Goal: Task Accomplishment & Management: Use online tool/utility

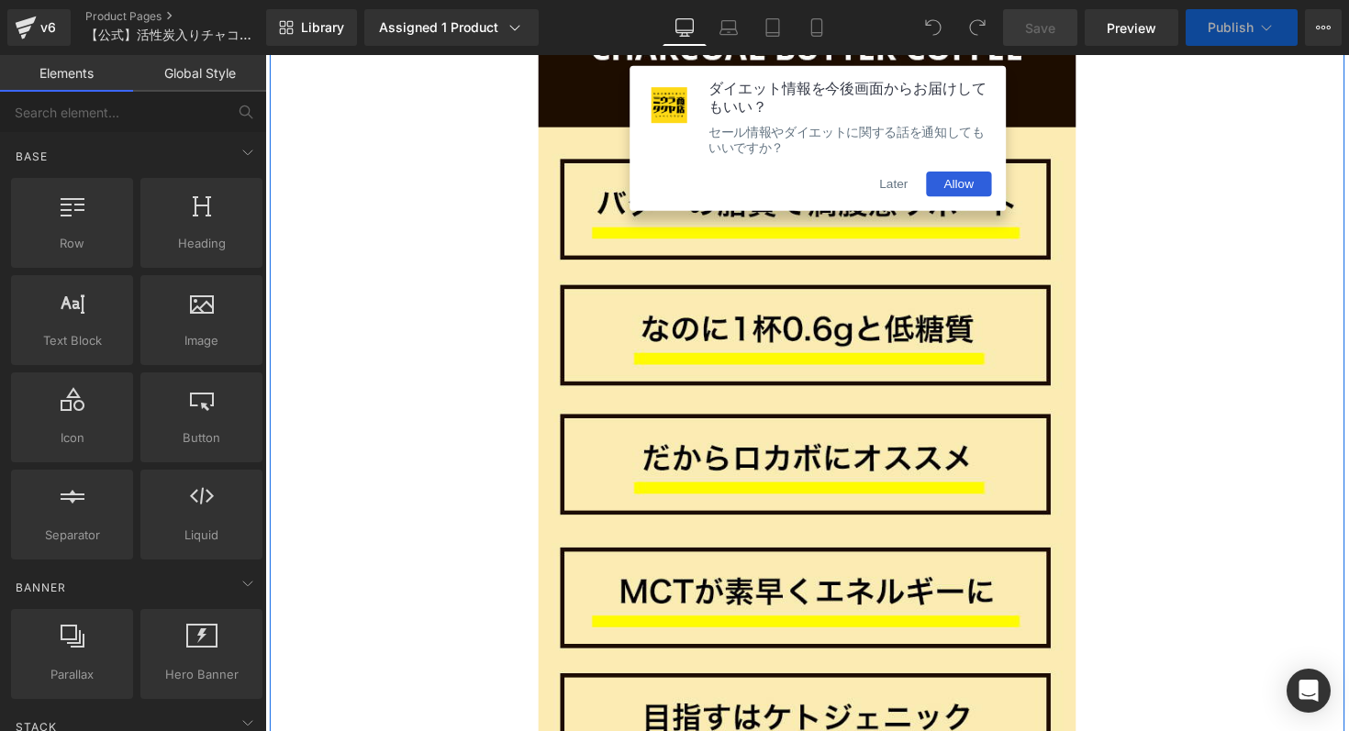
scroll to position [1522, 0]
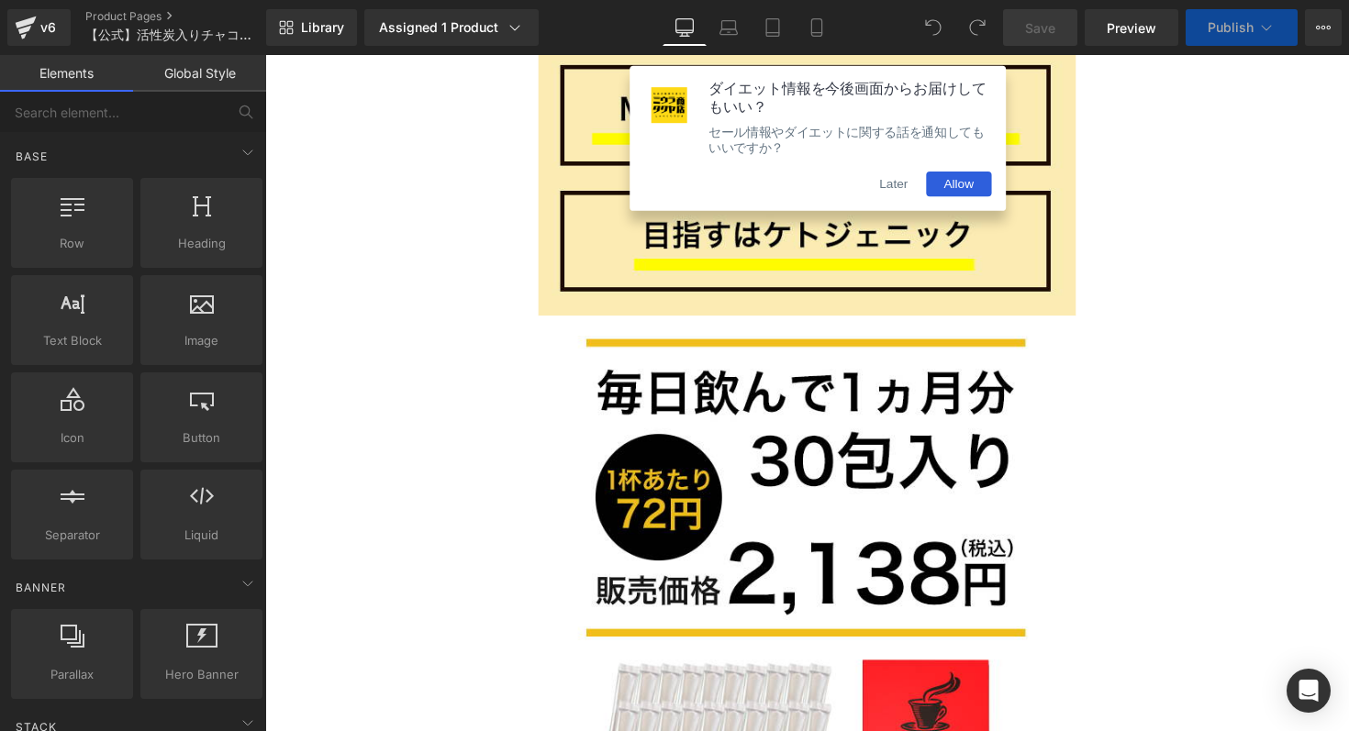
click at [902, 191] on button "Later" at bounding box center [909, 187] width 66 height 26
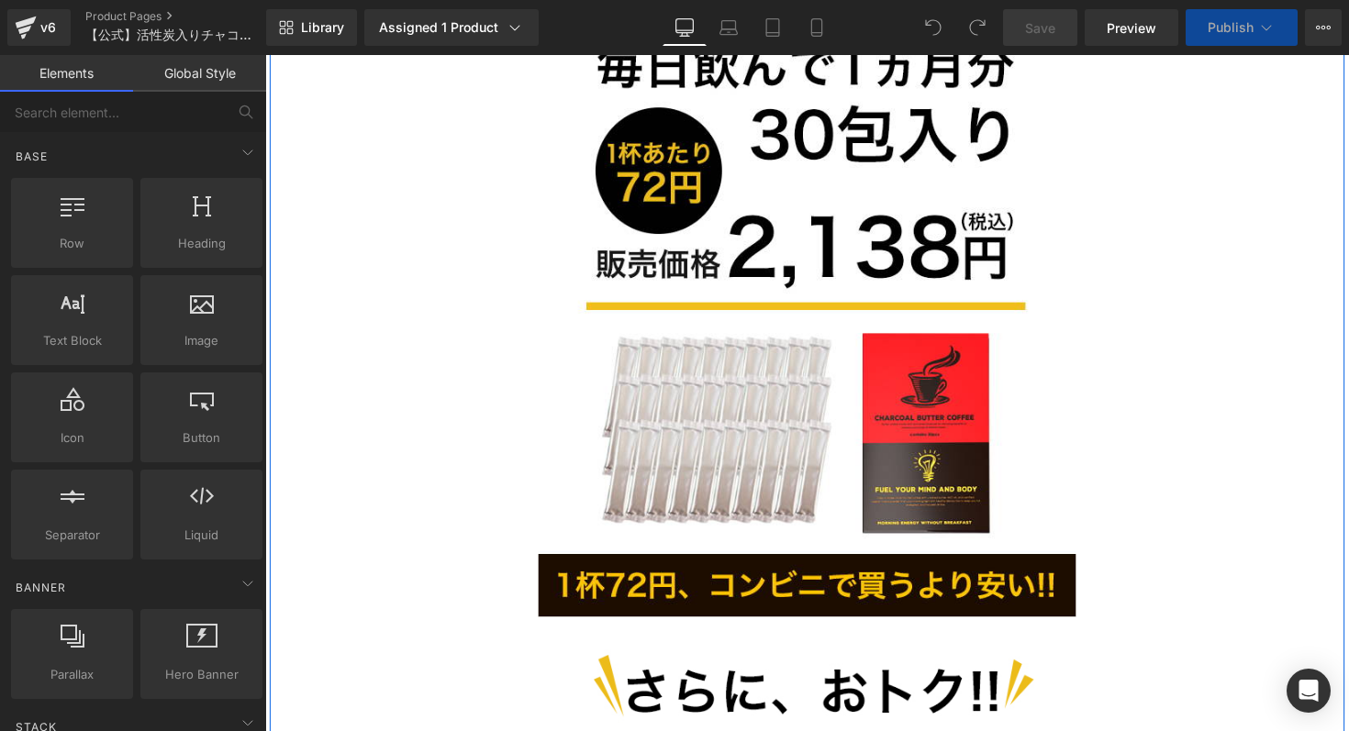
scroll to position [1879, 0]
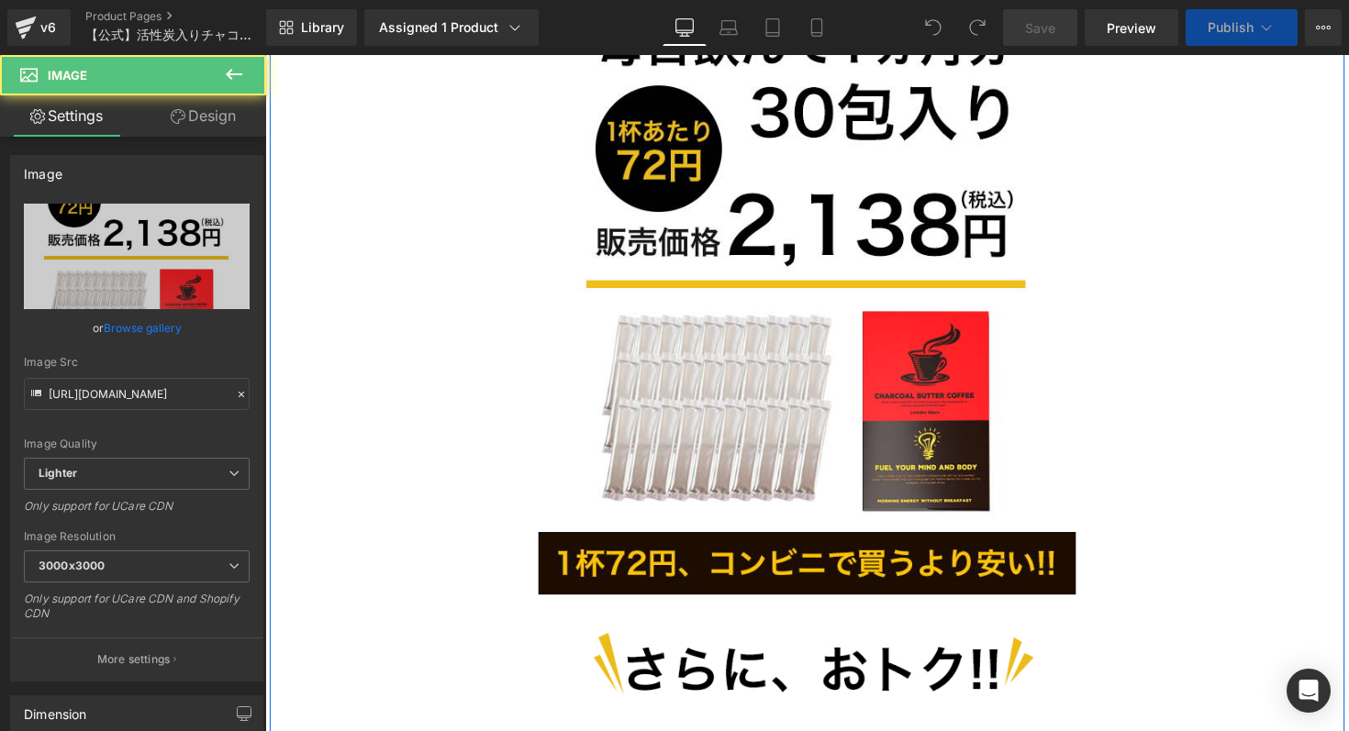
click at [870, 295] on img at bounding box center [820, 286] width 550 height 643
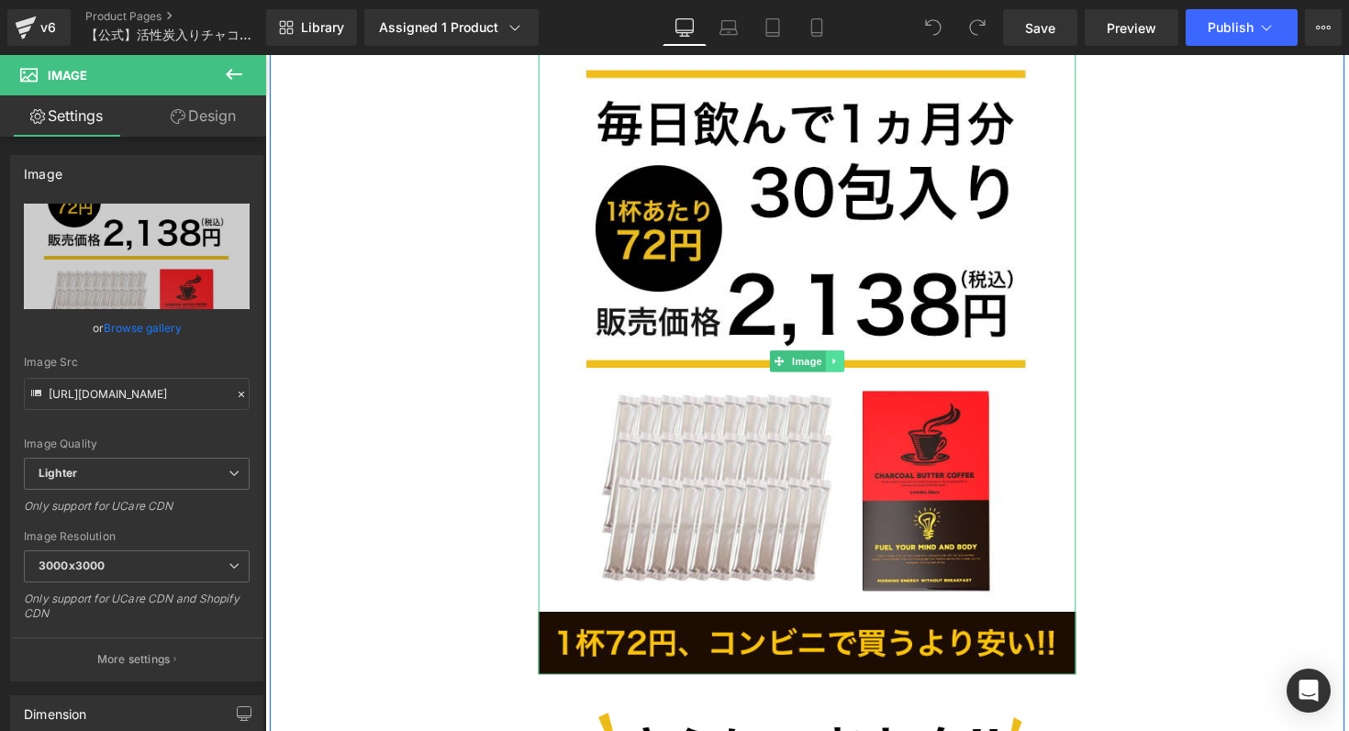
scroll to position [1775, 0]
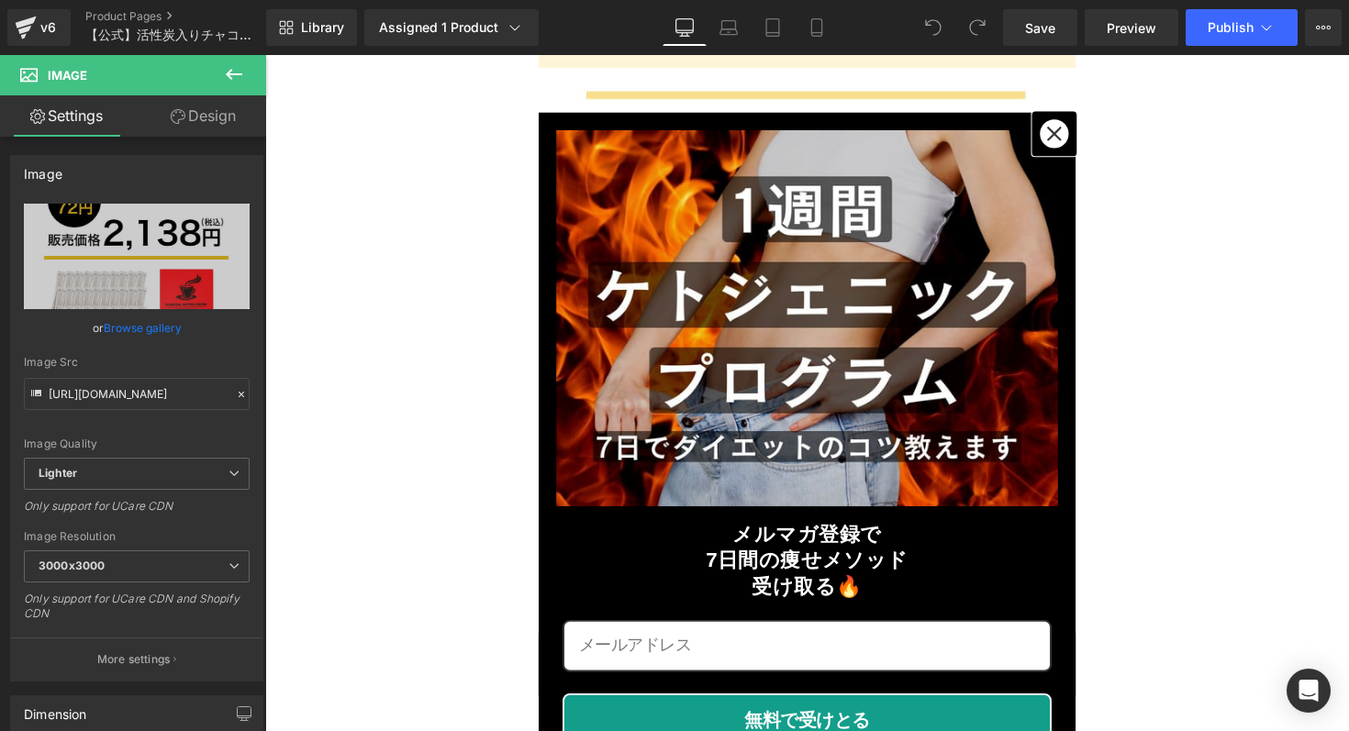
click at [1070, 133] on icon "close icon" at bounding box center [1073, 135] width 15 height 15
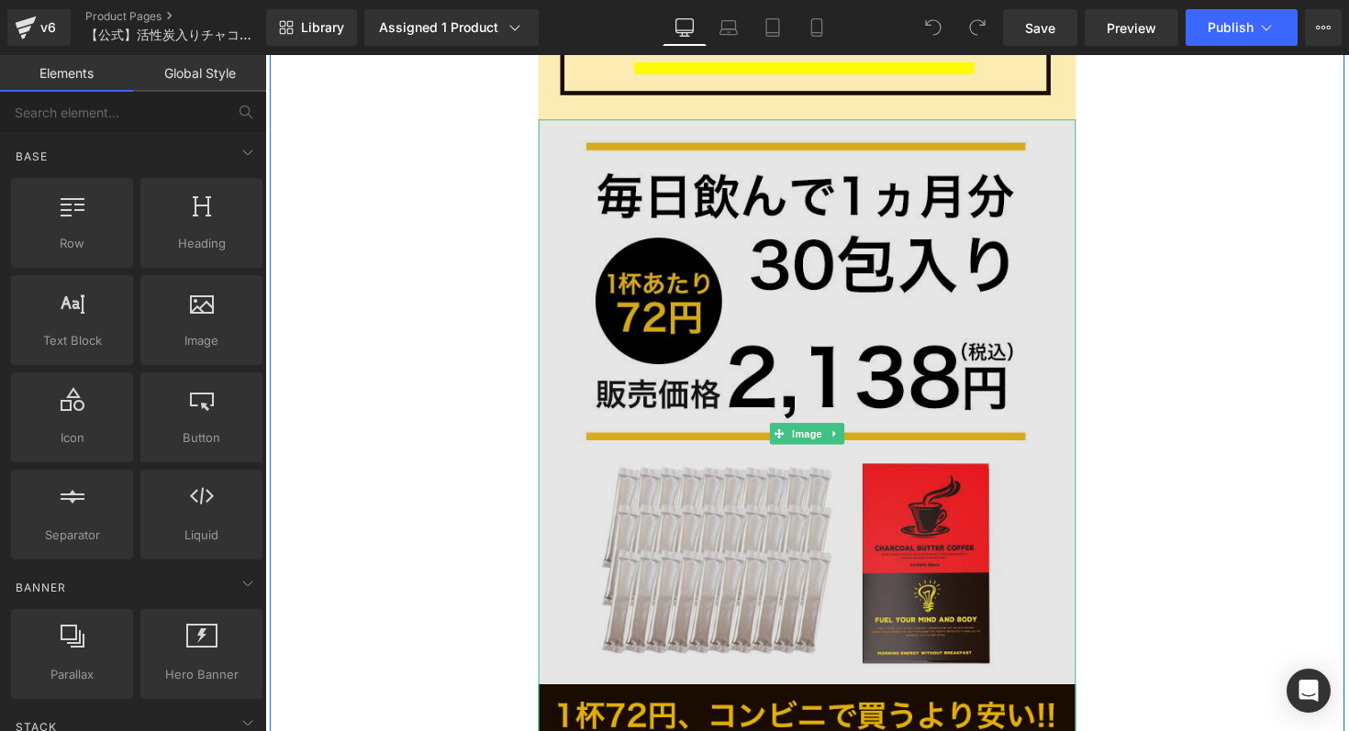
scroll to position [1730, 0]
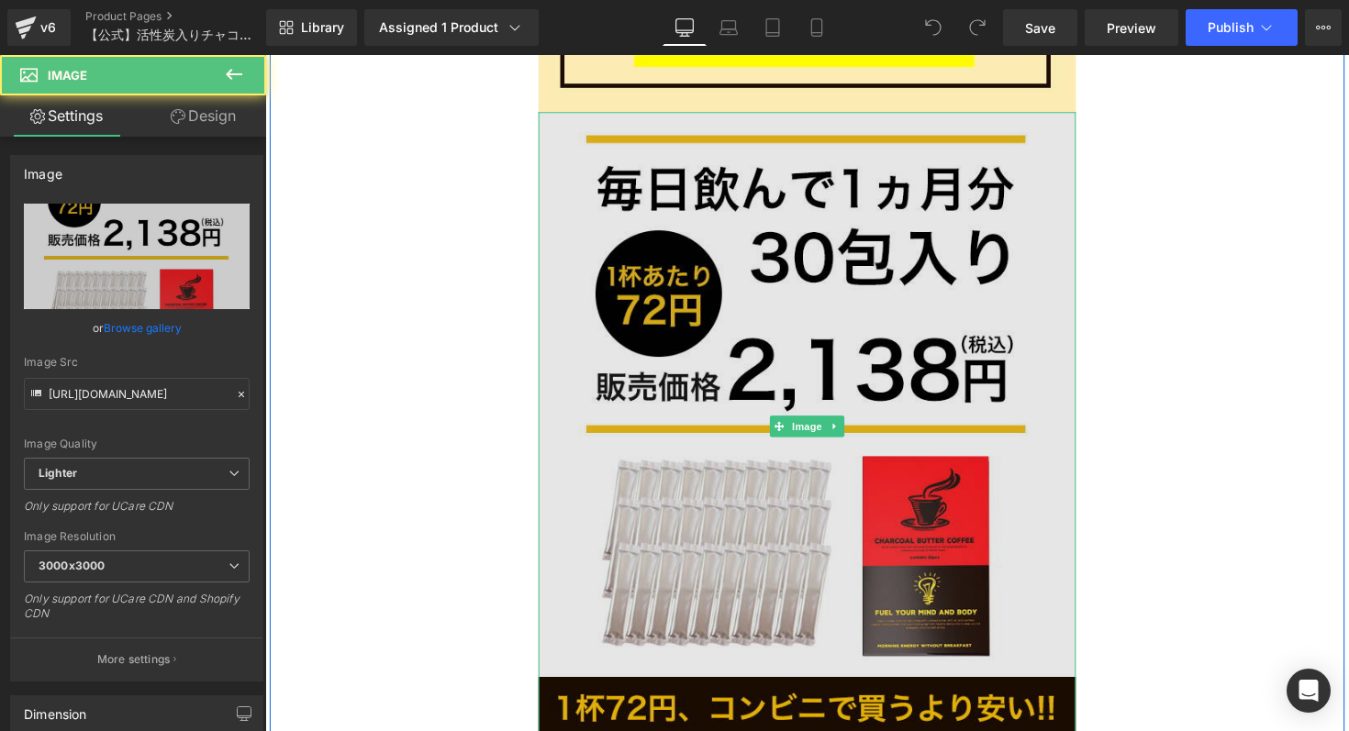
click at [1020, 168] on img at bounding box center [820, 435] width 550 height 643
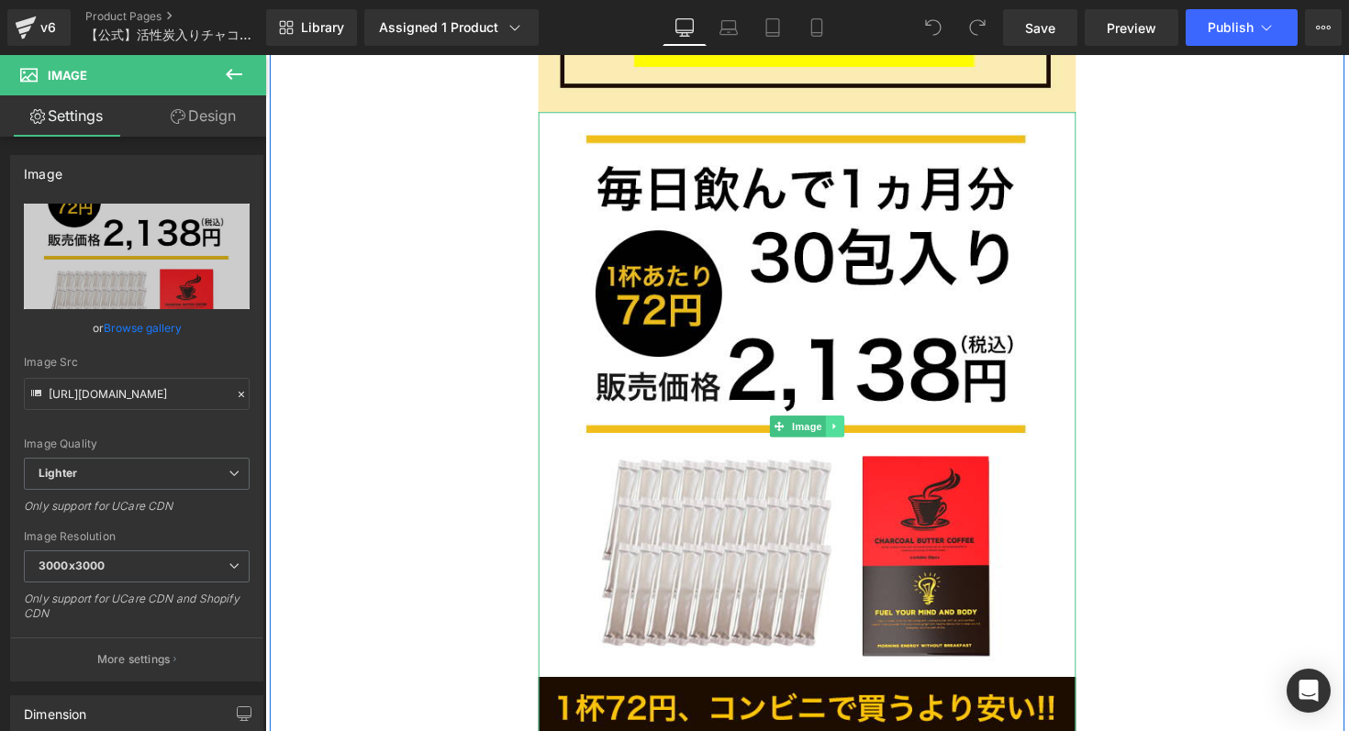
click at [845, 431] on icon at bounding box center [849, 435] width 10 height 11
click at [856, 437] on icon at bounding box center [858, 435] width 10 height 10
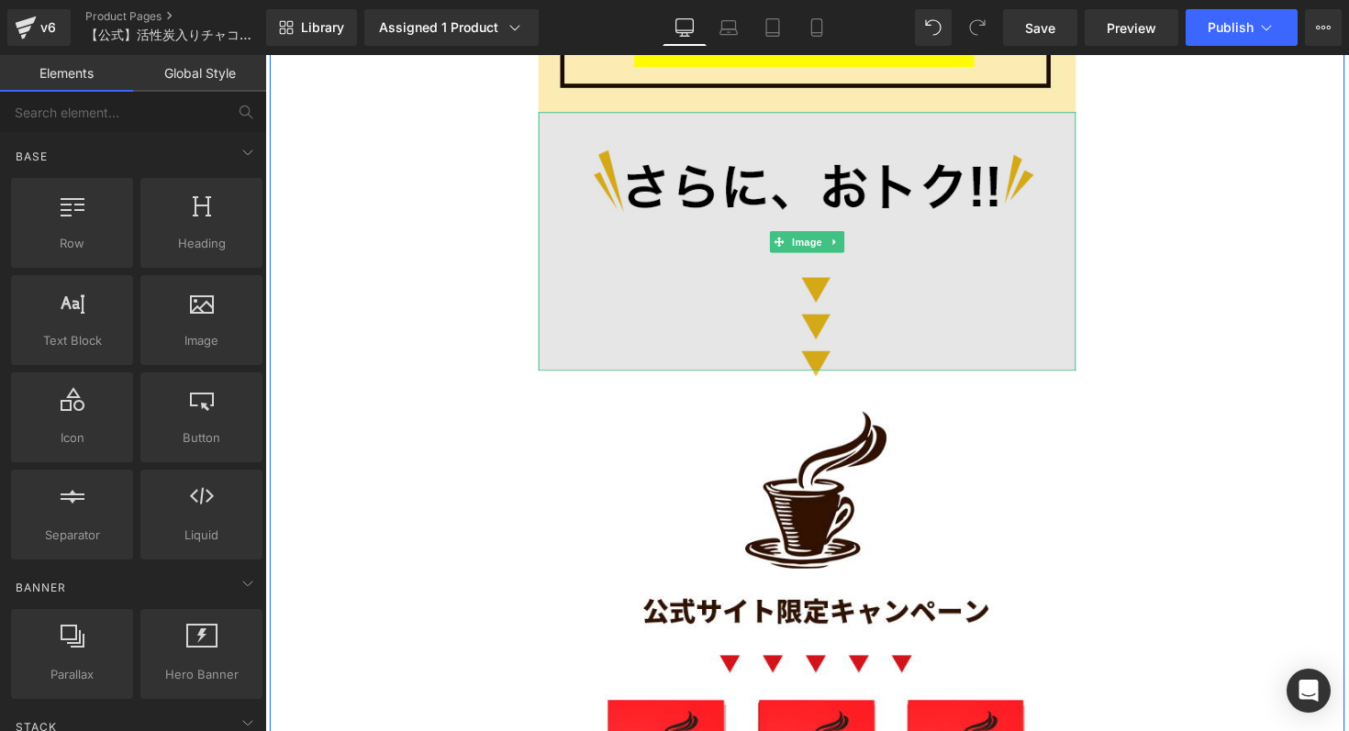
scroll to position [1850, 0]
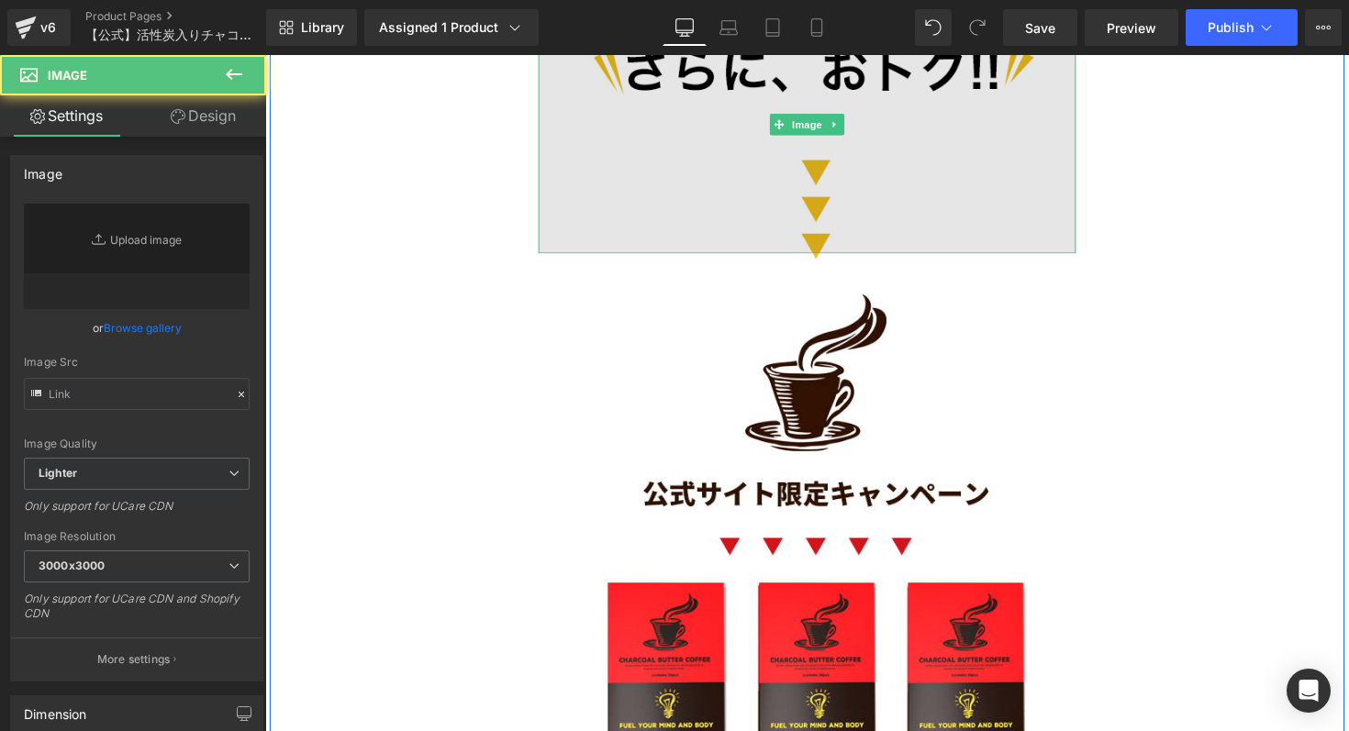
click at [1046, 206] on img at bounding box center [820, 126] width 550 height 265
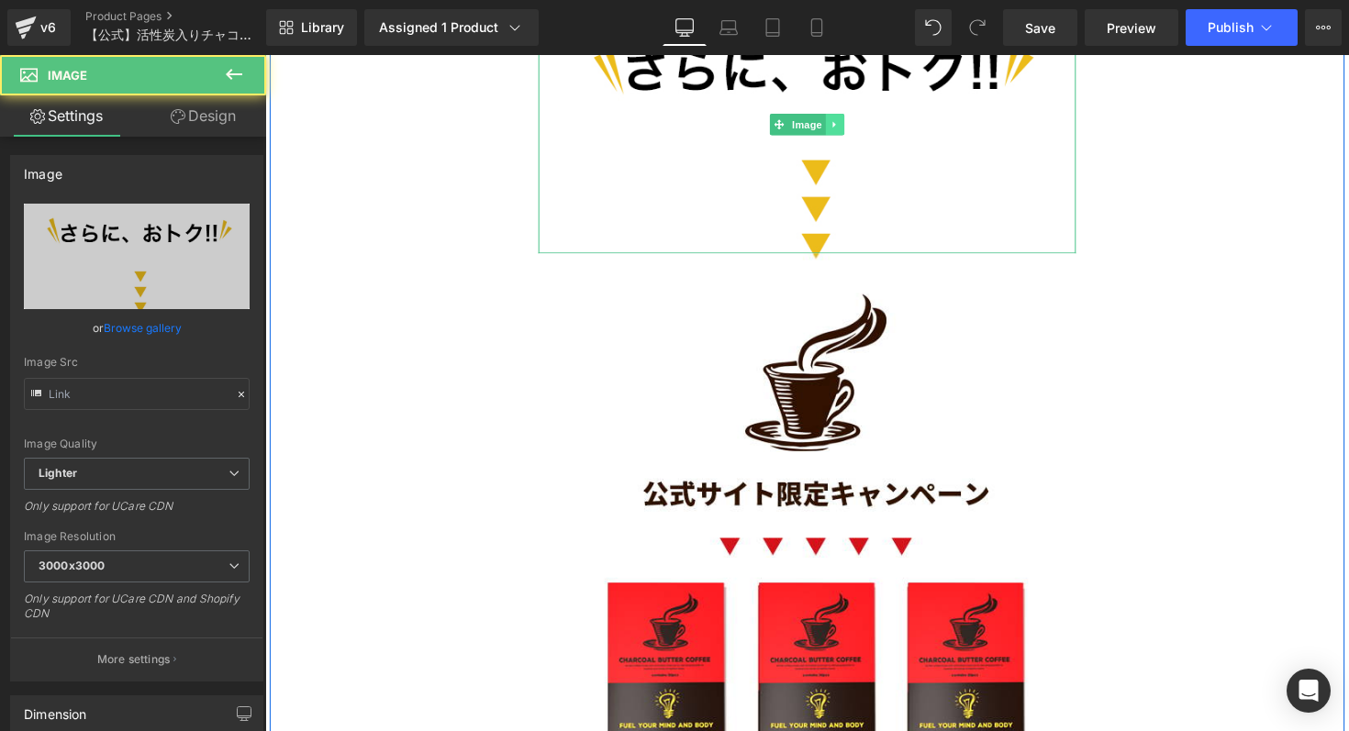
click at [850, 128] on icon at bounding box center [849, 126] width 10 height 11
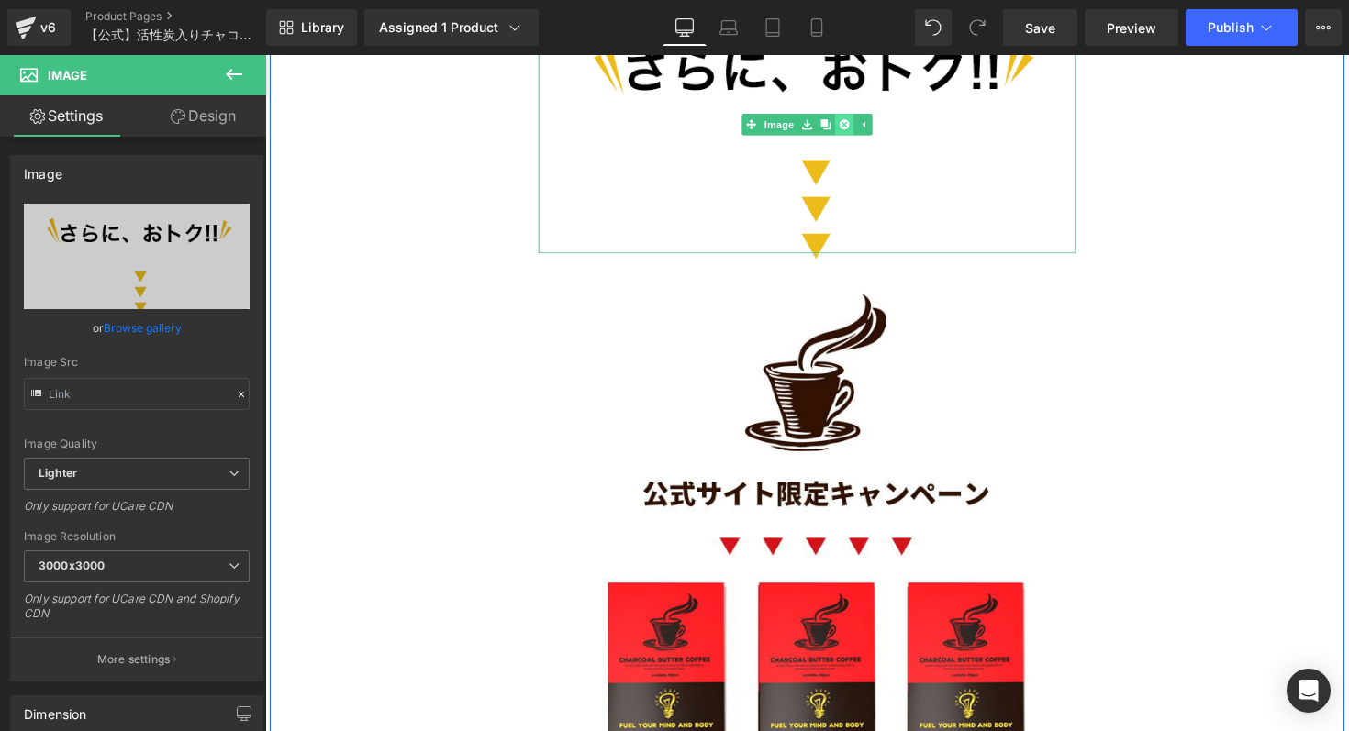
click at [859, 128] on icon at bounding box center [858, 126] width 10 height 10
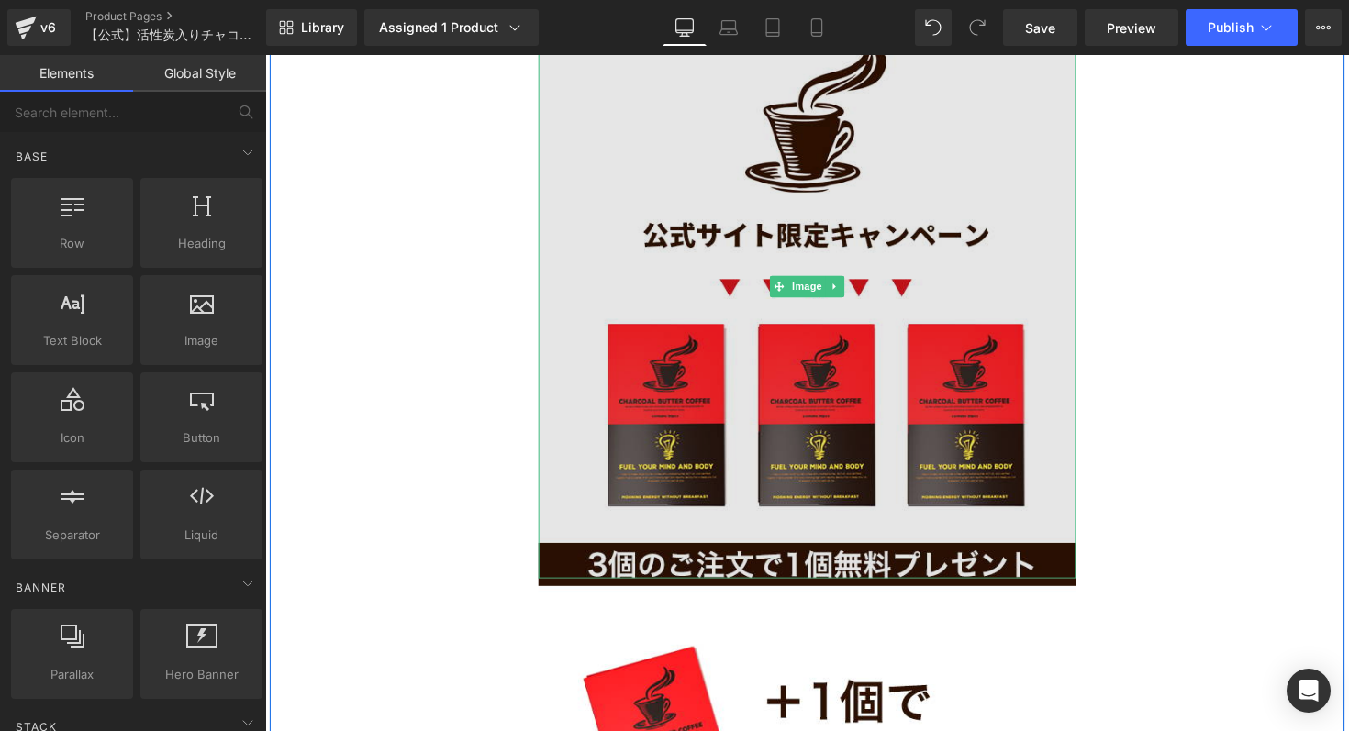
click at [975, 156] on img at bounding box center [820, 293] width 550 height 598
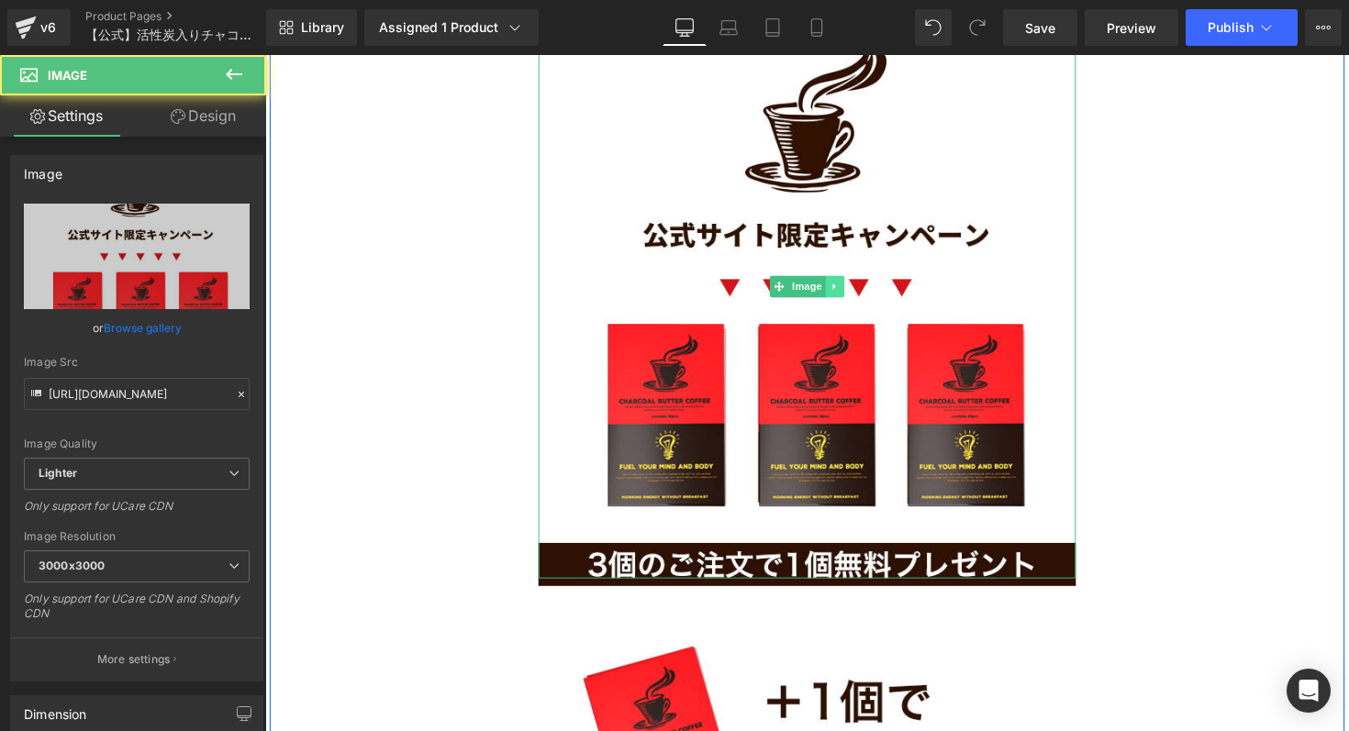
click at [850, 289] on icon at bounding box center [849, 292] width 10 height 11
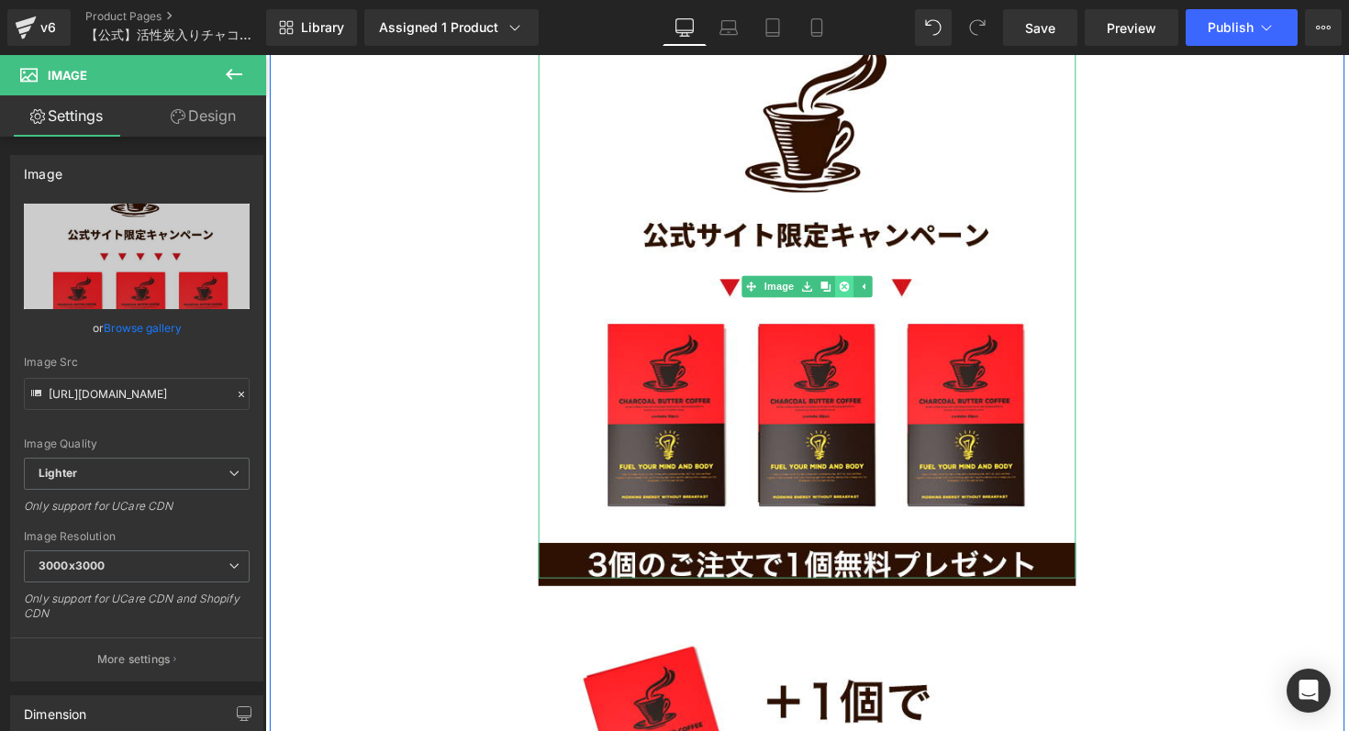
click at [857, 295] on icon at bounding box center [858, 293] width 10 height 10
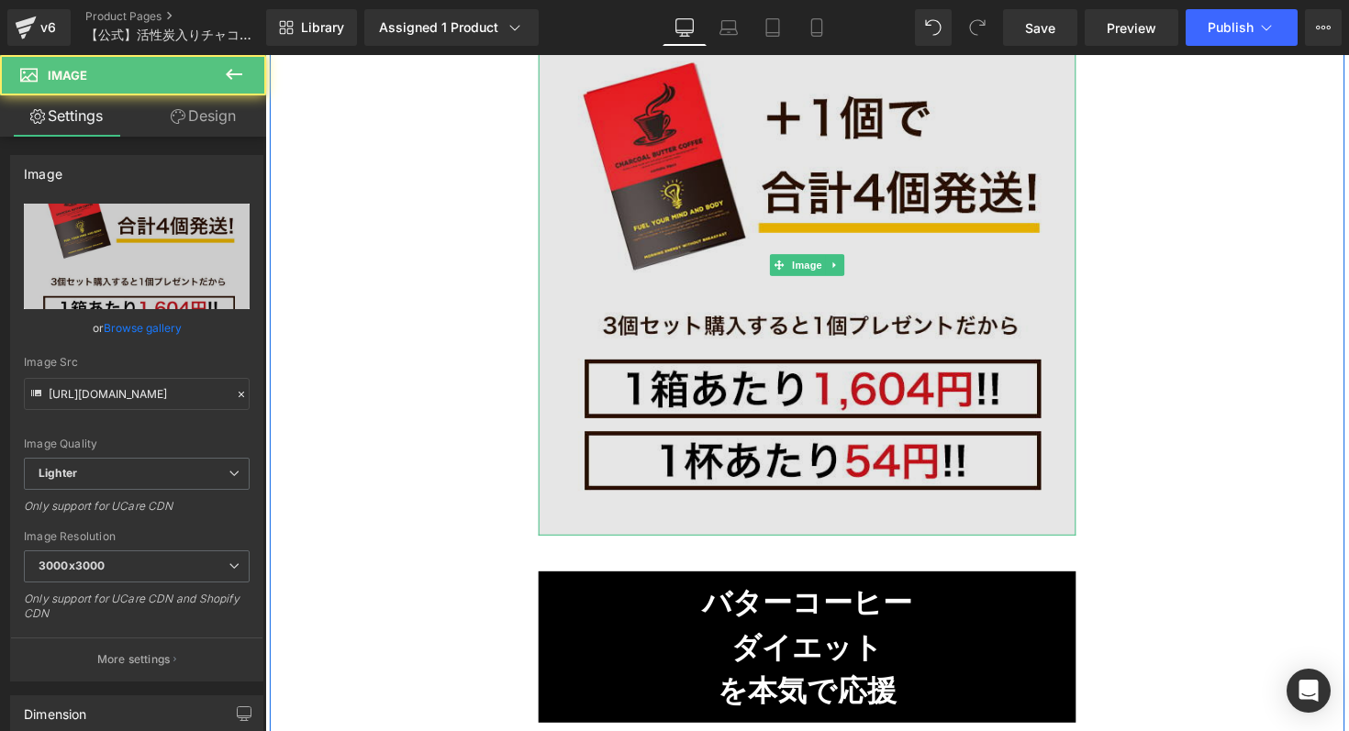
click at [967, 259] on img at bounding box center [820, 271] width 550 height 554
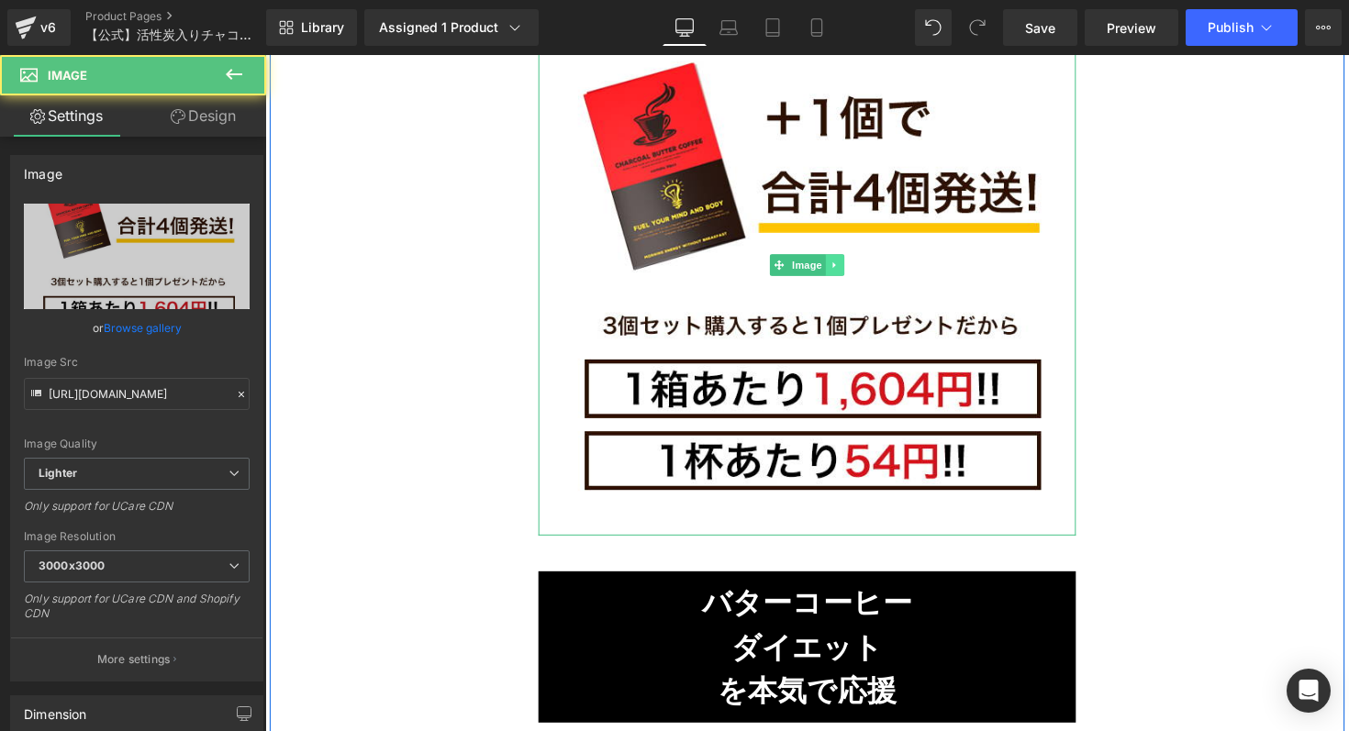
click at [848, 274] on icon at bounding box center [849, 270] width 10 height 11
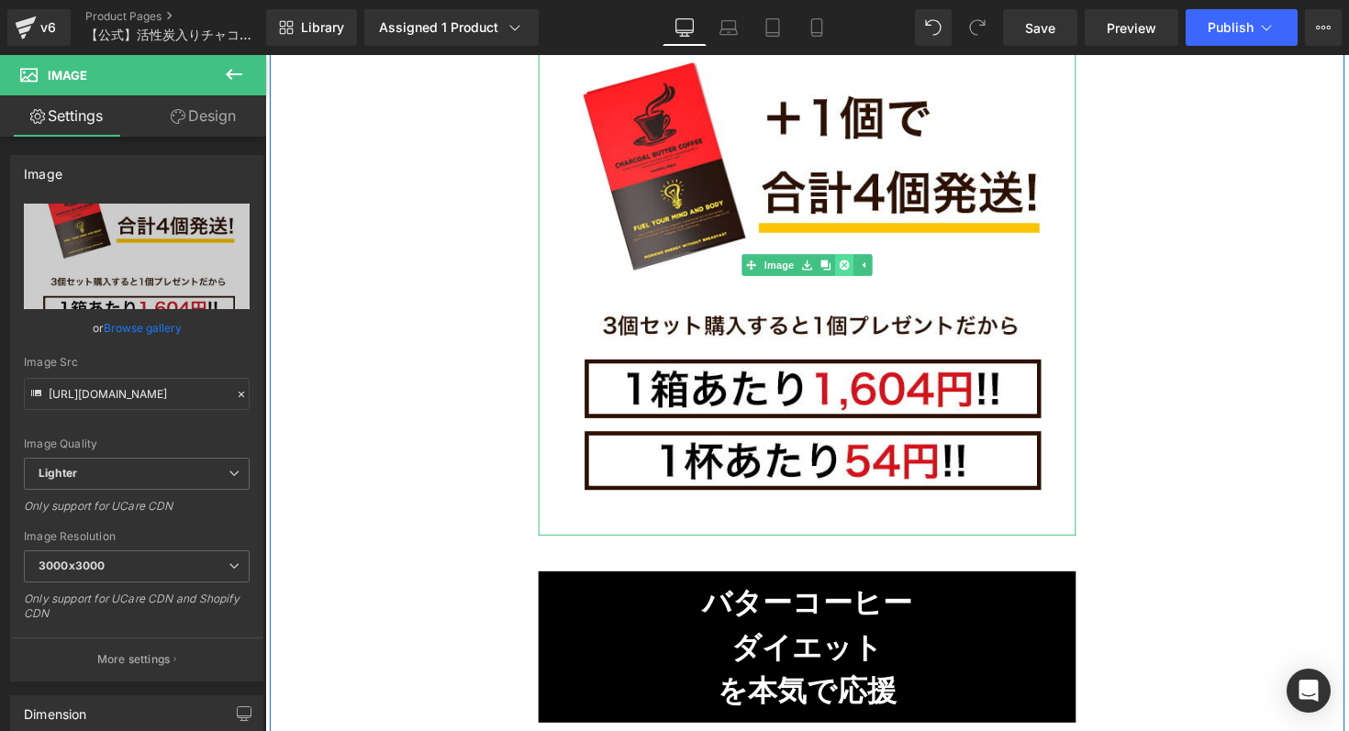
click at [859, 272] on icon at bounding box center [858, 271] width 10 height 10
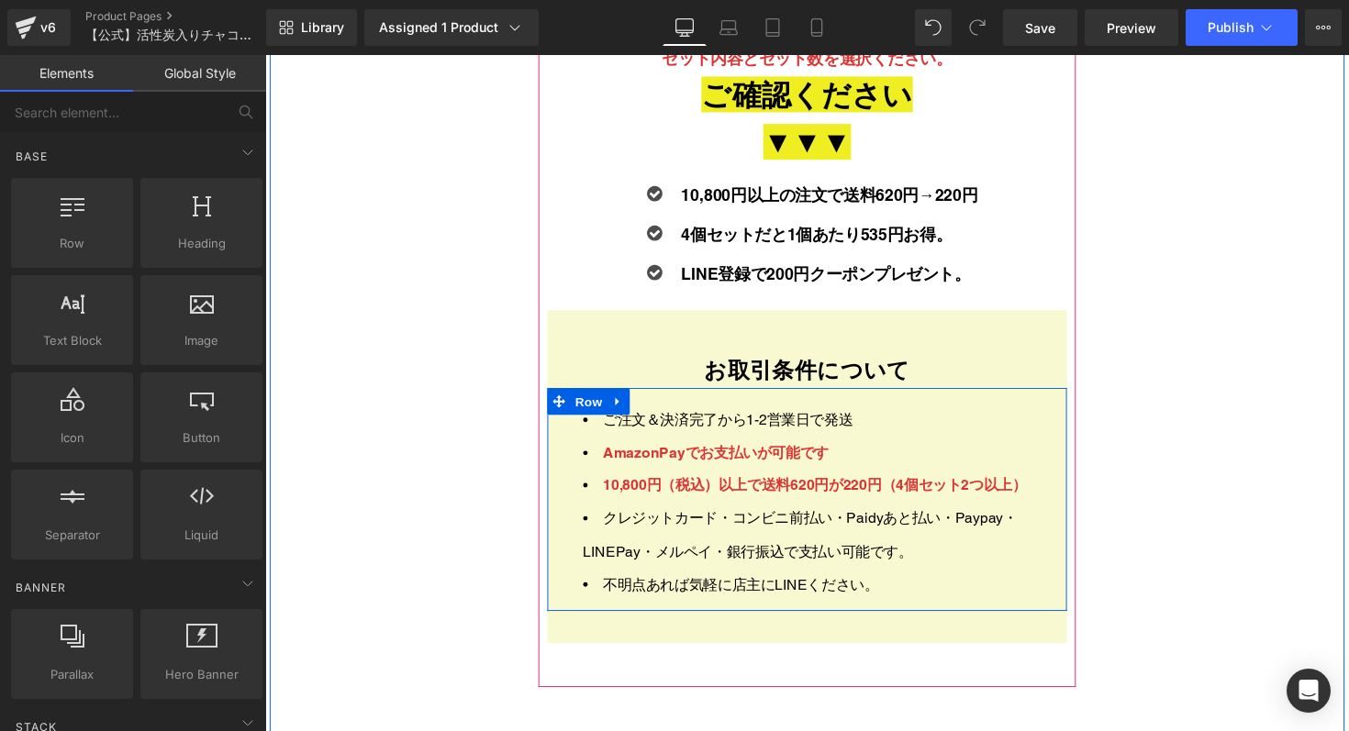
scroll to position [6526, 0]
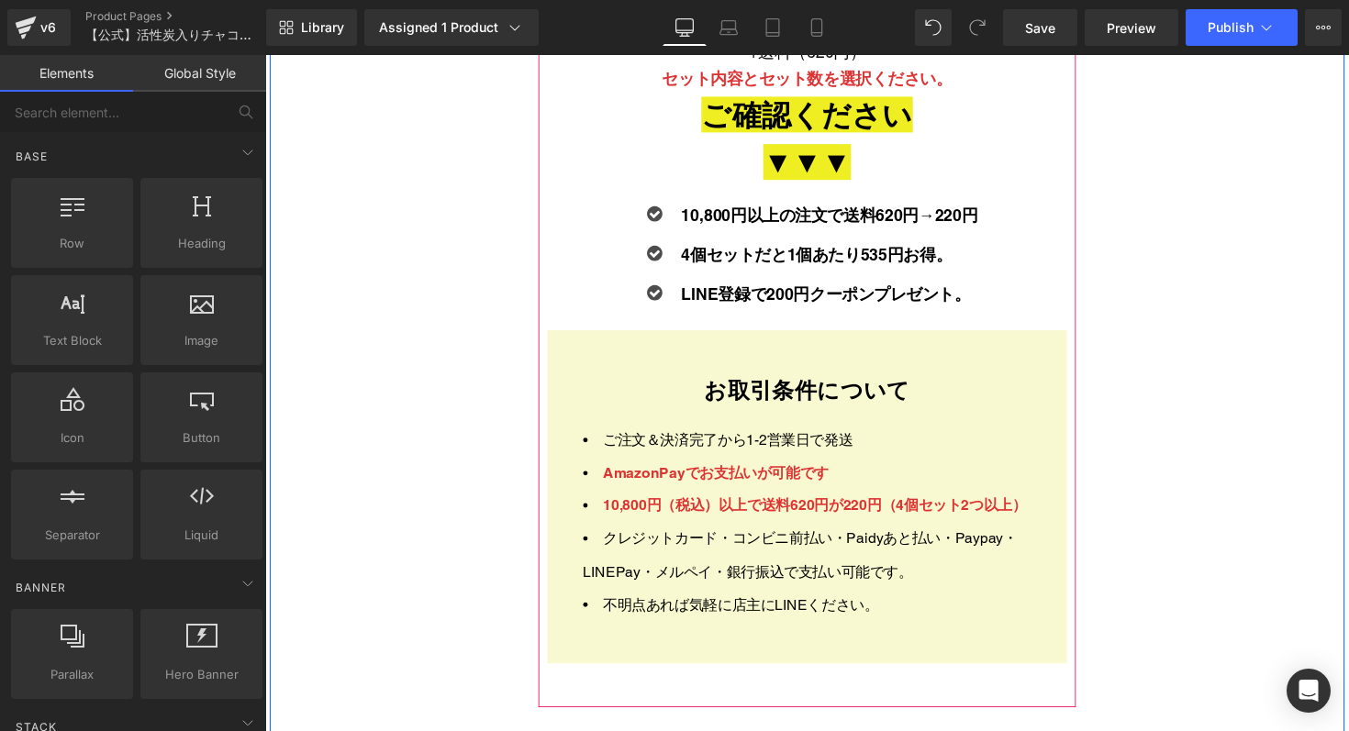
click at [773, 261] on strong "4個セットだと1個あたり535円お得。" at bounding box center [830, 259] width 277 height 19
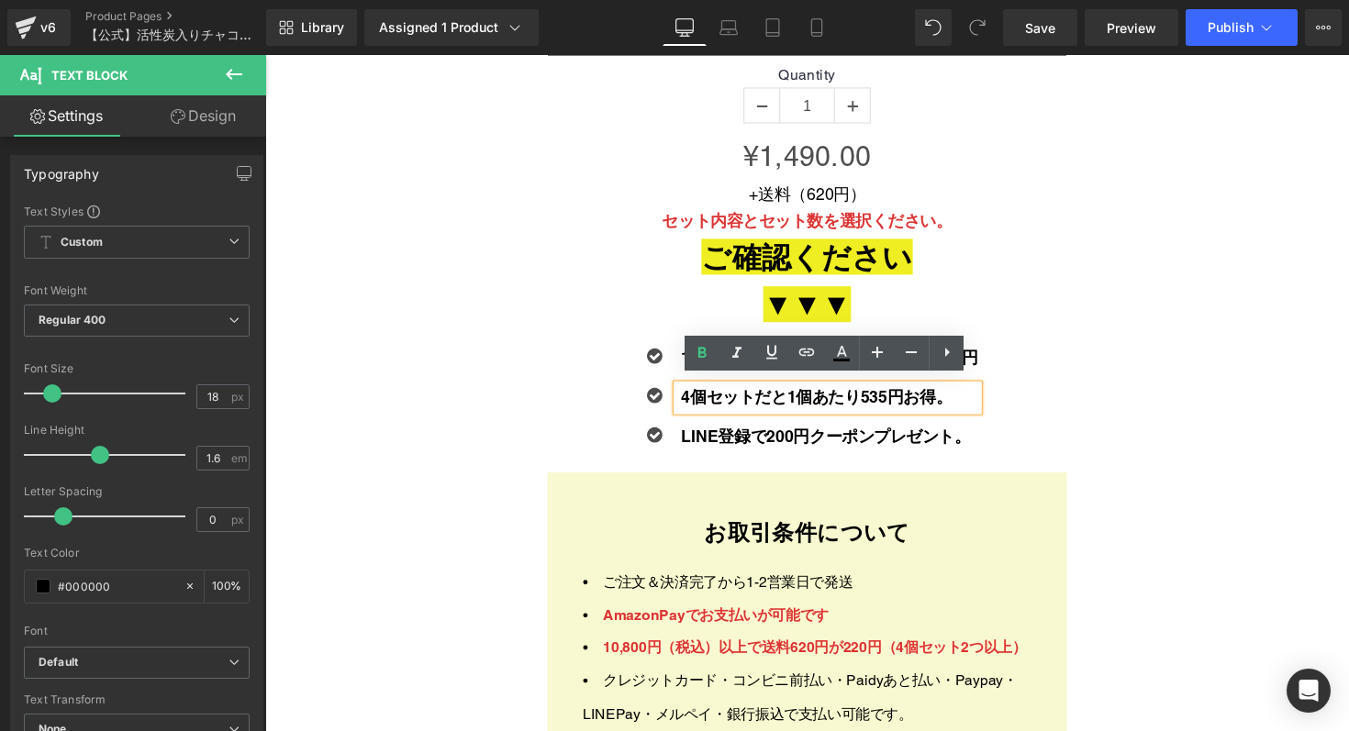
scroll to position [6378, 0]
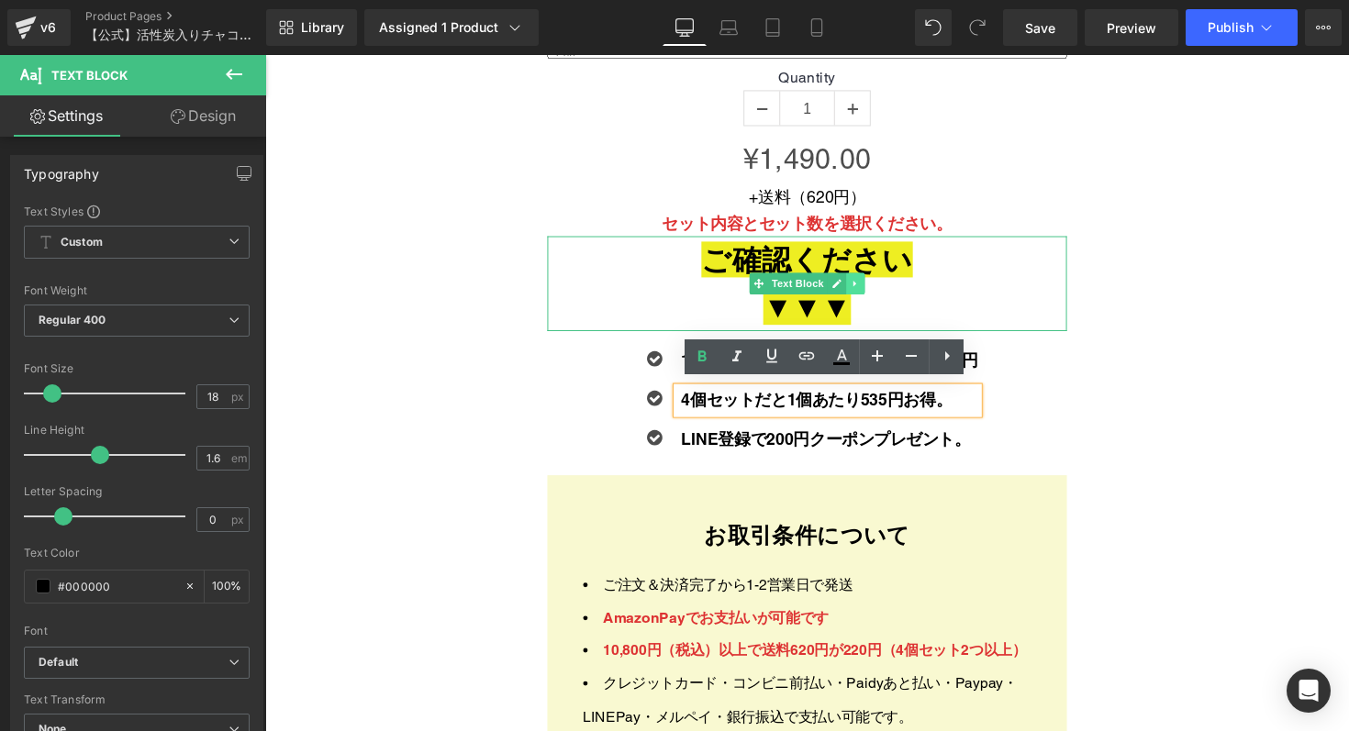
click at [873, 283] on icon at bounding box center [869, 288] width 10 height 11
click at [878, 286] on icon at bounding box center [879, 289] width 10 height 10
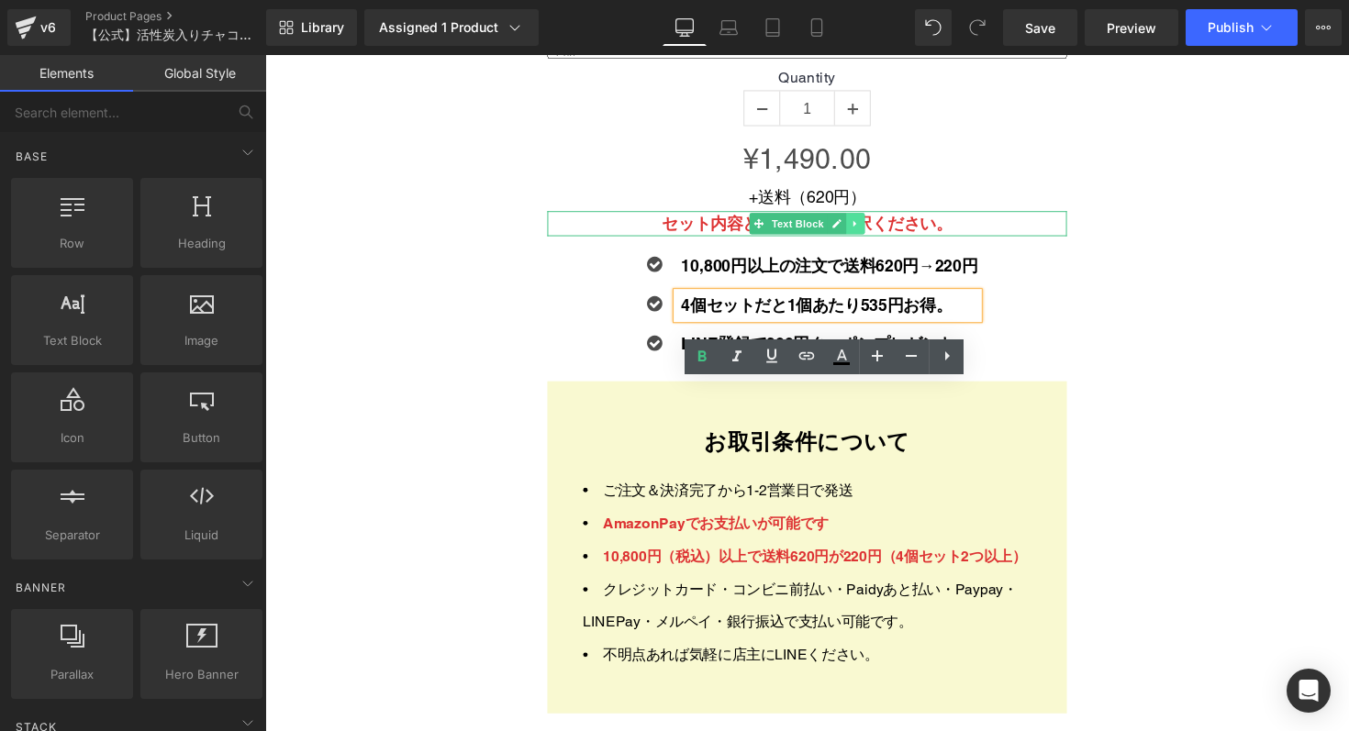
click at [872, 223] on icon at bounding box center [869, 227] width 10 height 11
click at [880, 224] on icon at bounding box center [879, 227] width 10 height 10
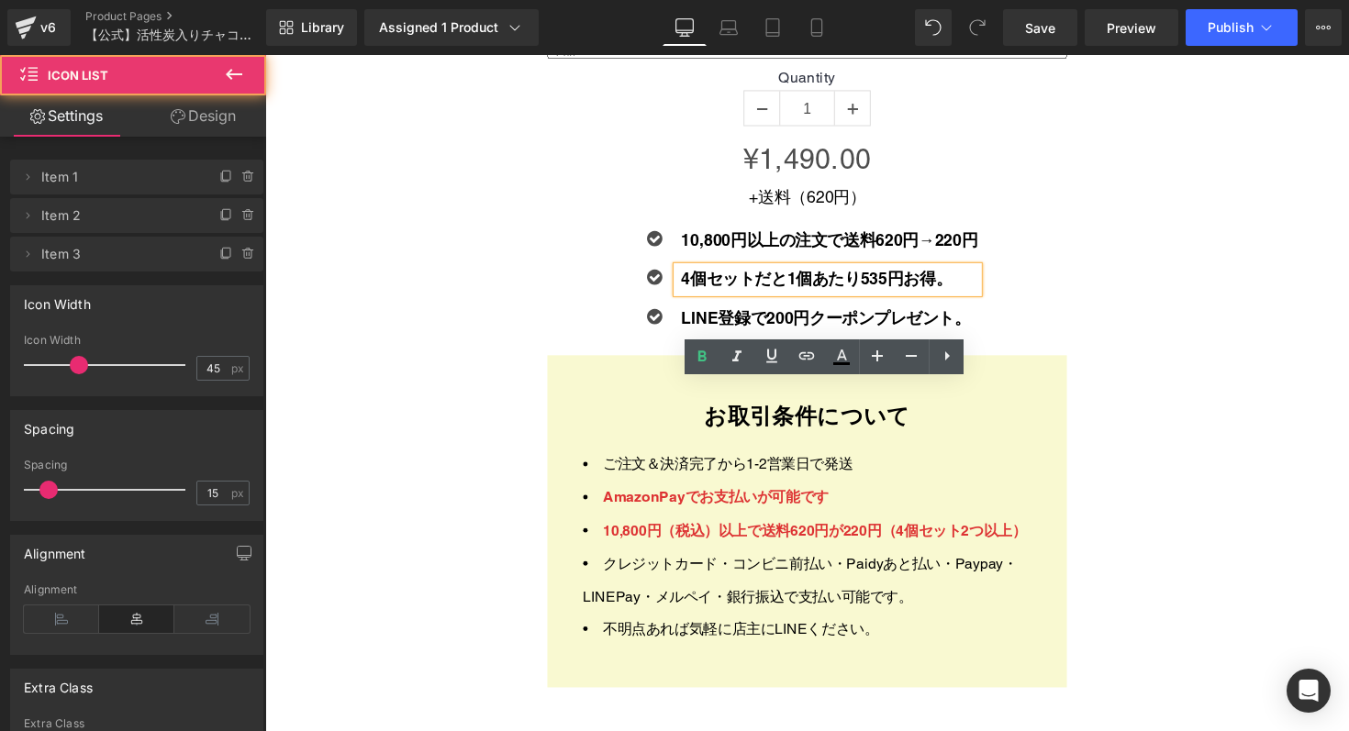
click at [1008, 240] on div "Icon 10,800円以上の注文で送料620円→220円 Text Block Icon 4個セットだと1個あたり535円お得。 Text Block Ic…" at bounding box center [820, 292] width 532 height 120
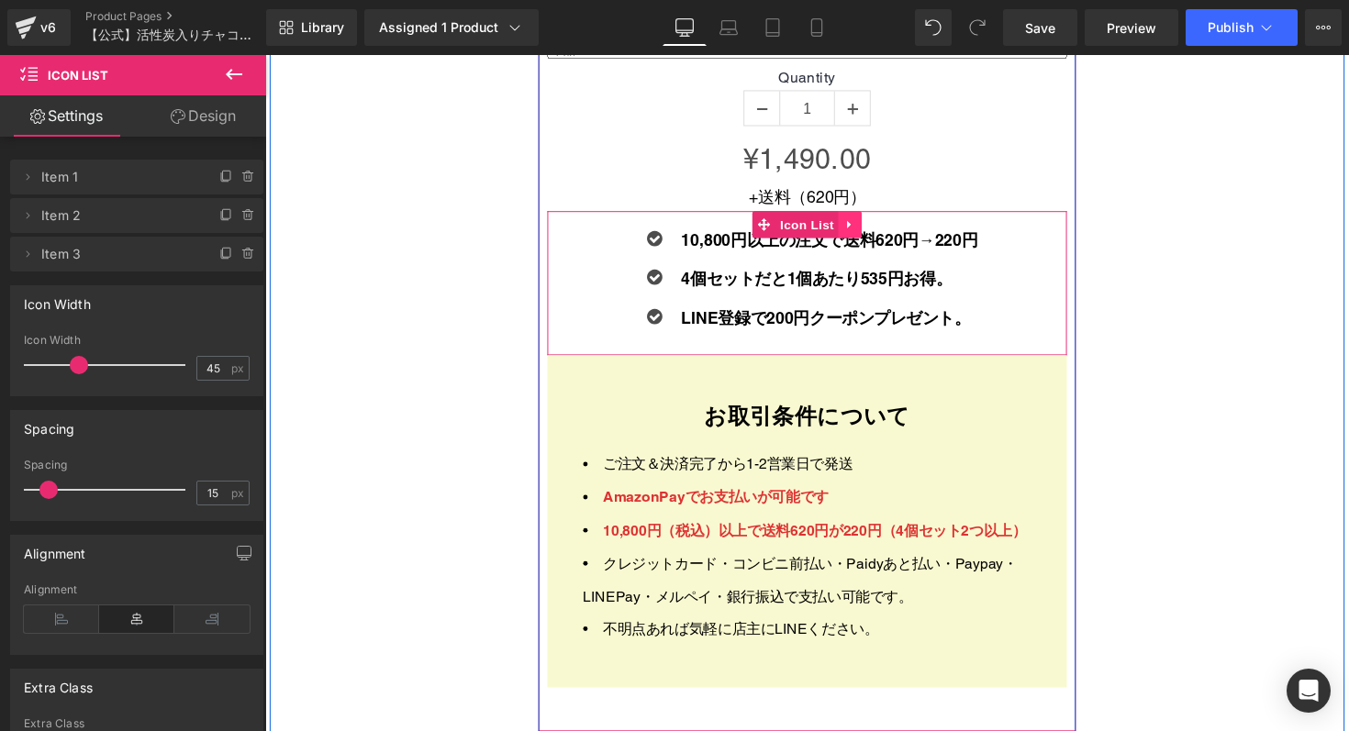
click at [872, 224] on link at bounding box center [864, 229] width 24 height 28
click at [880, 224] on icon at bounding box center [876, 228] width 13 height 13
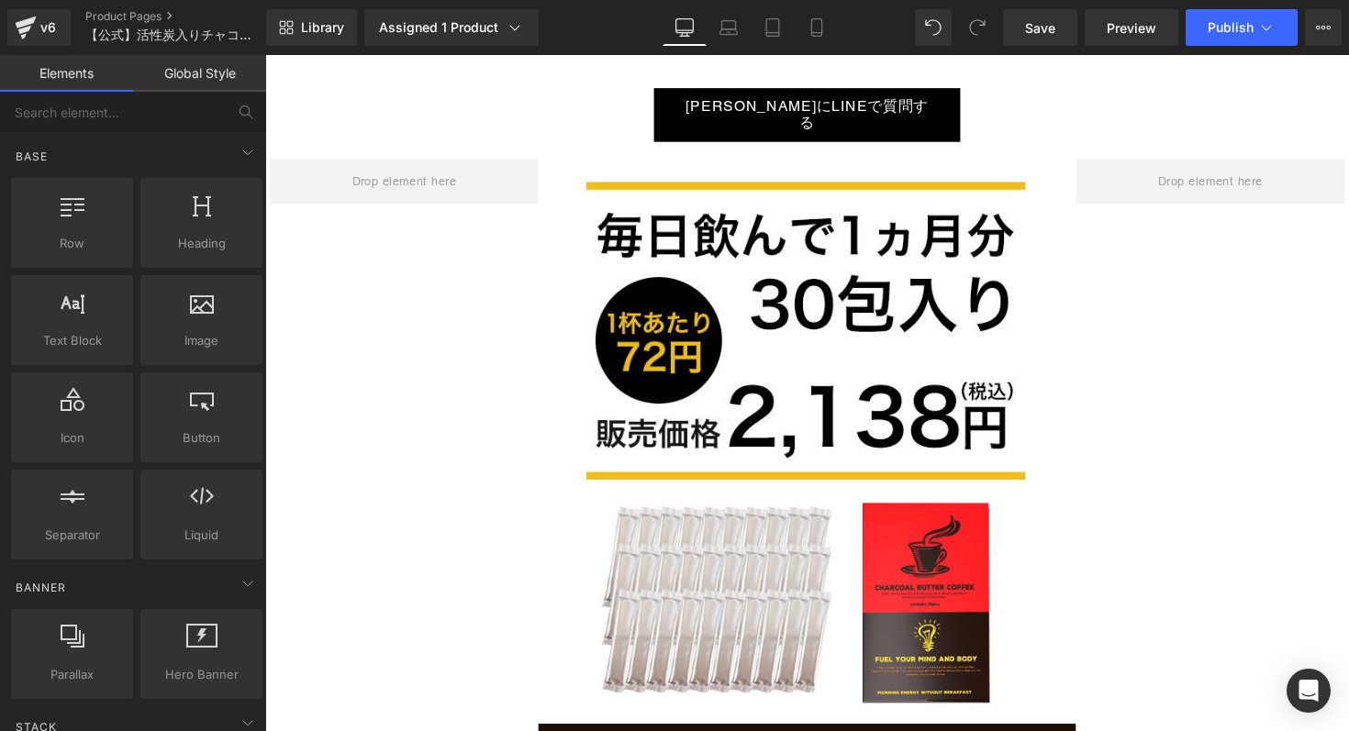
scroll to position [27208, 0]
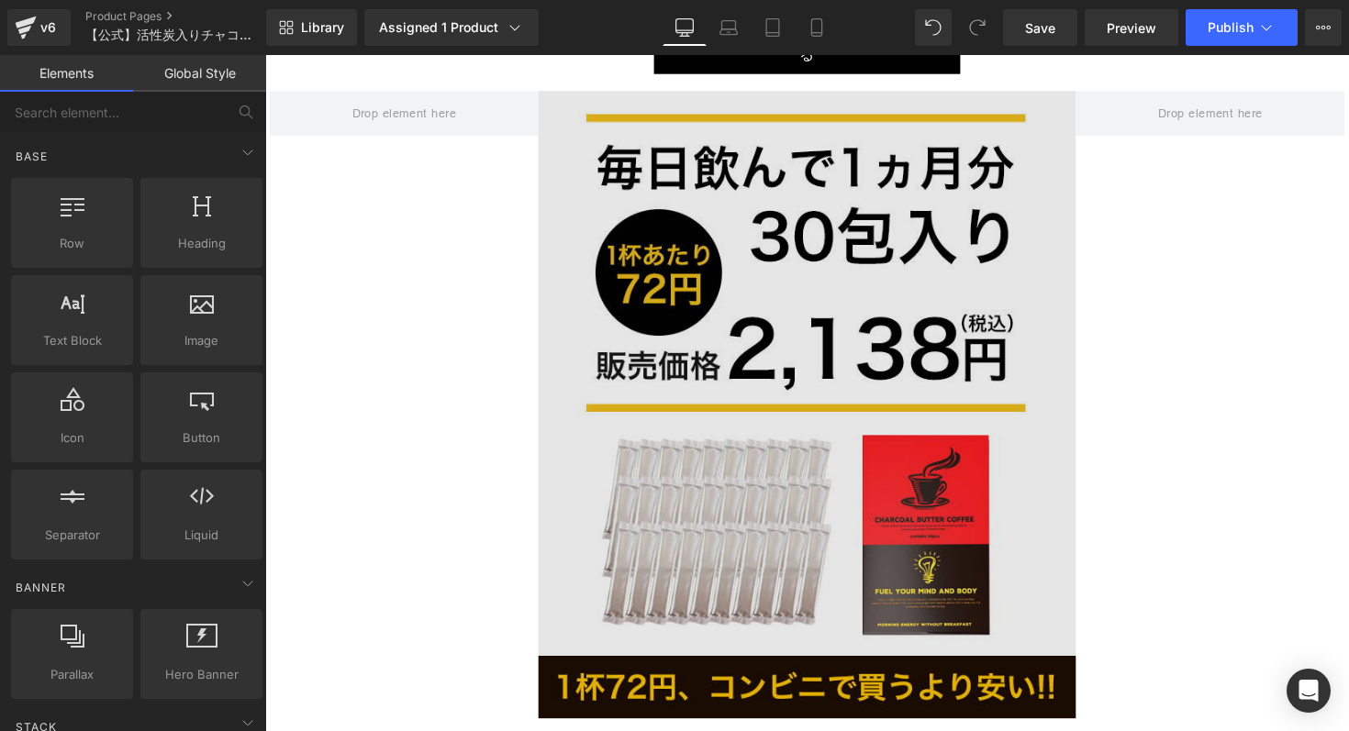
click at [961, 256] on img at bounding box center [820, 413] width 550 height 643
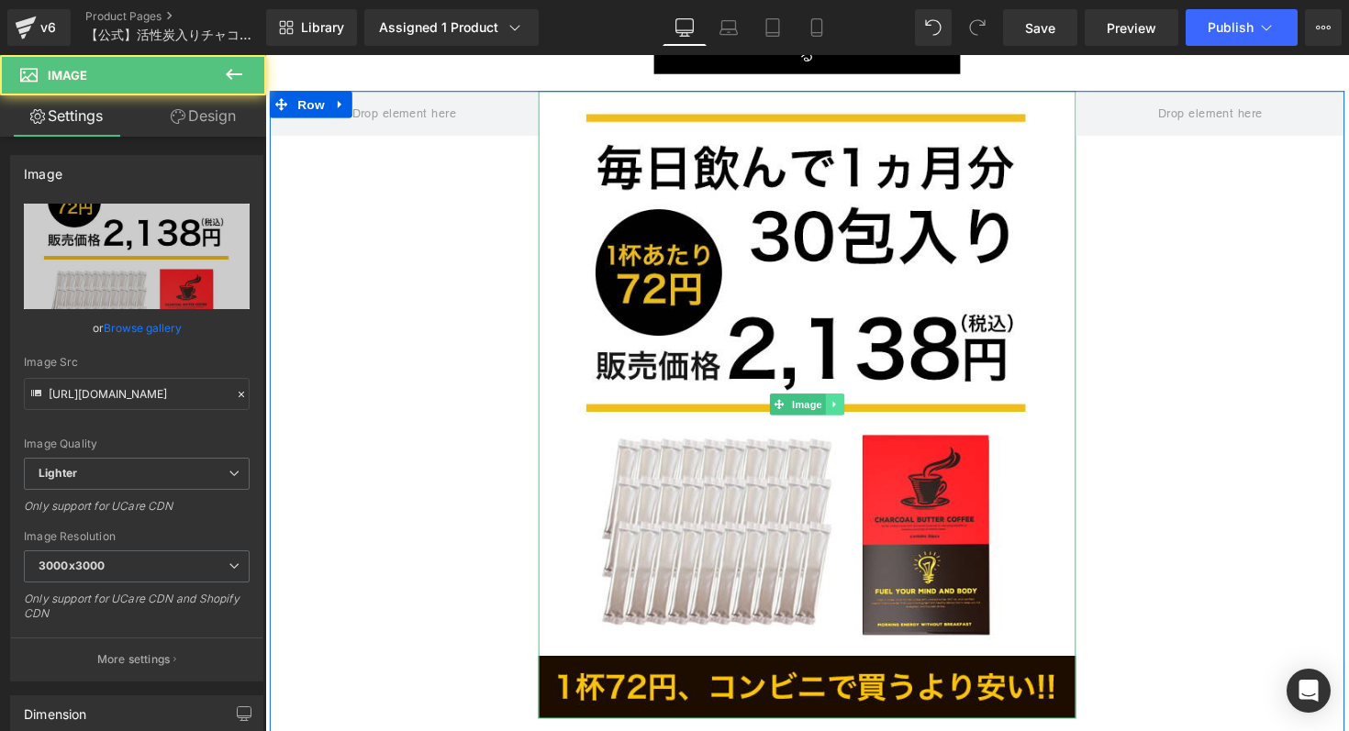
click at [854, 402] on link at bounding box center [848, 413] width 19 height 22
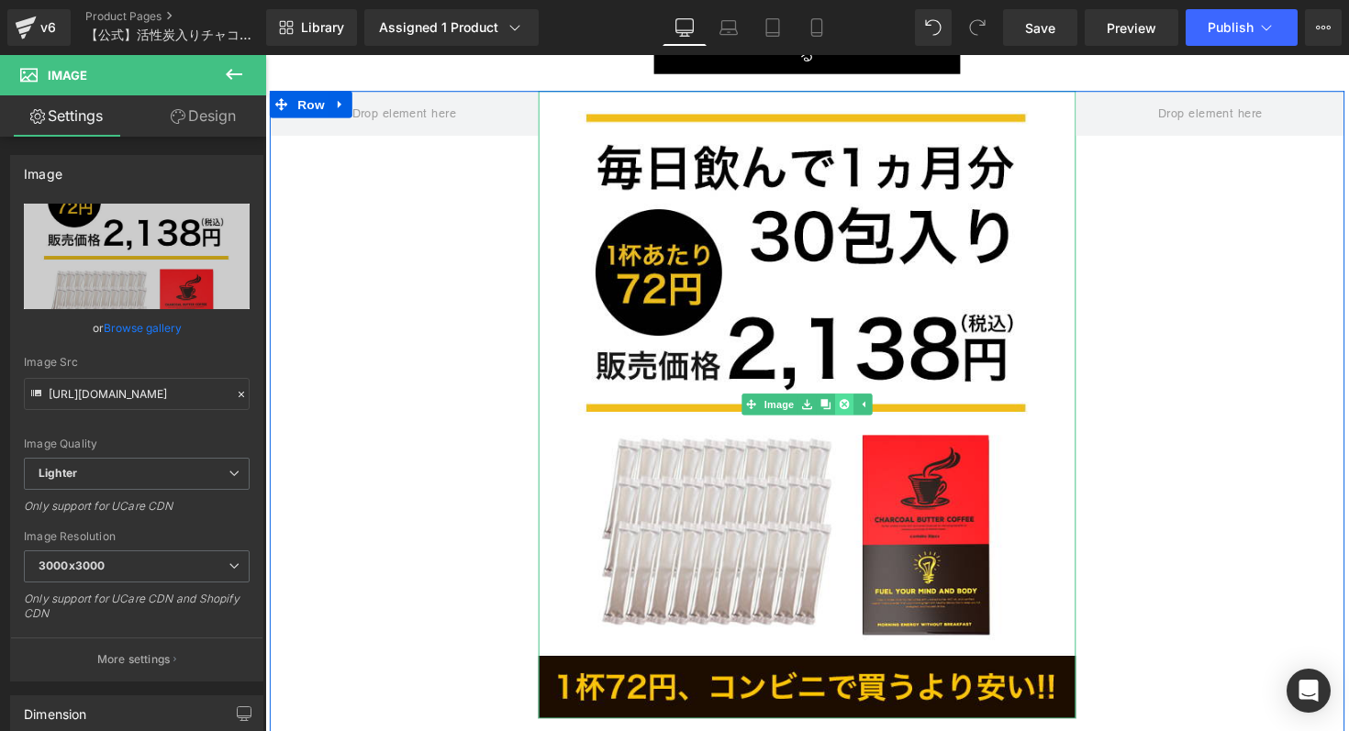
click at [856, 402] on link at bounding box center [858, 413] width 19 height 22
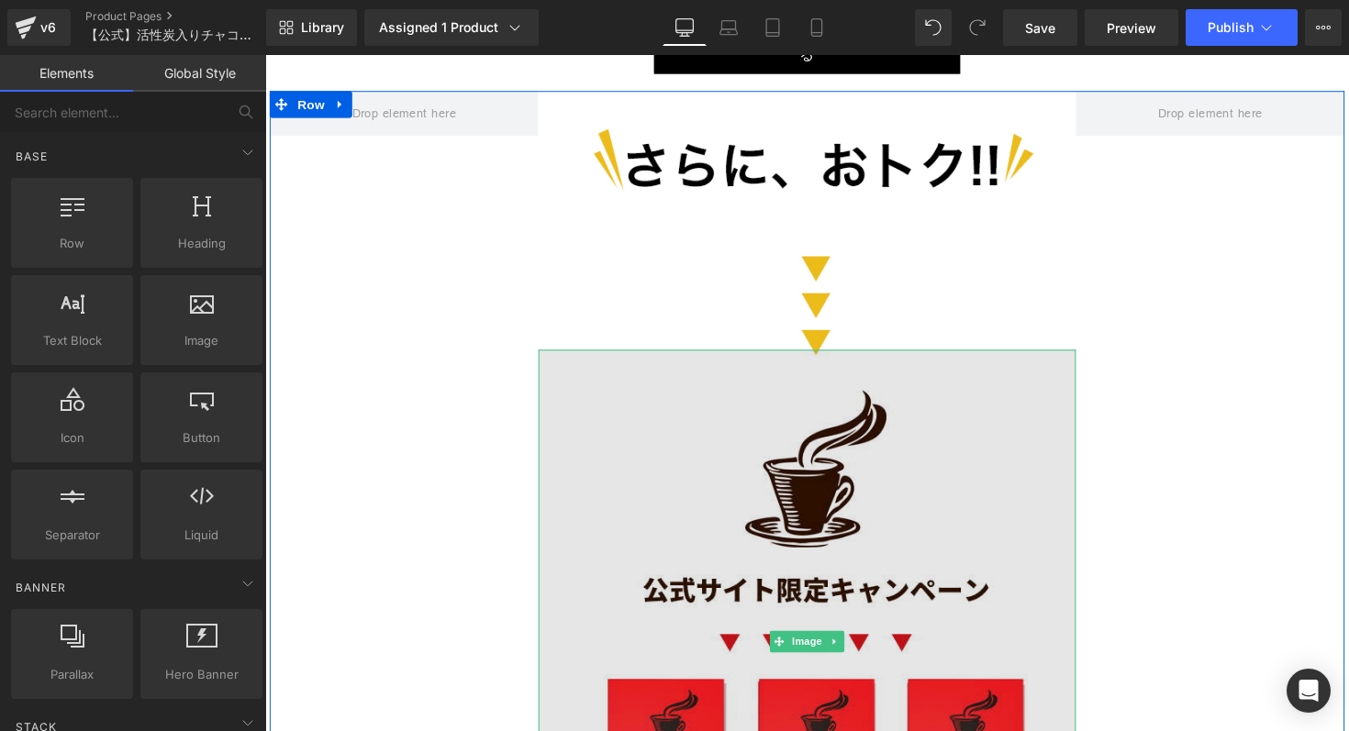
click at [849, 357] on img at bounding box center [820, 656] width 550 height 598
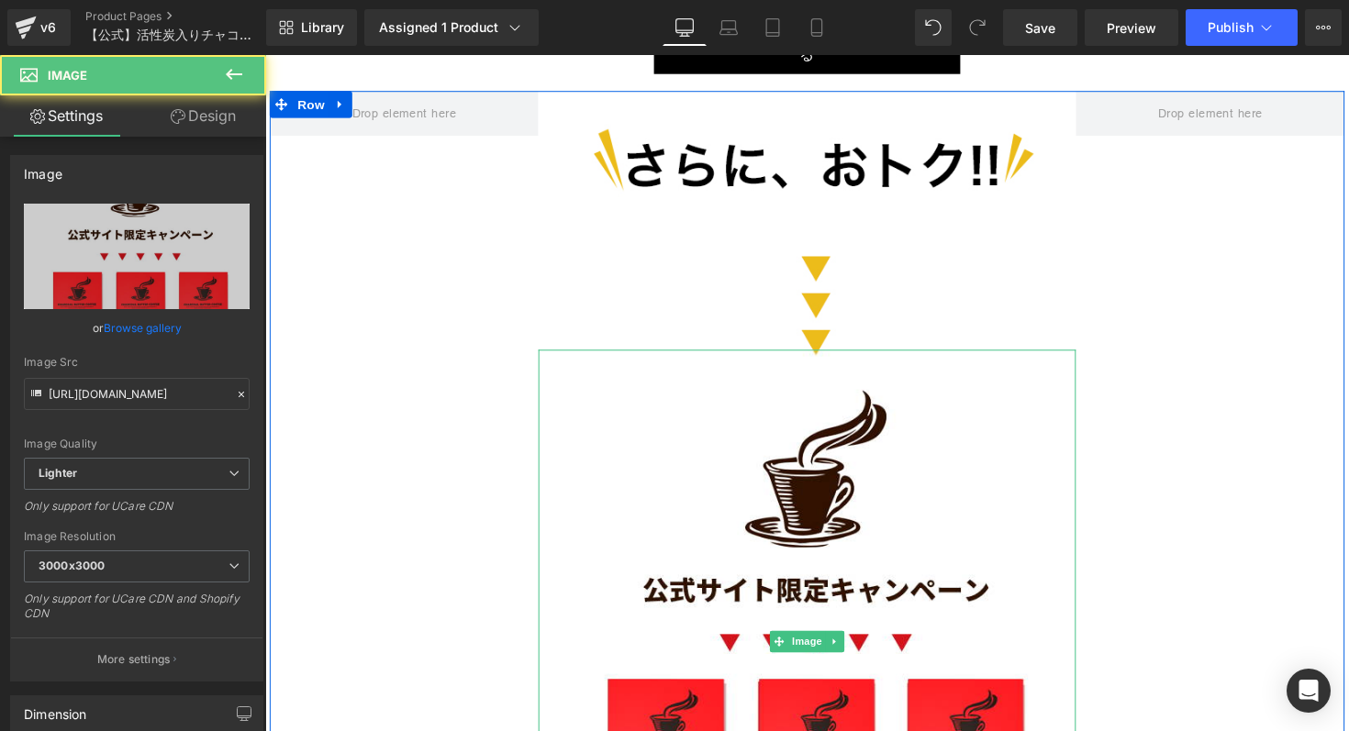
click at [855, 645] on link at bounding box center [848, 656] width 19 height 22
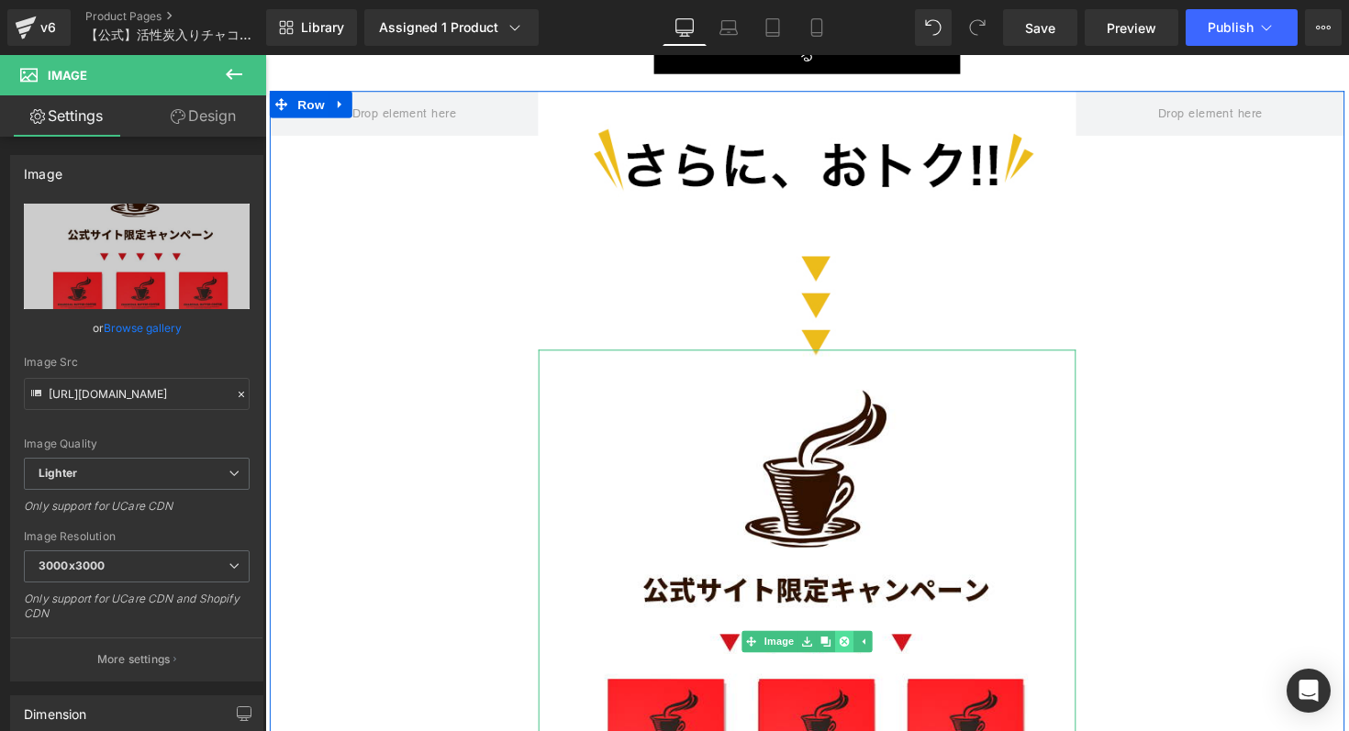
click at [857, 650] on icon at bounding box center [858, 655] width 10 height 11
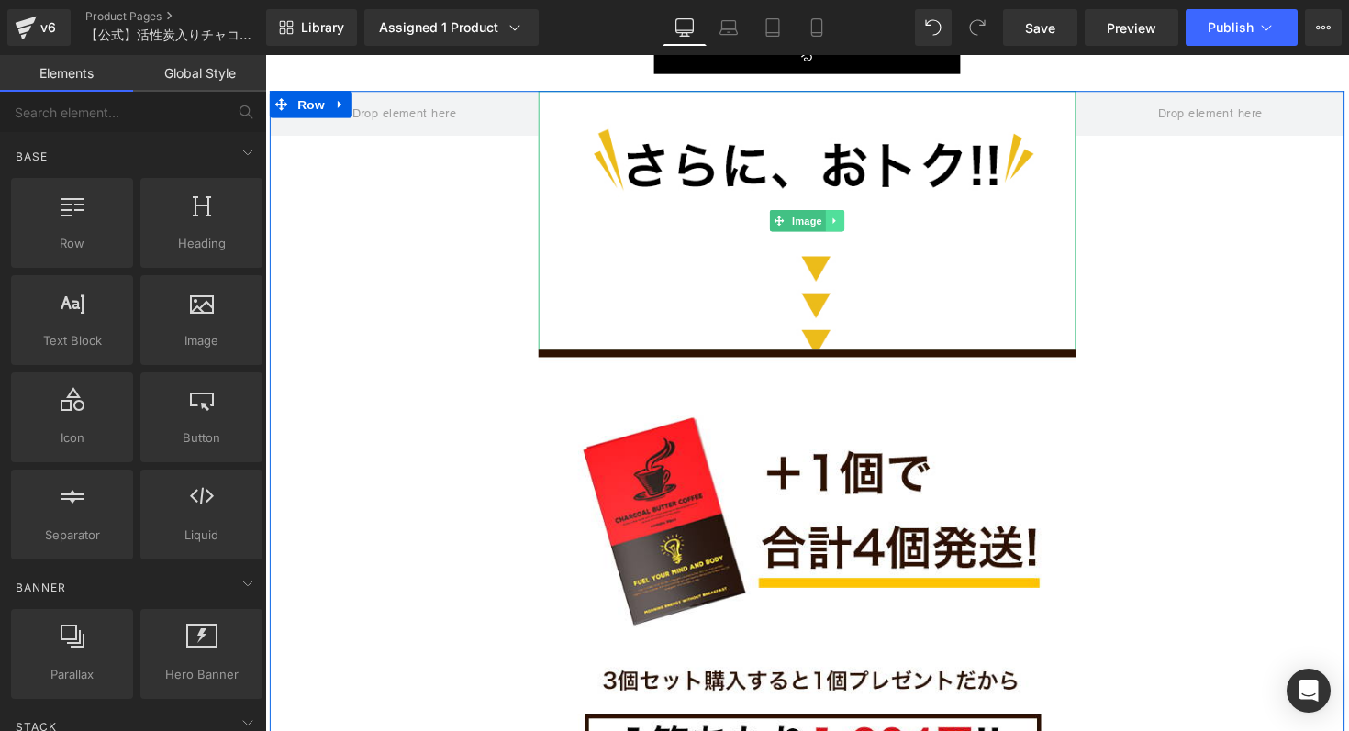
click at [850, 219] on icon at bounding box center [849, 224] width 10 height 11
click at [861, 219] on icon at bounding box center [858, 224] width 10 height 10
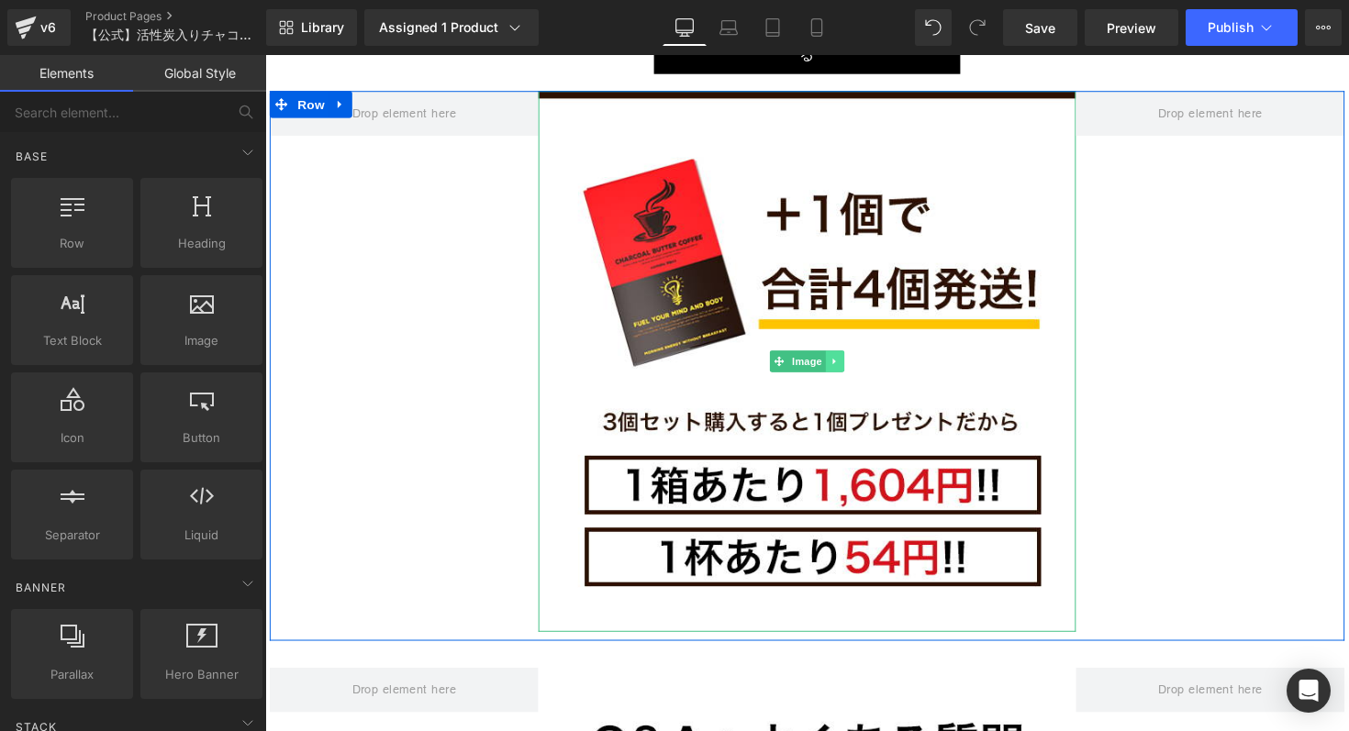
click at [850, 363] on icon at bounding box center [849, 368] width 10 height 11
click at [860, 363] on icon at bounding box center [858, 368] width 10 height 10
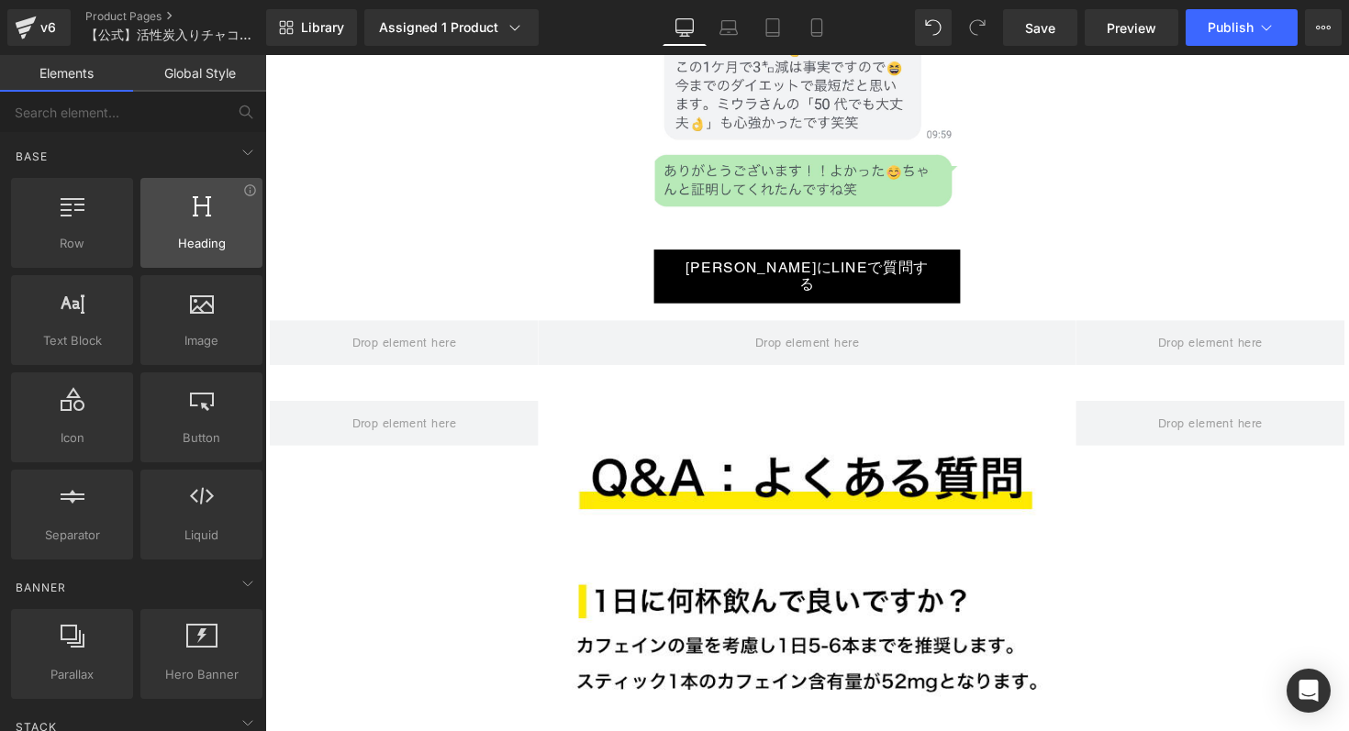
scroll to position [26977, 0]
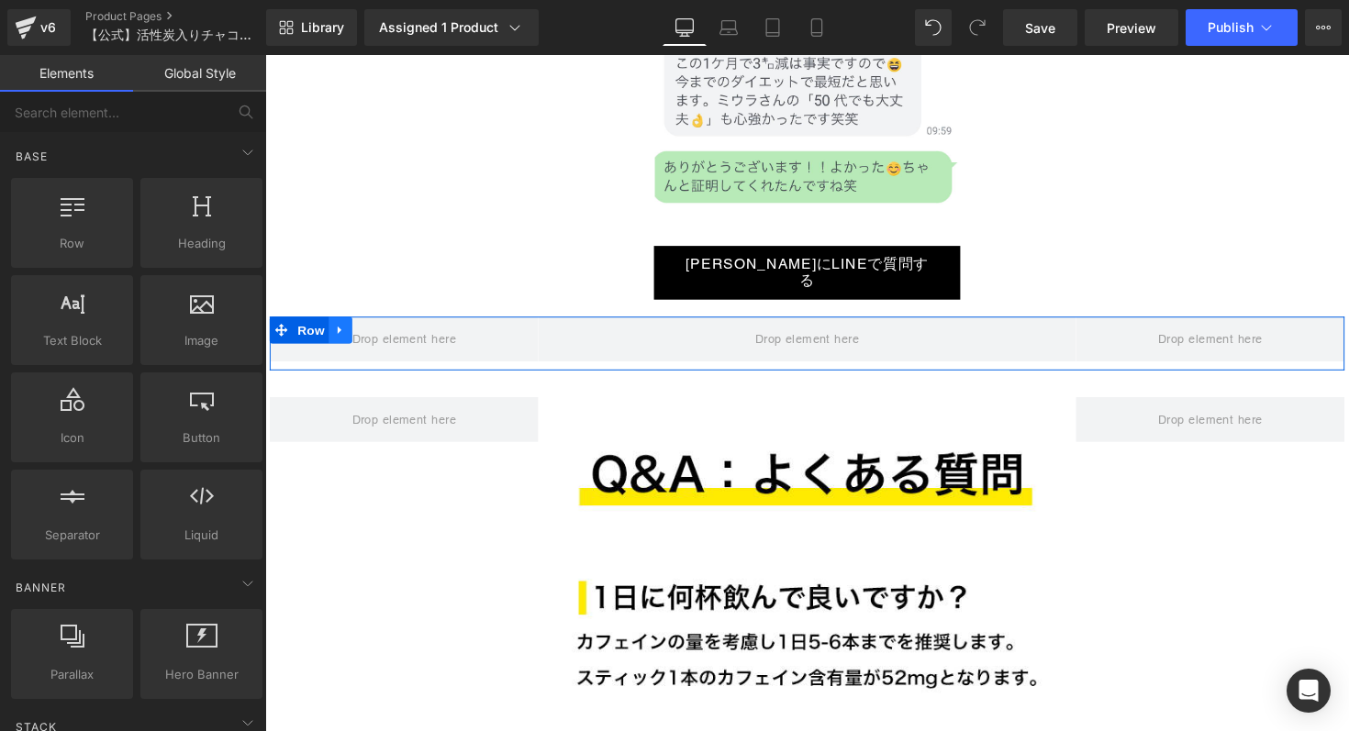
click at [346, 330] on icon at bounding box center [342, 337] width 13 height 14
drag, startPoint x: 386, startPoint y: 262, endPoint x: 517, endPoint y: 264, distance: 131.2
click at [386, 330] on icon at bounding box center [389, 336] width 13 height 13
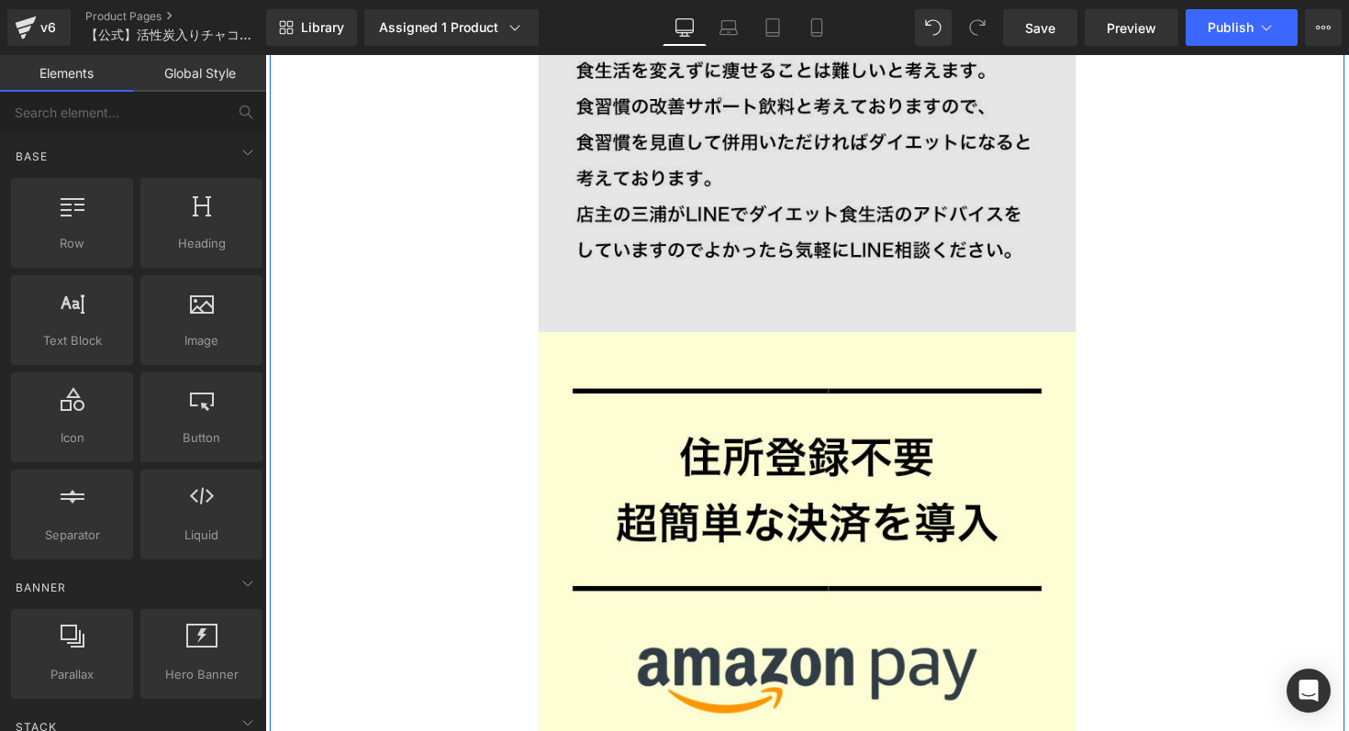
scroll to position [28364, 0]
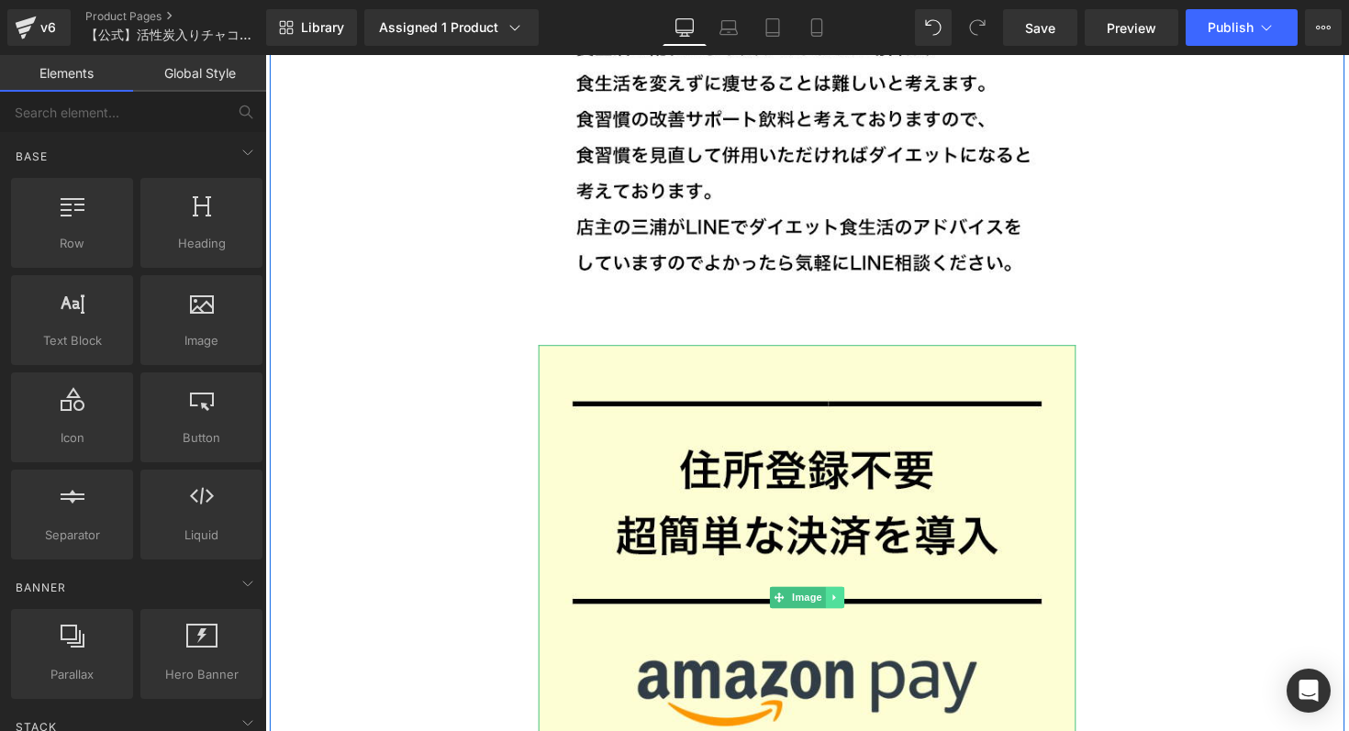
click at [852, 605] on icon at bounding box center [849, 610] width 10 height 11
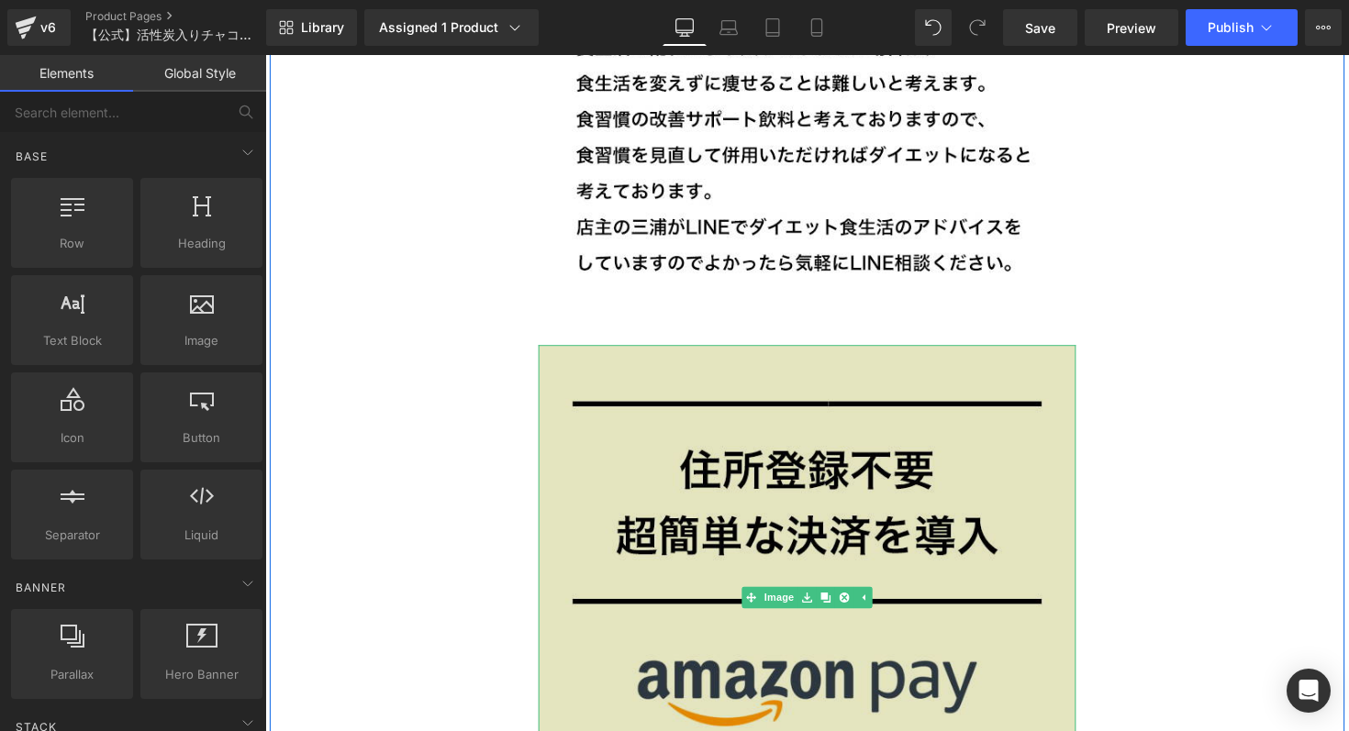
drag, startPoint x: 856, startPoint y: 536, endPoint x: 865, endPoint y: 516, distance: 21.3
click at [856, 606] on icon at bounding box center [858, 611] width 10 height 10
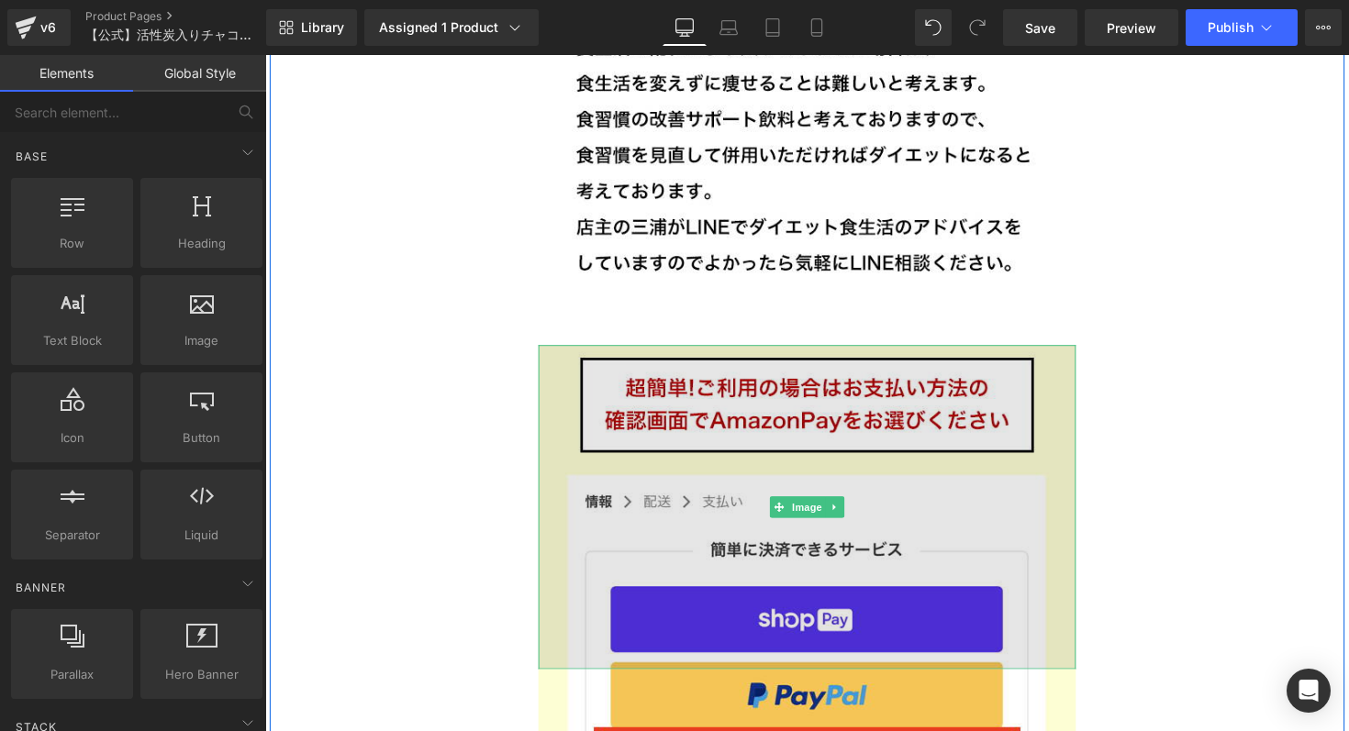
scroll to position [28406, 0]
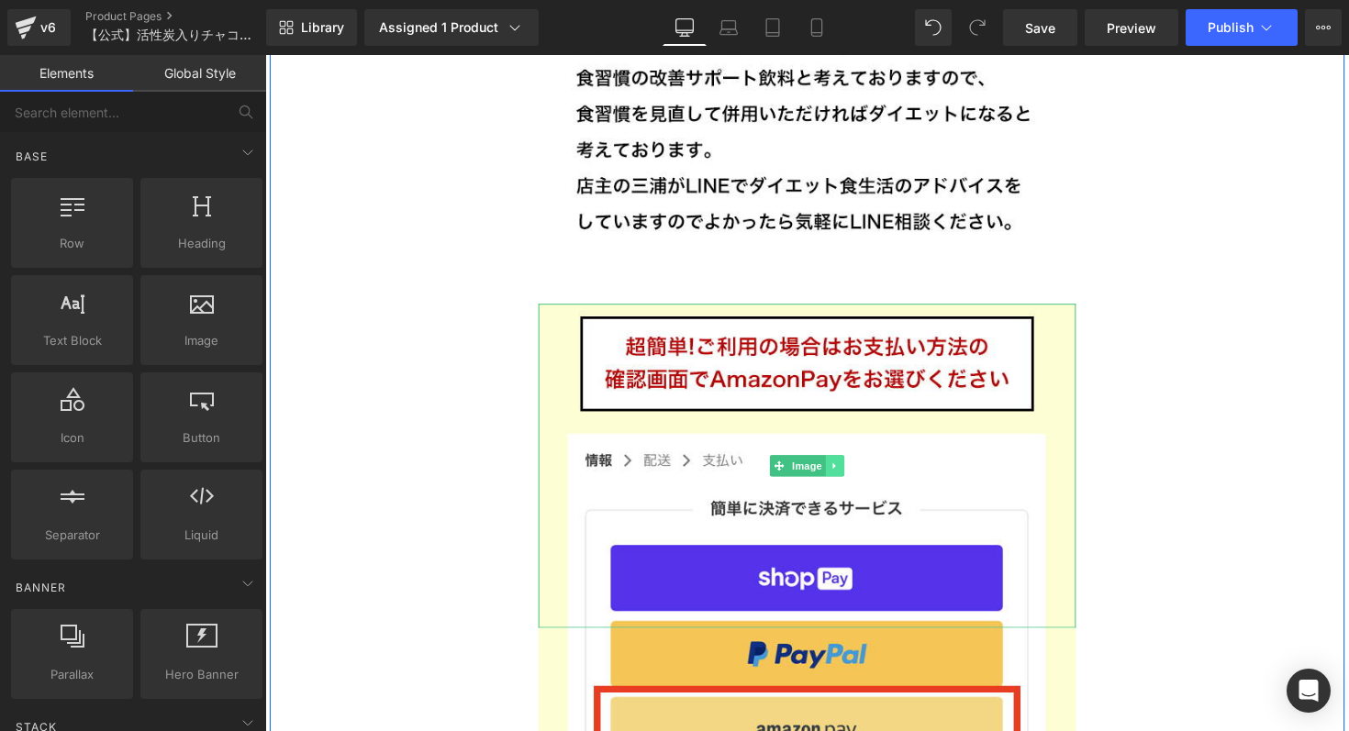
click at [851, 471] on icon at bounding box center [849, 476] width 10 height 11
click at [854, 472] on icon at bounding box center [858, 477] width 10 height 10
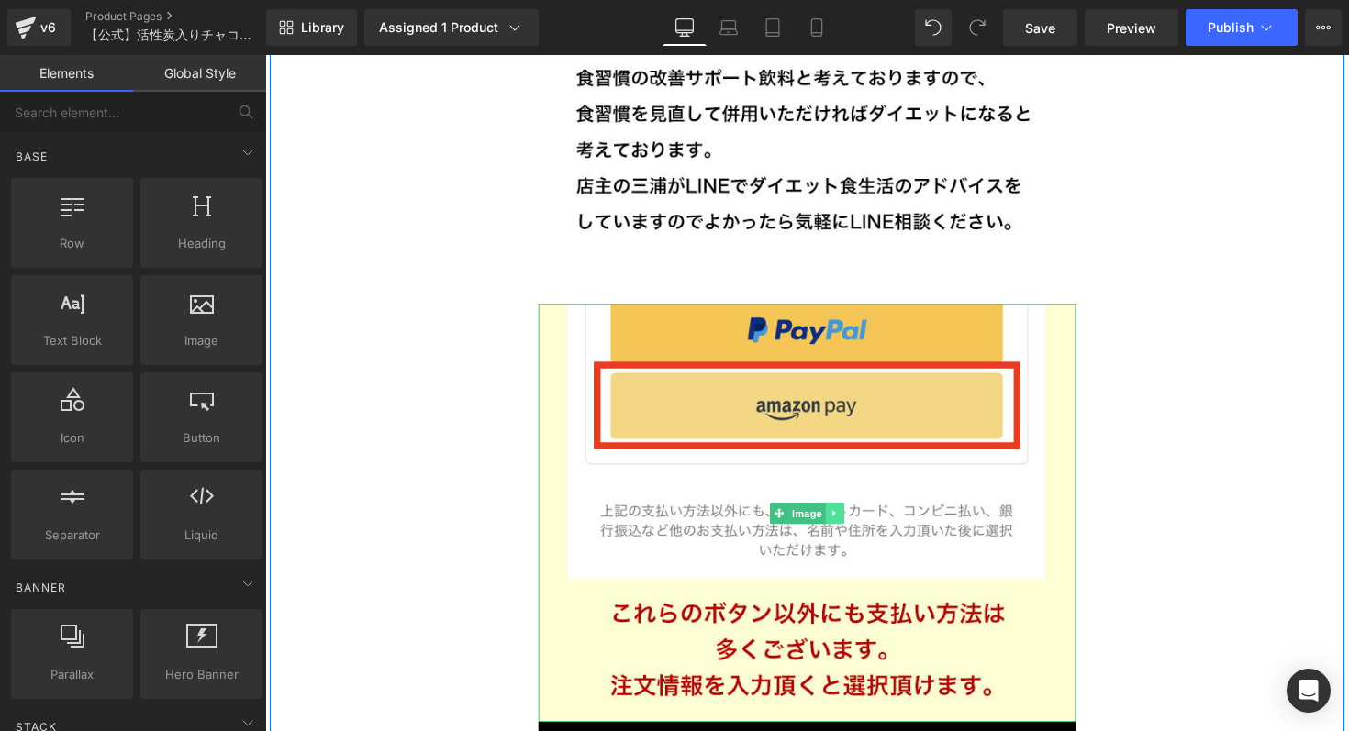
click at [853, 519] on icon at bounding box center [849, 524] width 10 height 11
click at [858, 519] on icon at bounding box center [858, 524] width 10 height 11
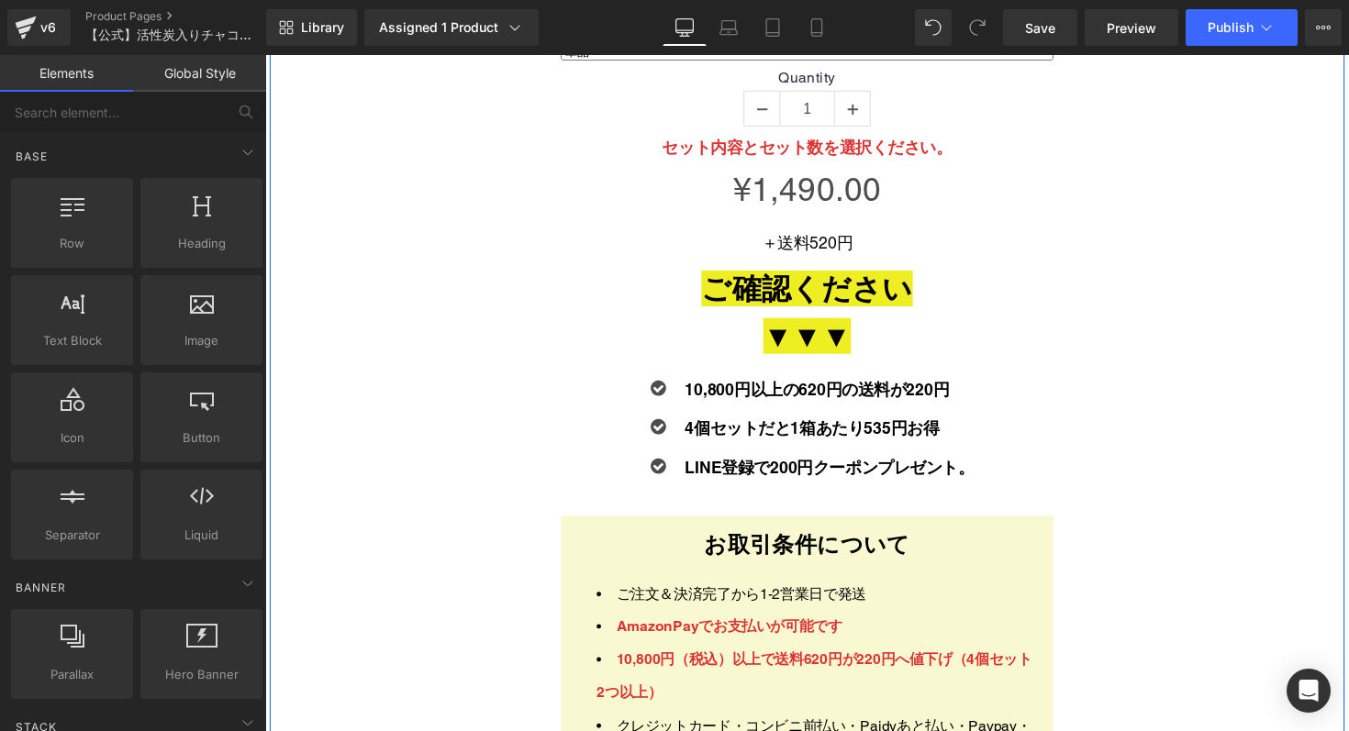
scroll to position [30528, 0]
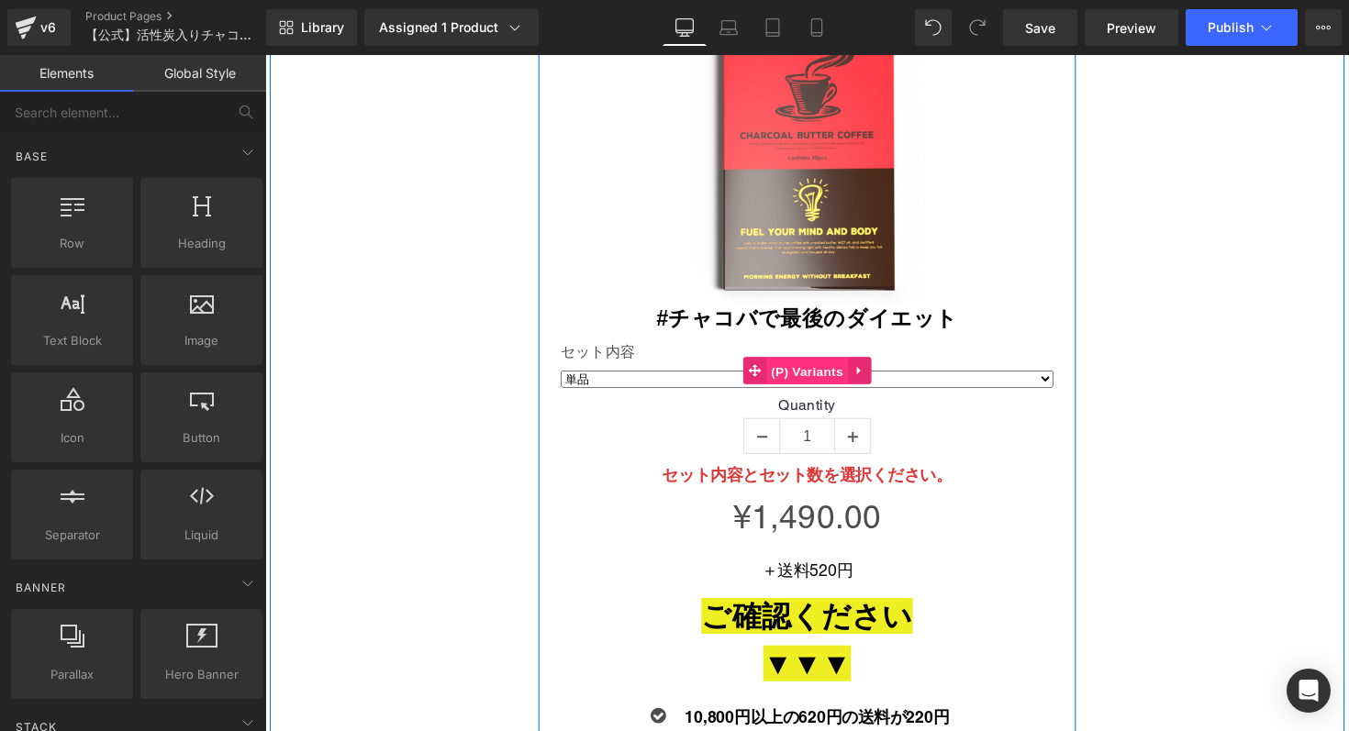
click at [840, 365] on span "(P) Variants" at bounding box center [820, 379] width 83 height 28
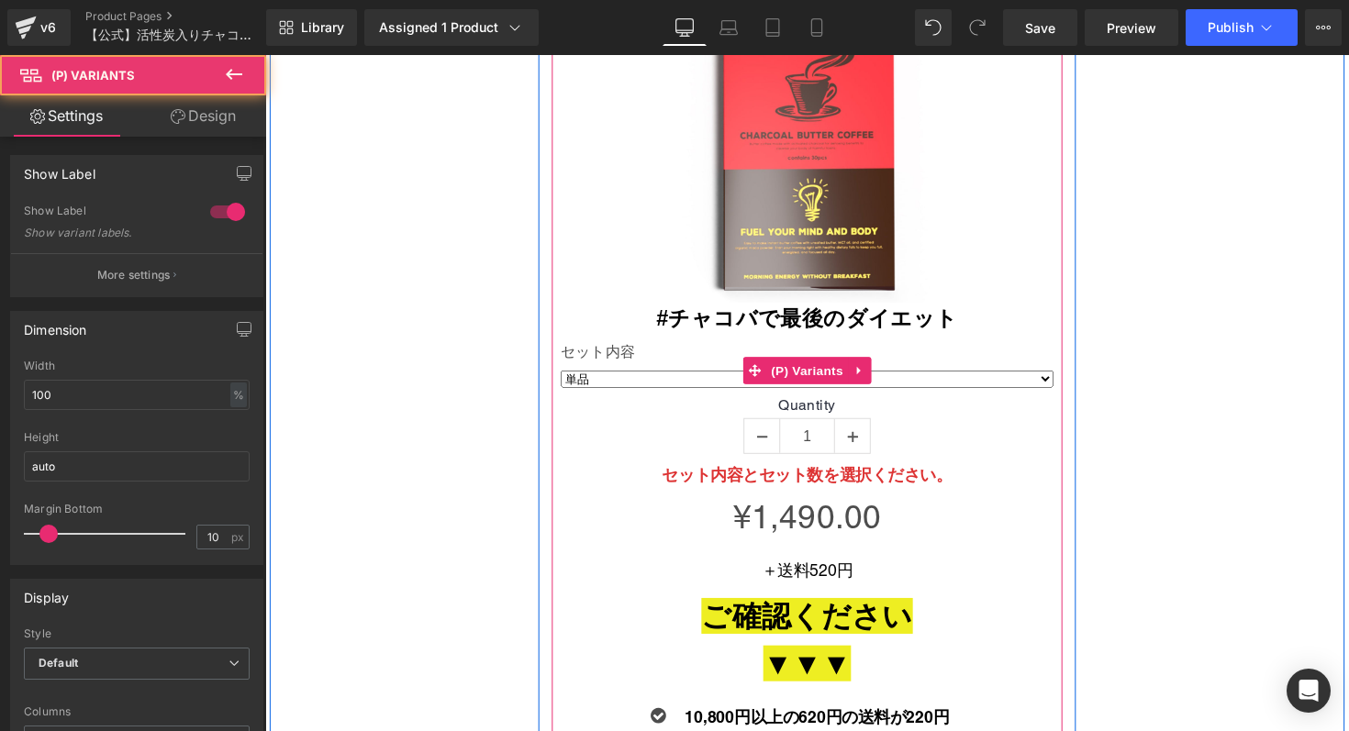
click at [913, 378] on select "単品" at bounding box center [820, 386] width 505 height 17
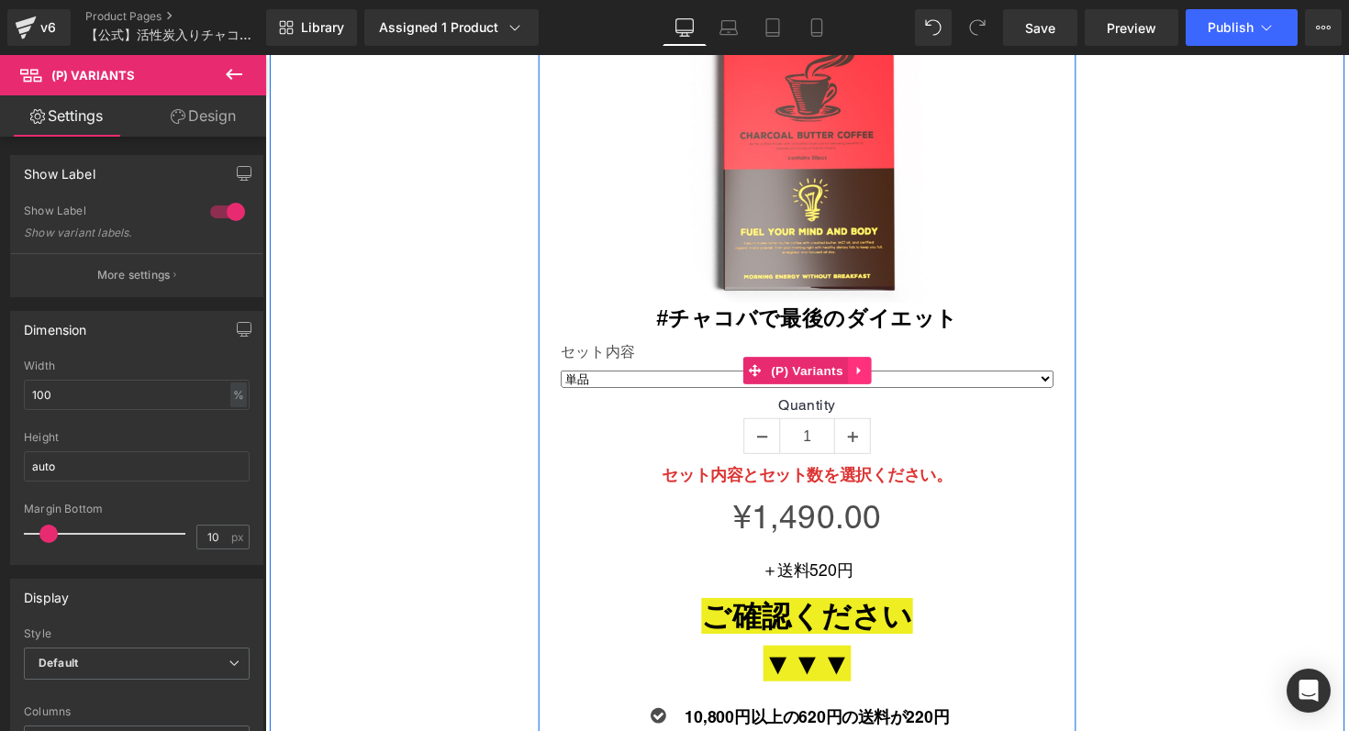
click at [876, 371] on icon at bounding box center [873, 378] width 13 height 14
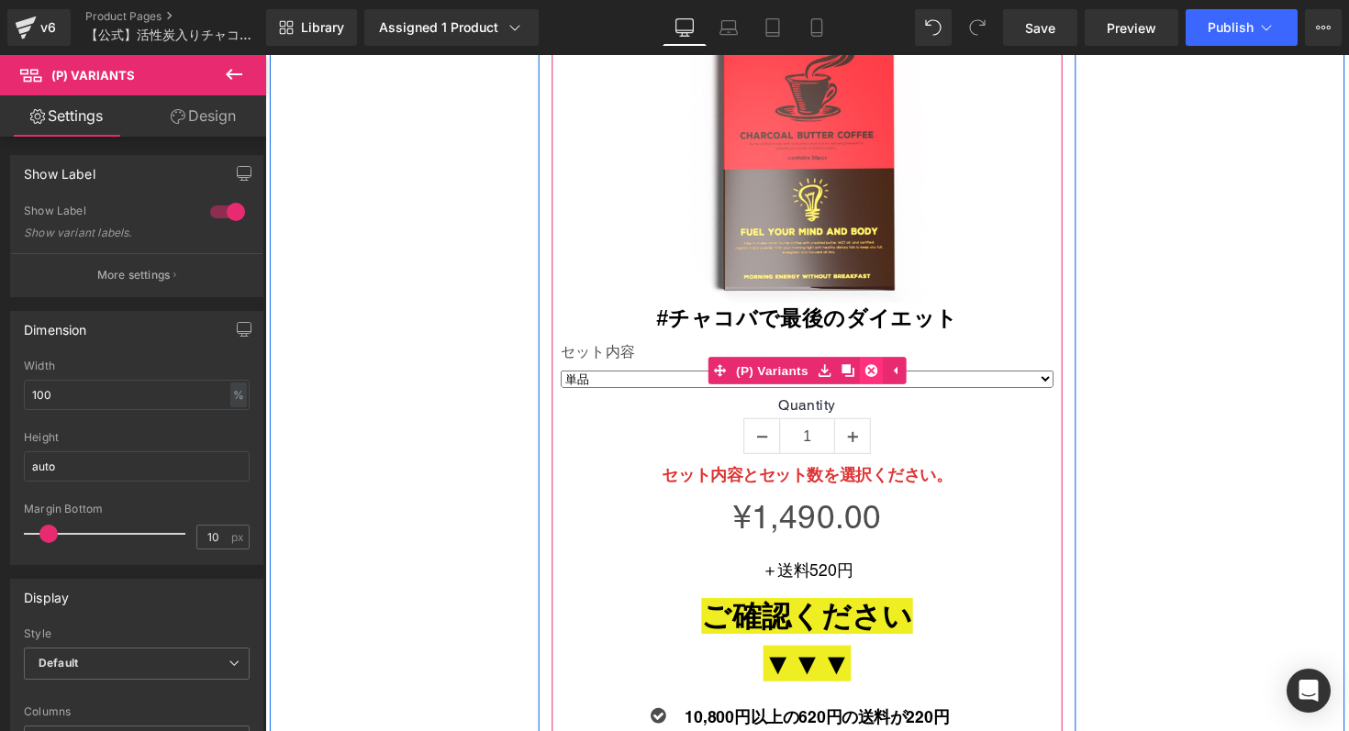
click at [881, 372] on icon at bounding box center [885, 378] width 13 height 13
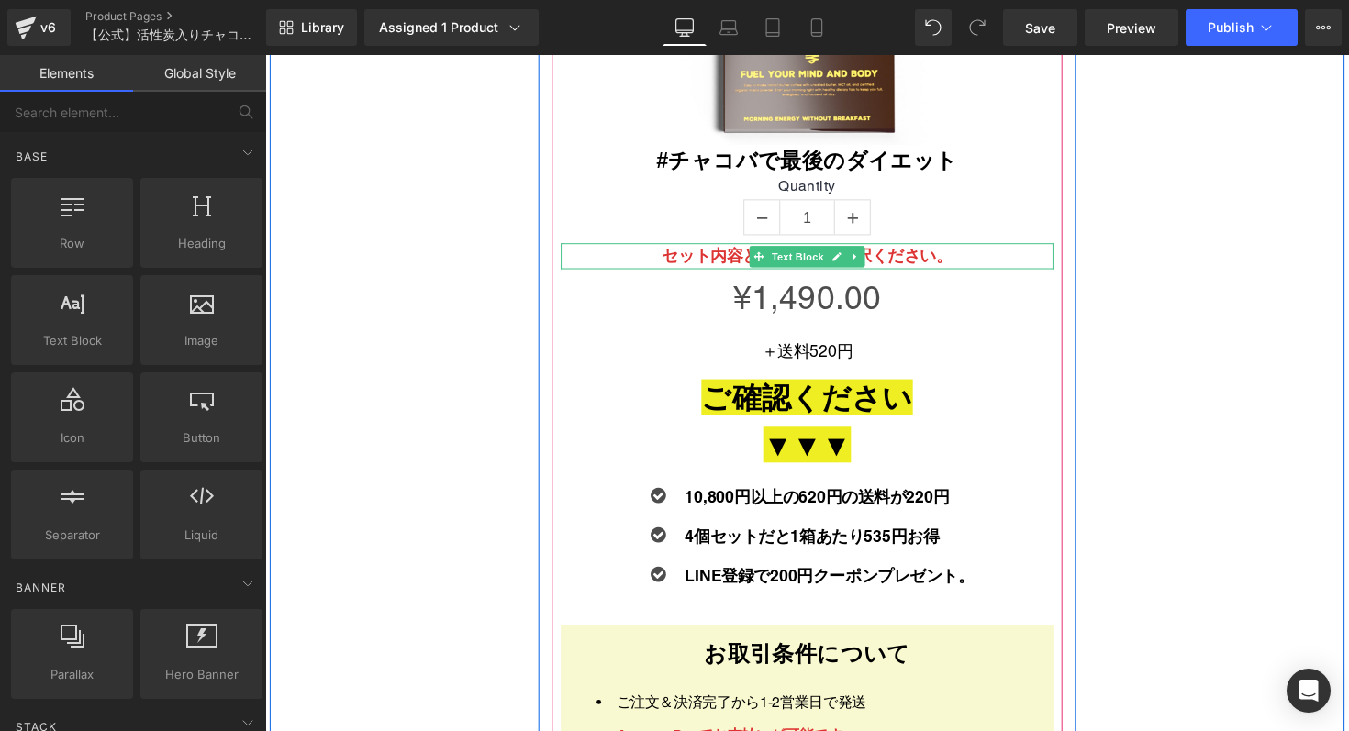
scroll to position [30704, 0]
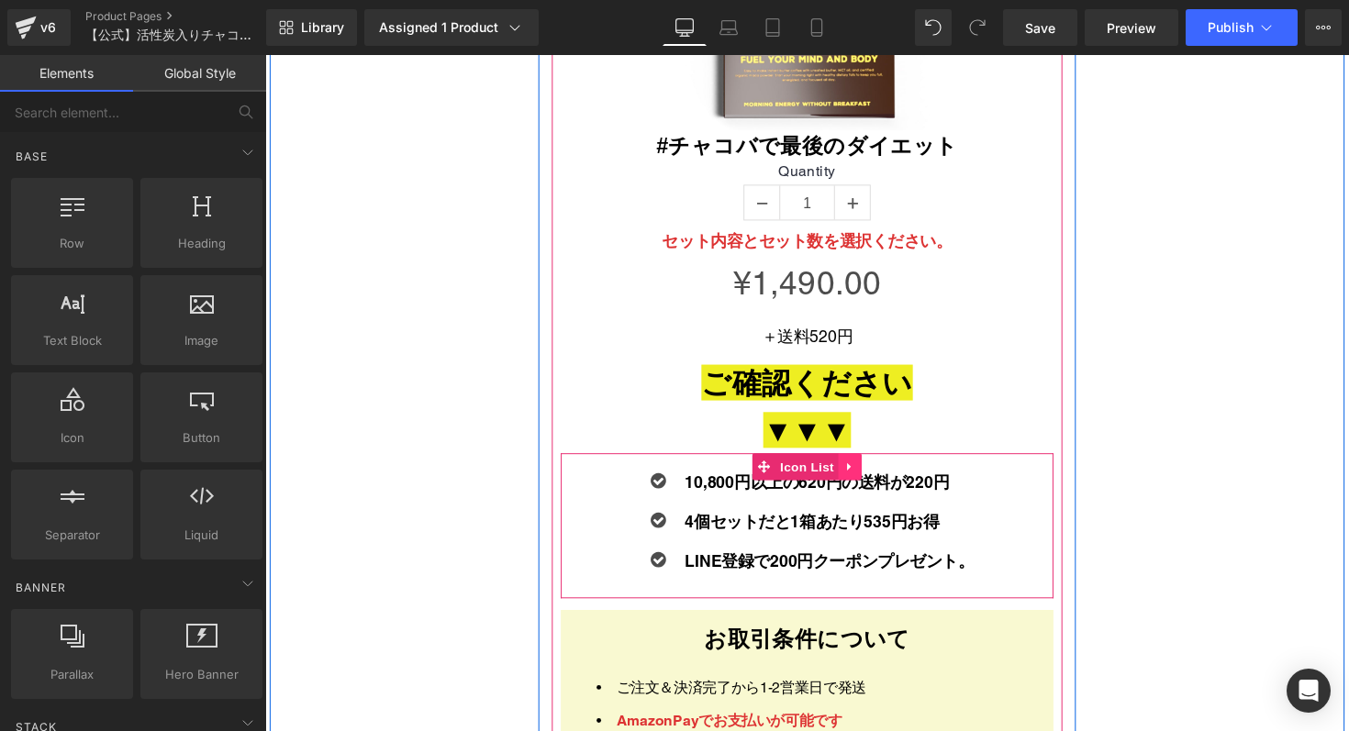
click at [866, 471] on icon at bounding box center [864, 478] width 13 height 14
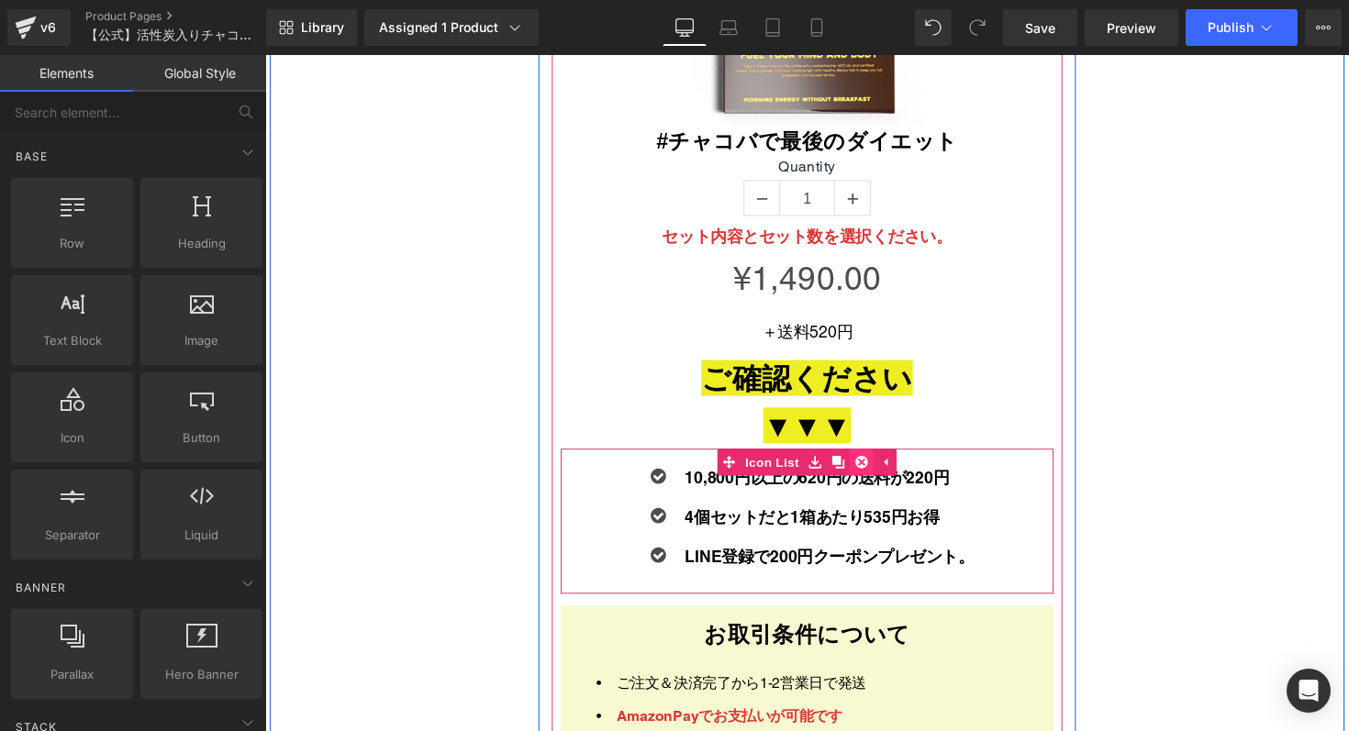
click at [882, 466] on icon at bounding box center [876, 472] width 13 height 13
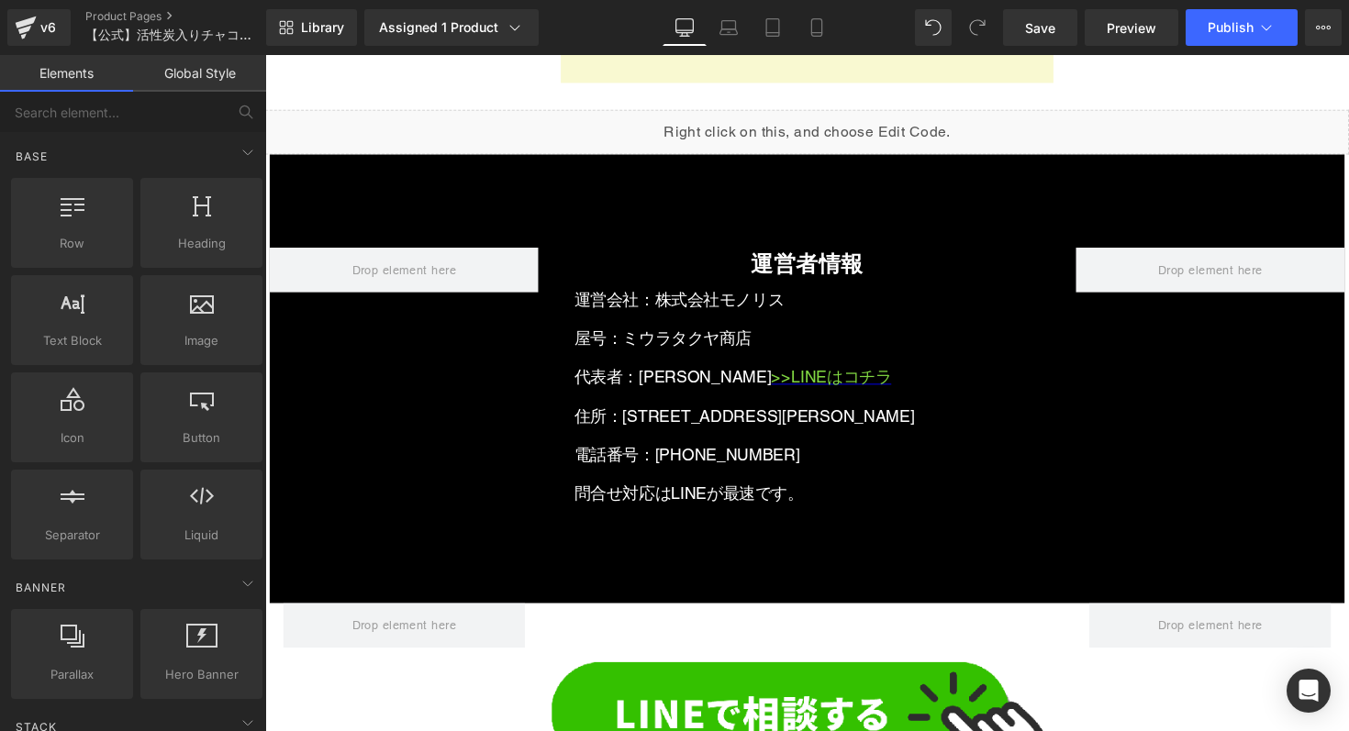
scroll to position [31315, 0]
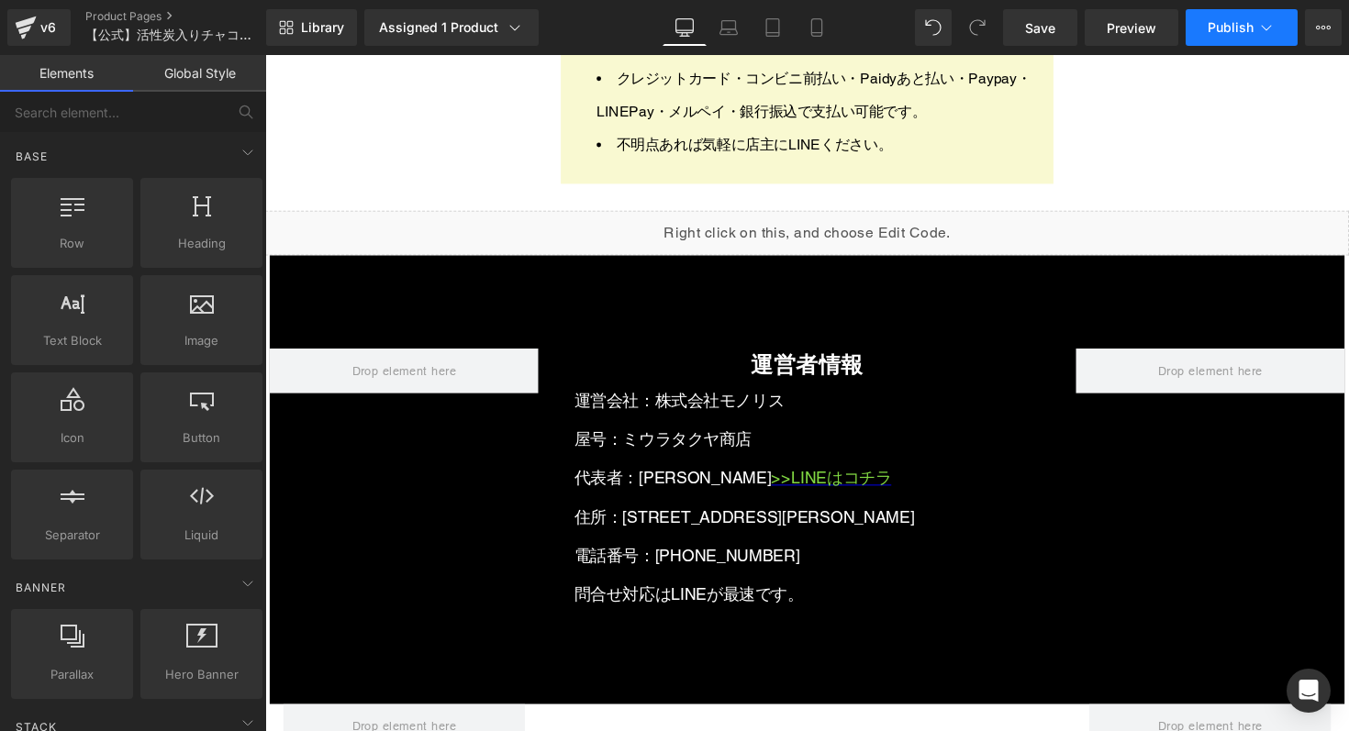
click at [1229, 44] on button "Publish" at bounding box center [1241, 27] width 112 height 37
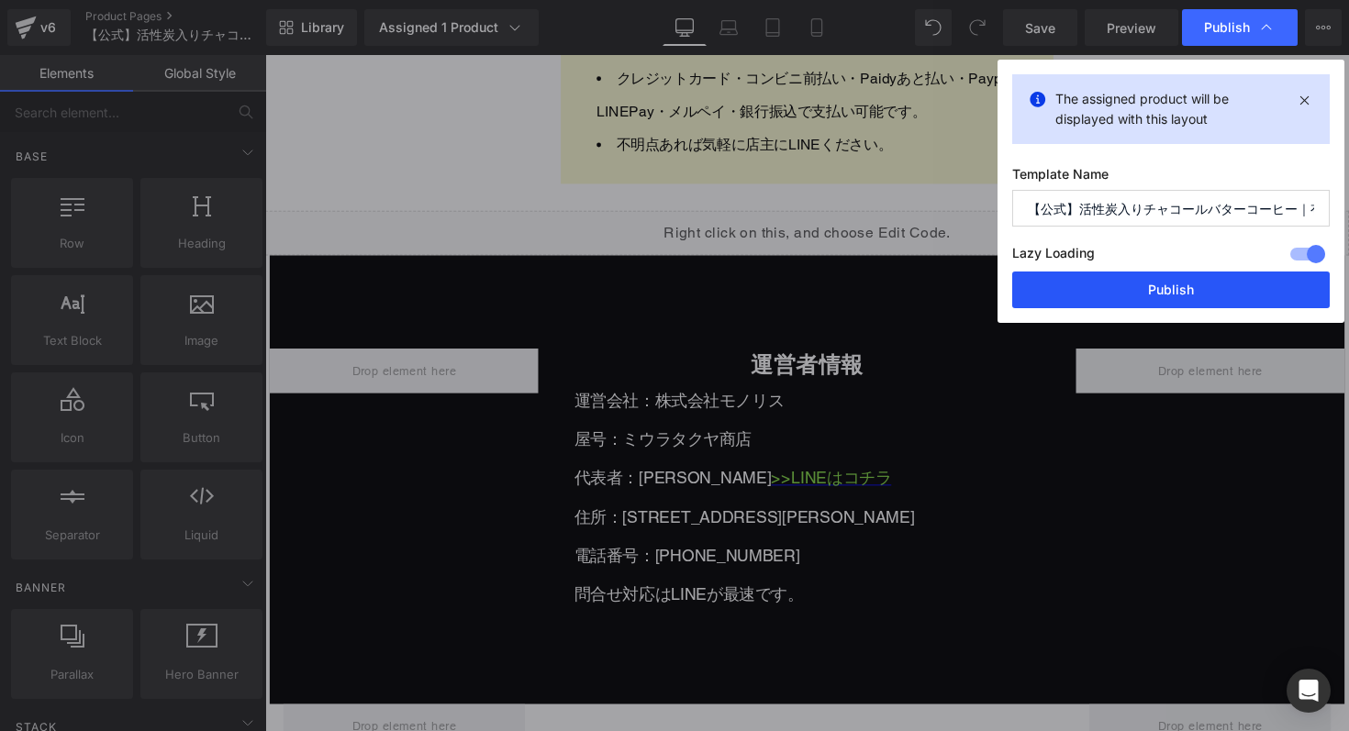
click at [1141, 291] on button "Publish" at bounding box center [1170, 290] width 317 height 37
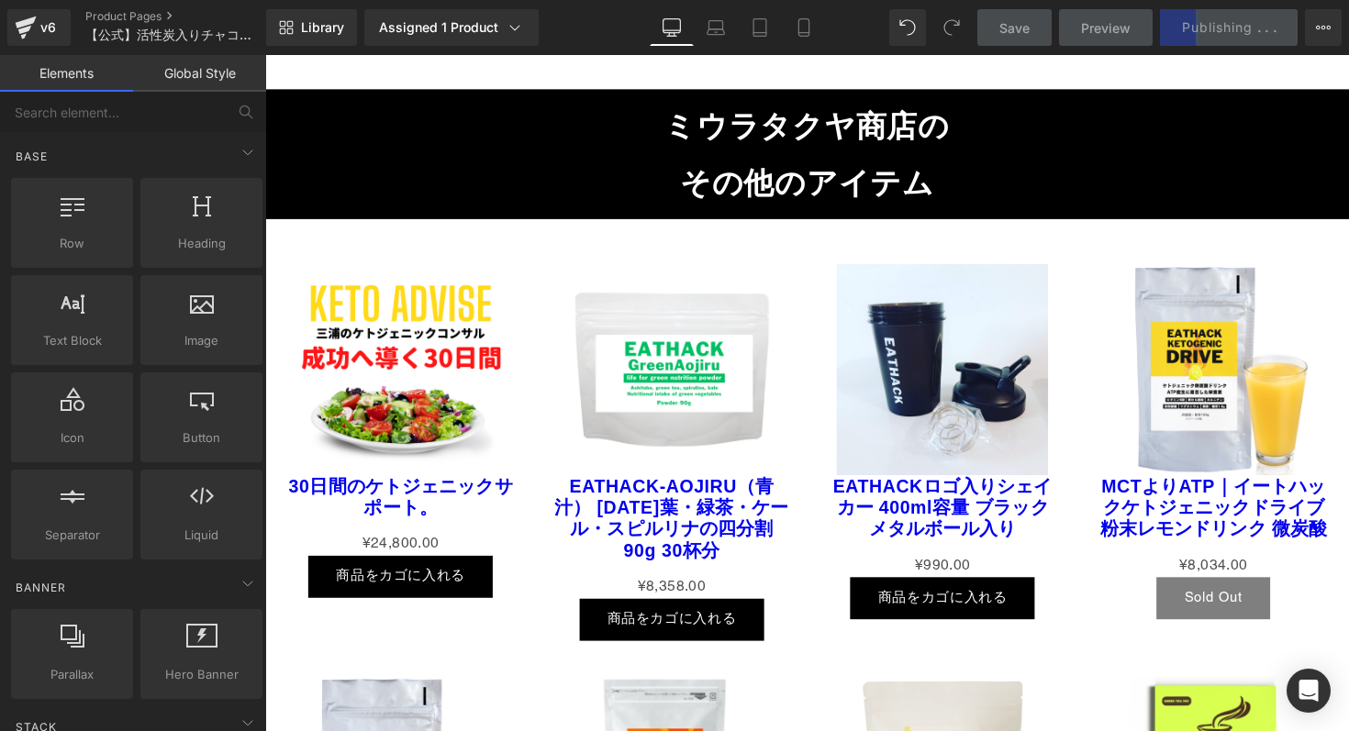
scroll to position [32220, 0]
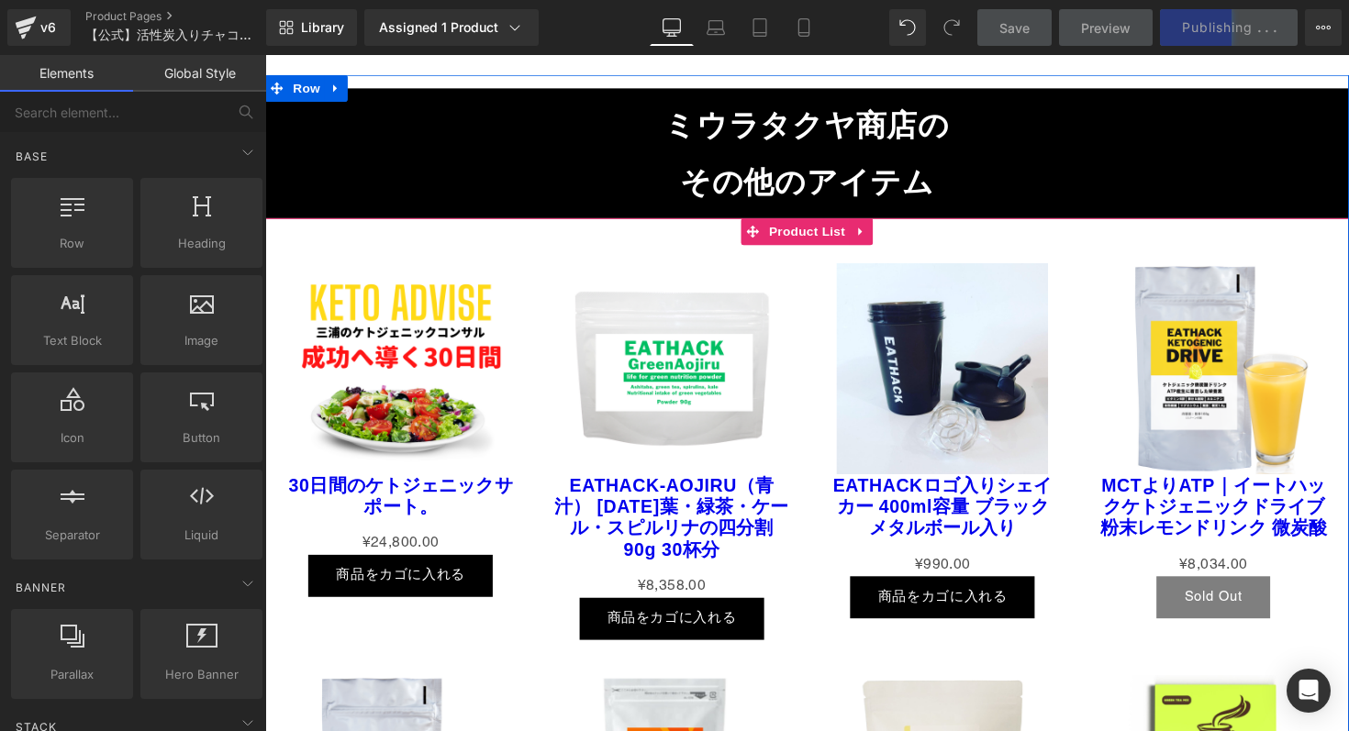
click at [669, 250] on div "Sale Off (P) Image EATHACK-AOJIRU（青汁） [DATE]葉・緑茶・ケール・スピルリナの四分割 90g 30杯分 (P) Tit…" at bounding box center [682, 461] width 278 height 422
click at [880, 228] on icon at bounding box center [876, 235] width 13 height 14
drag, startPoint x: 888, startPoint y: 160, endPoint x: 865, endPoint y: 179, distance: 30.0
click at [889, 229] on icon at bounding box center [888, 235] width 13 height 13
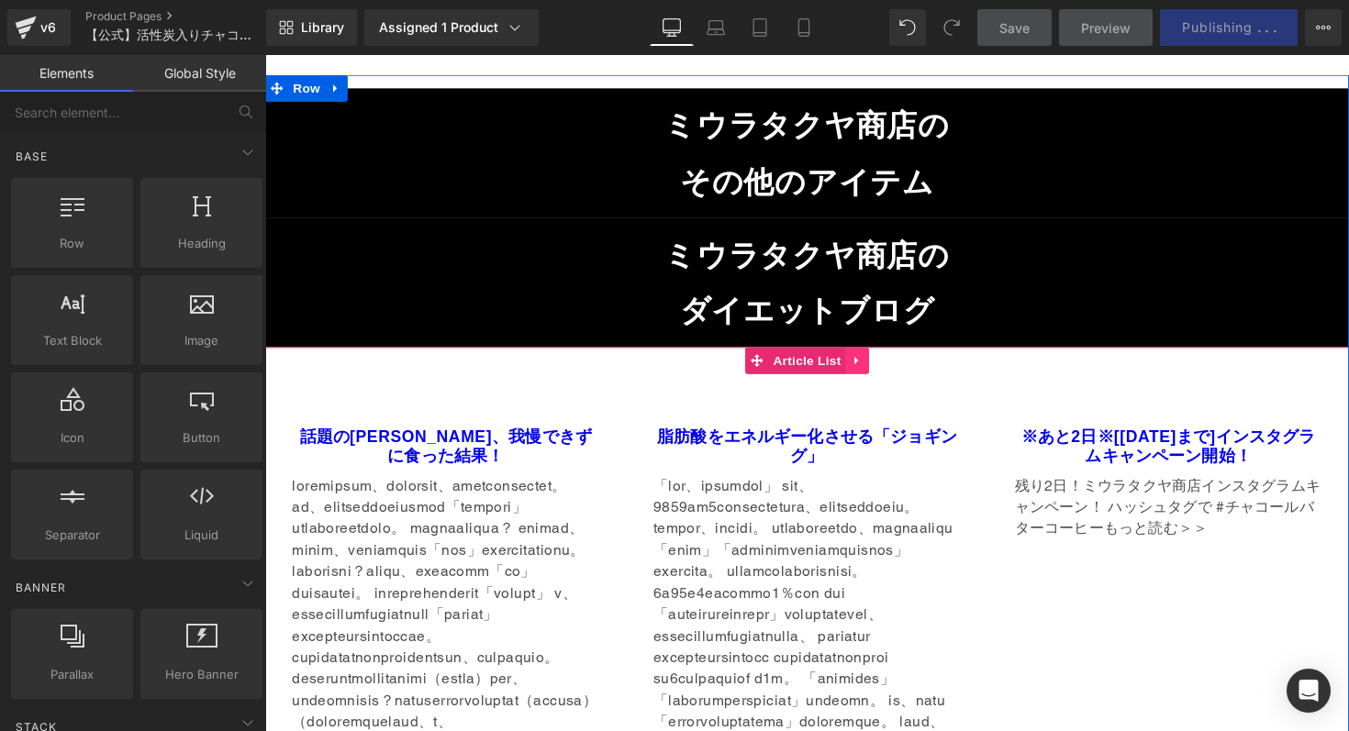
click at [875, 361] on icon at bounding box center [871, 368] width 13 height 14
click at [883, 361] on icon at bounding box center [883, 367] width 13 height 13
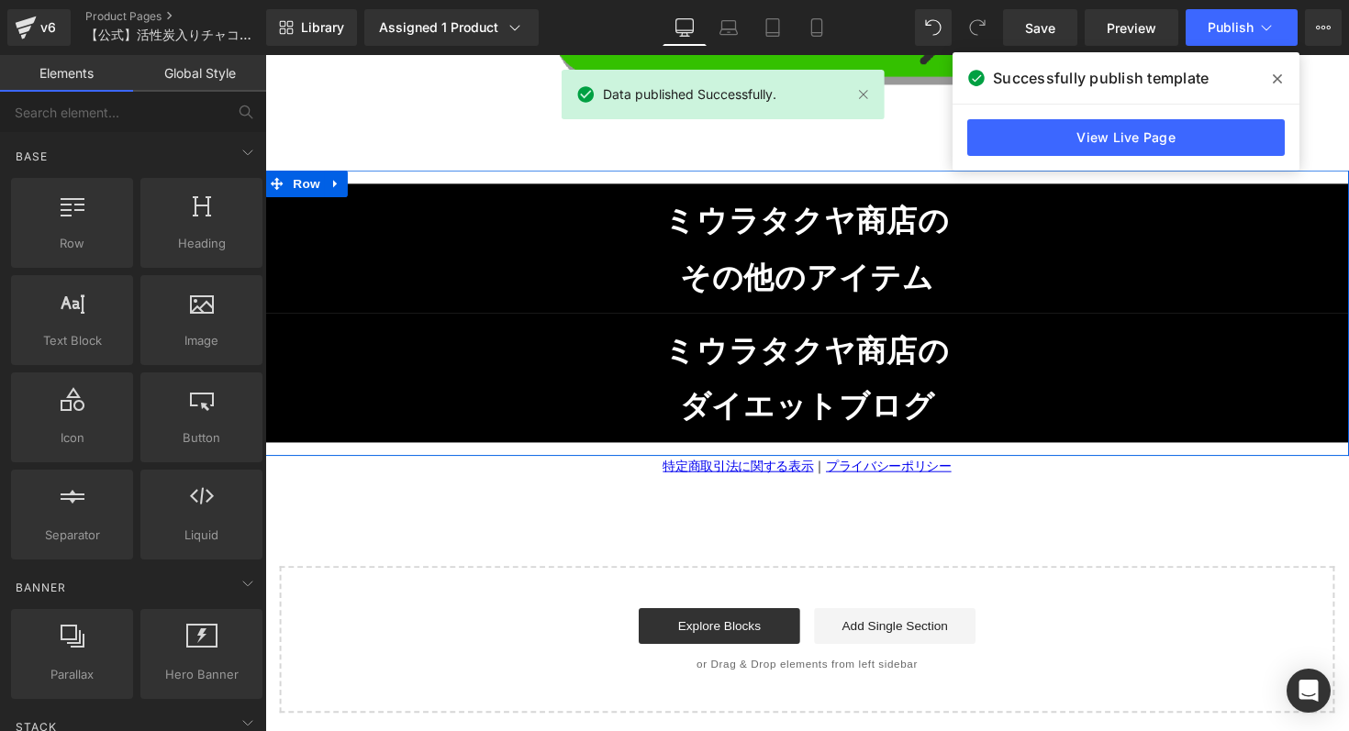
scroll to position [32040, 0]
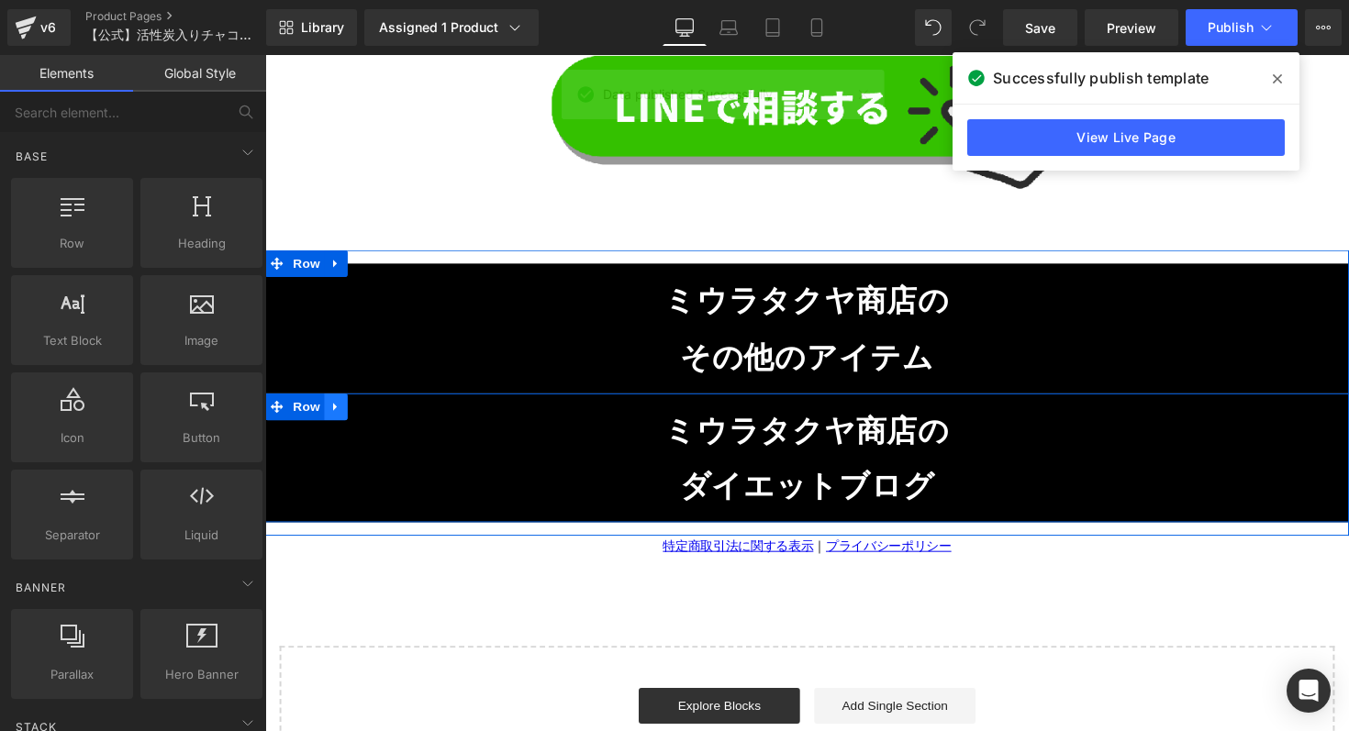
click at [337, 412] on icon at bounding box center [337, 416] width 4 height 8
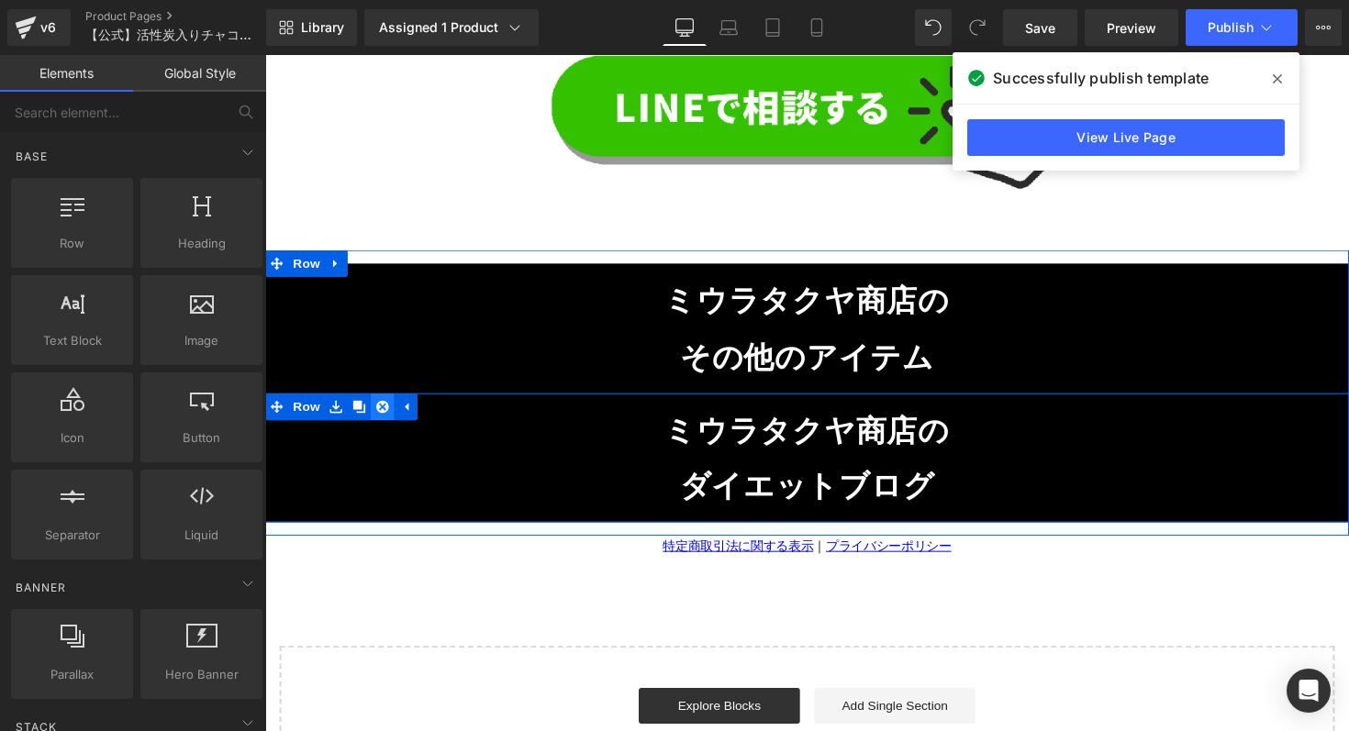
click at [382, 409] on icon at bounding box center [385, 415] width 13 height 13
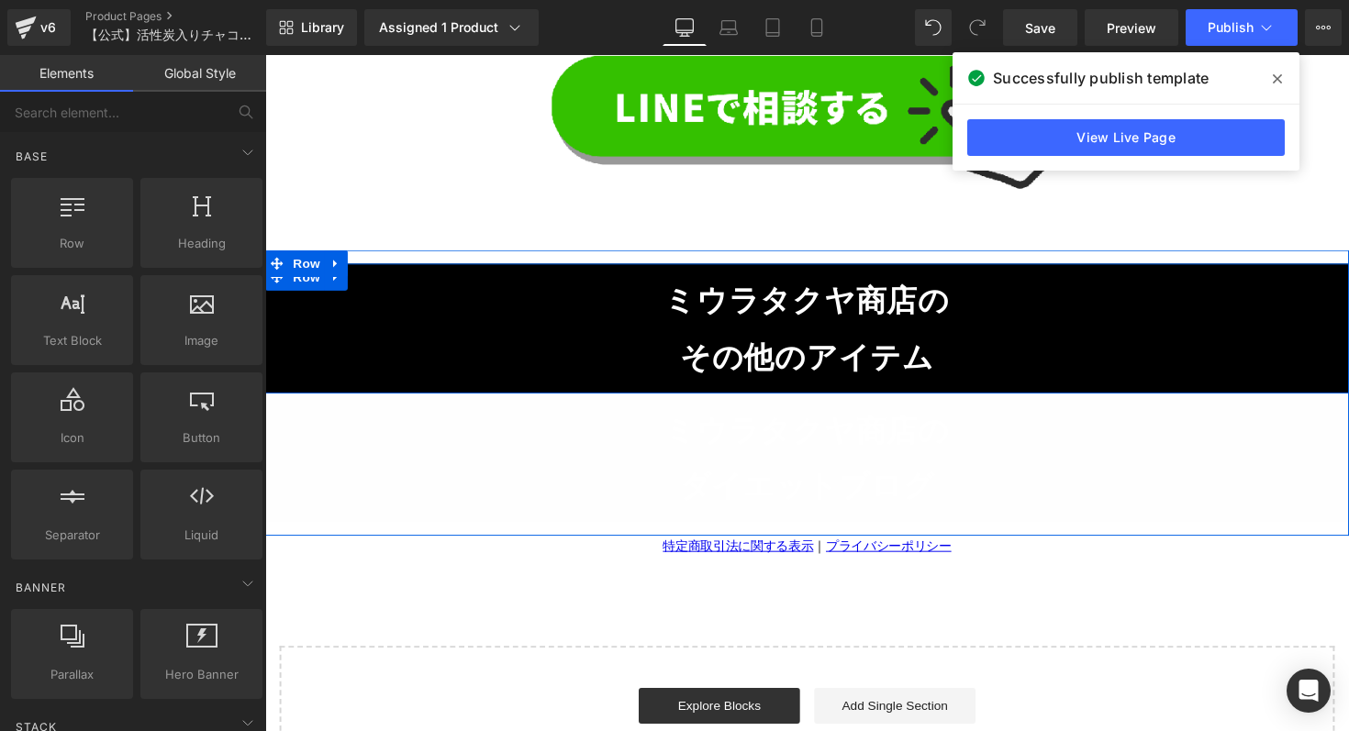
scroll to position [31910, 0]
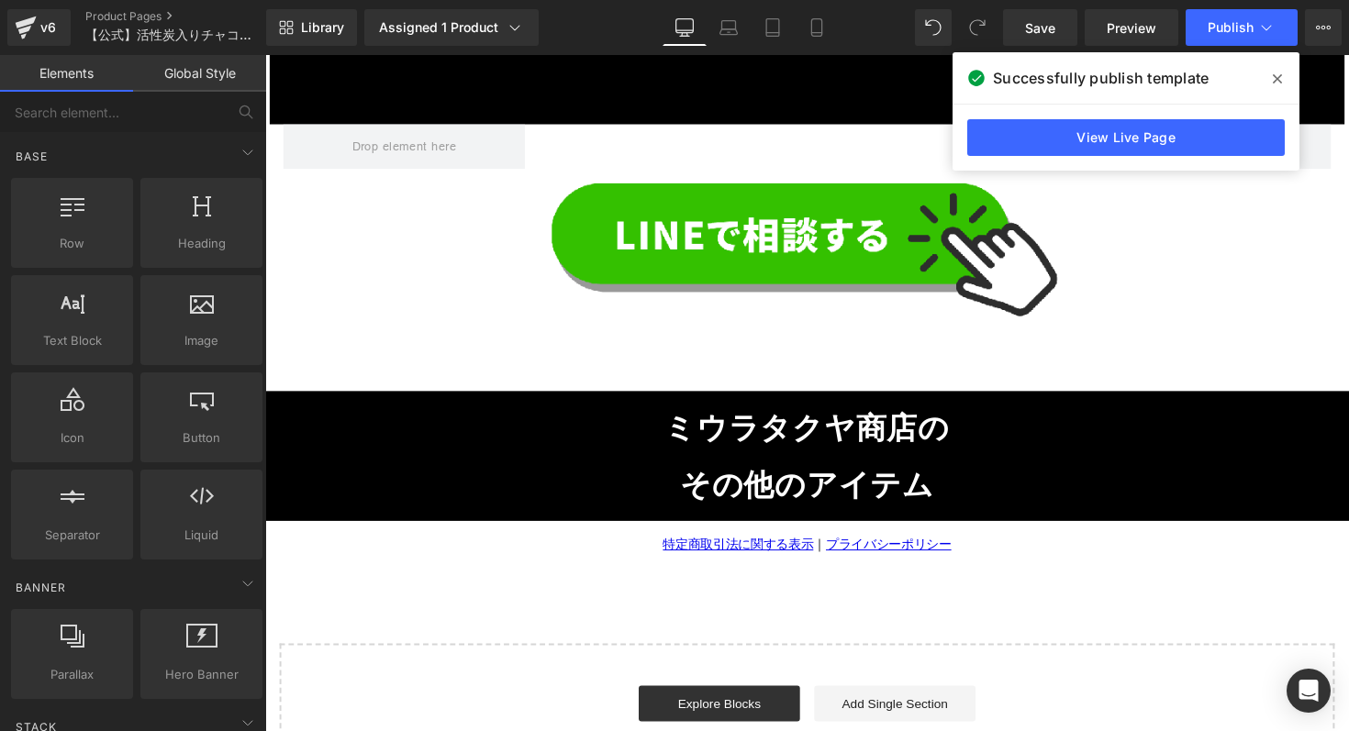
click at [341, 193] on div "Image Row" at bounding box center [820, 256] width 1101 height 260
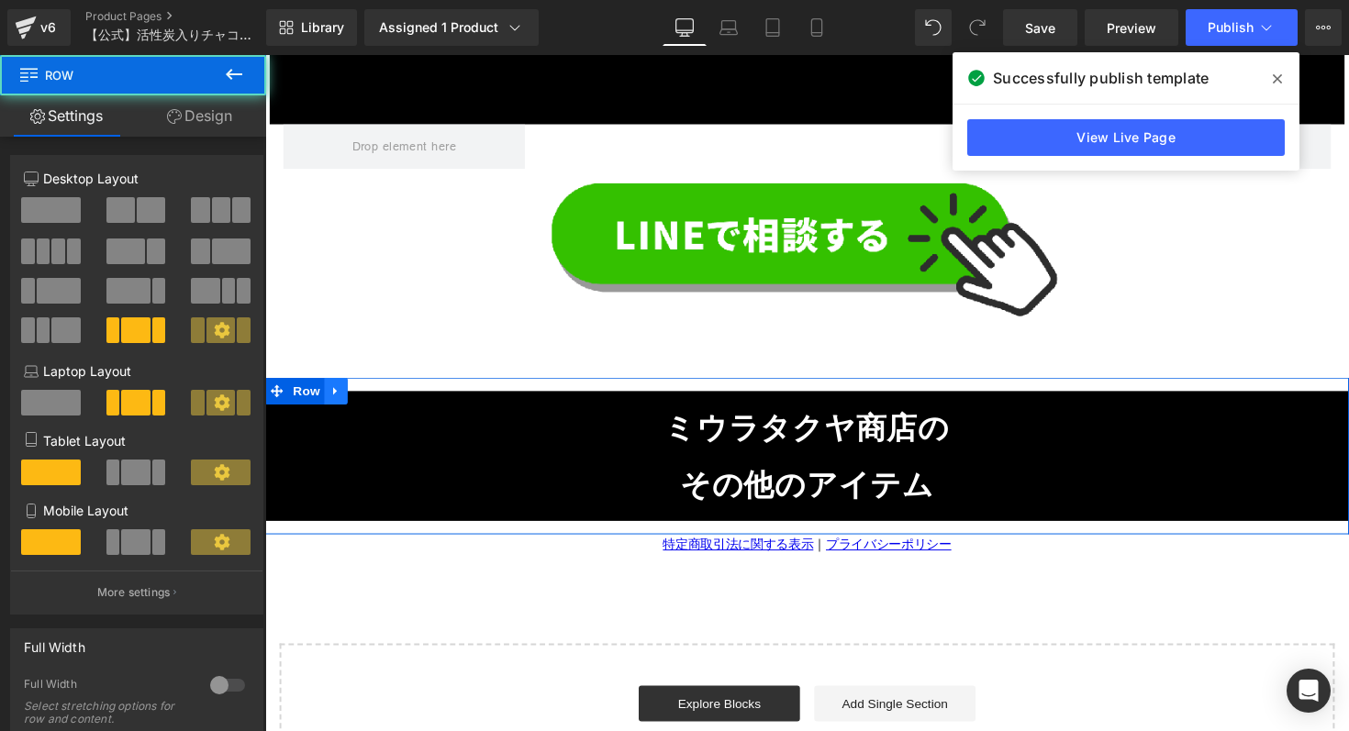
click at [341, 385] on link at bounding box center [338, 399] width 24 height 28
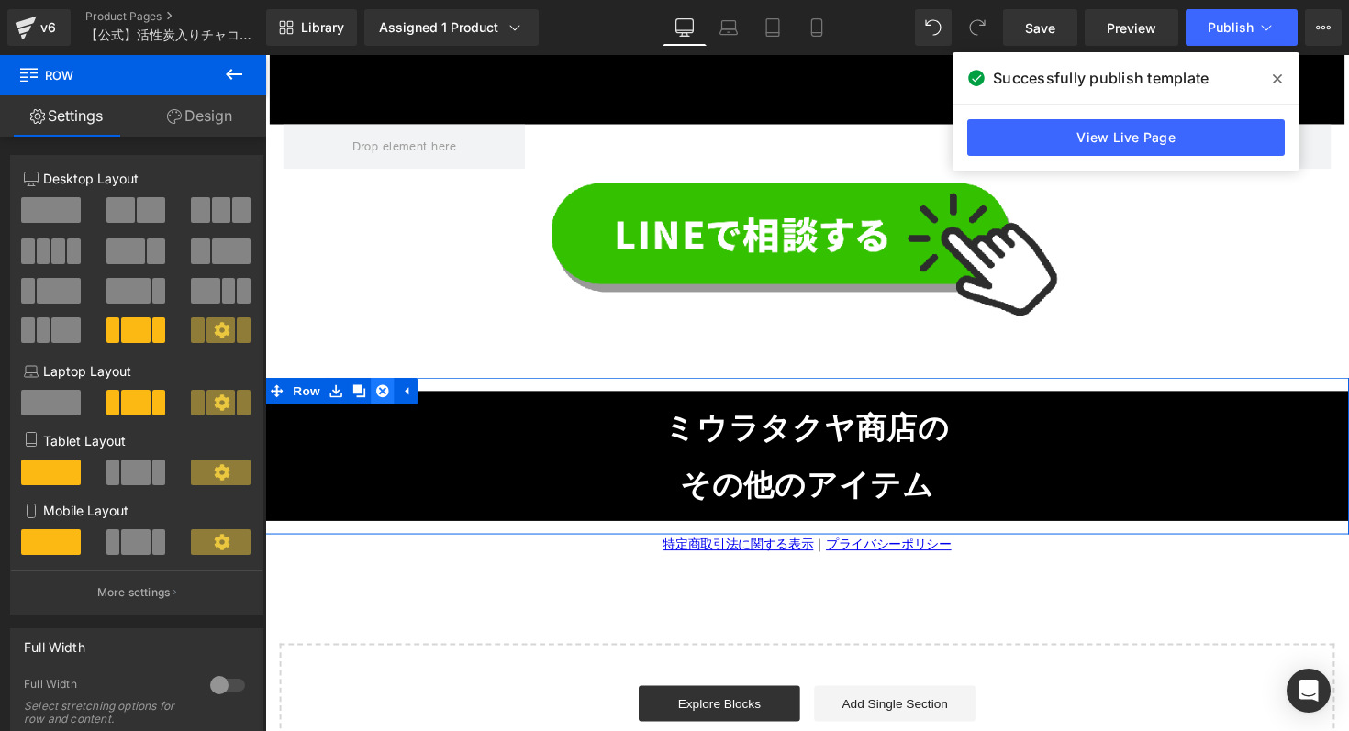
click at [390, 393] on icon at bounding box center [385, 399] width 13 height 13
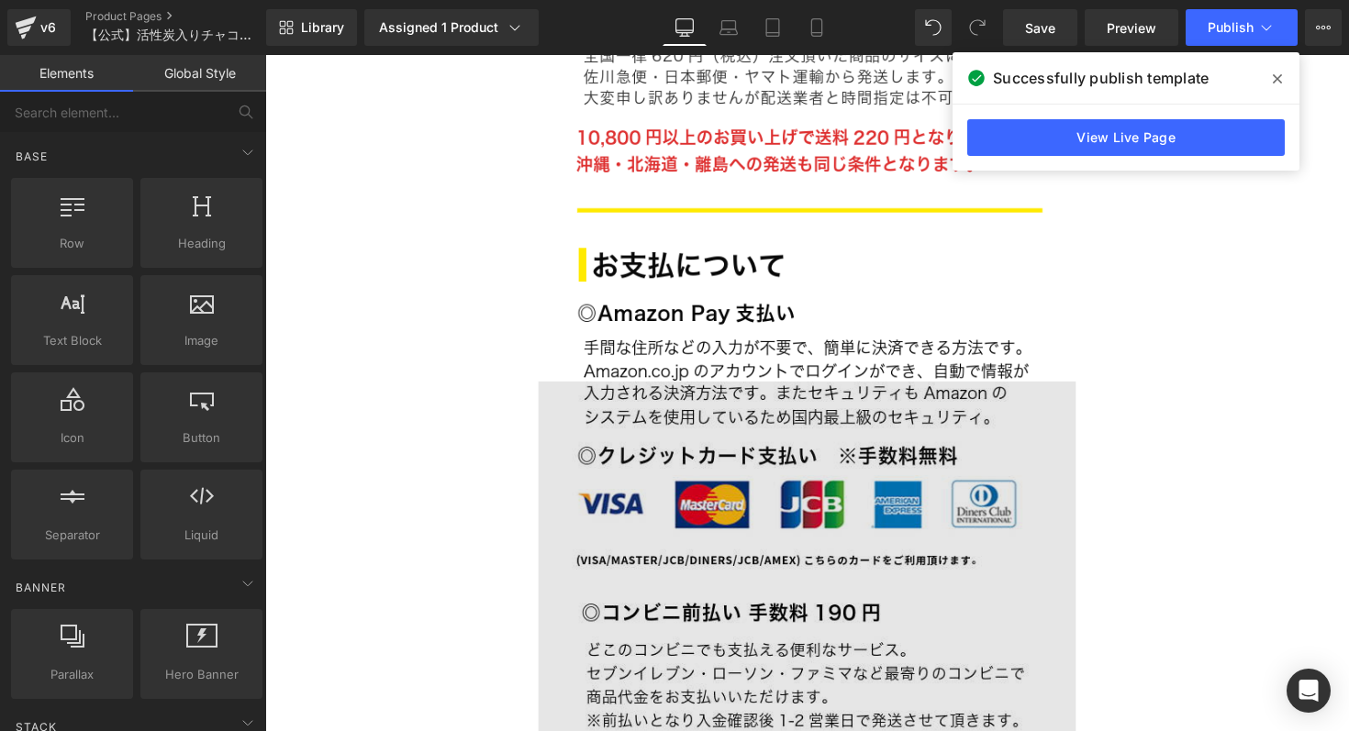
scroll to position [29029, 0]
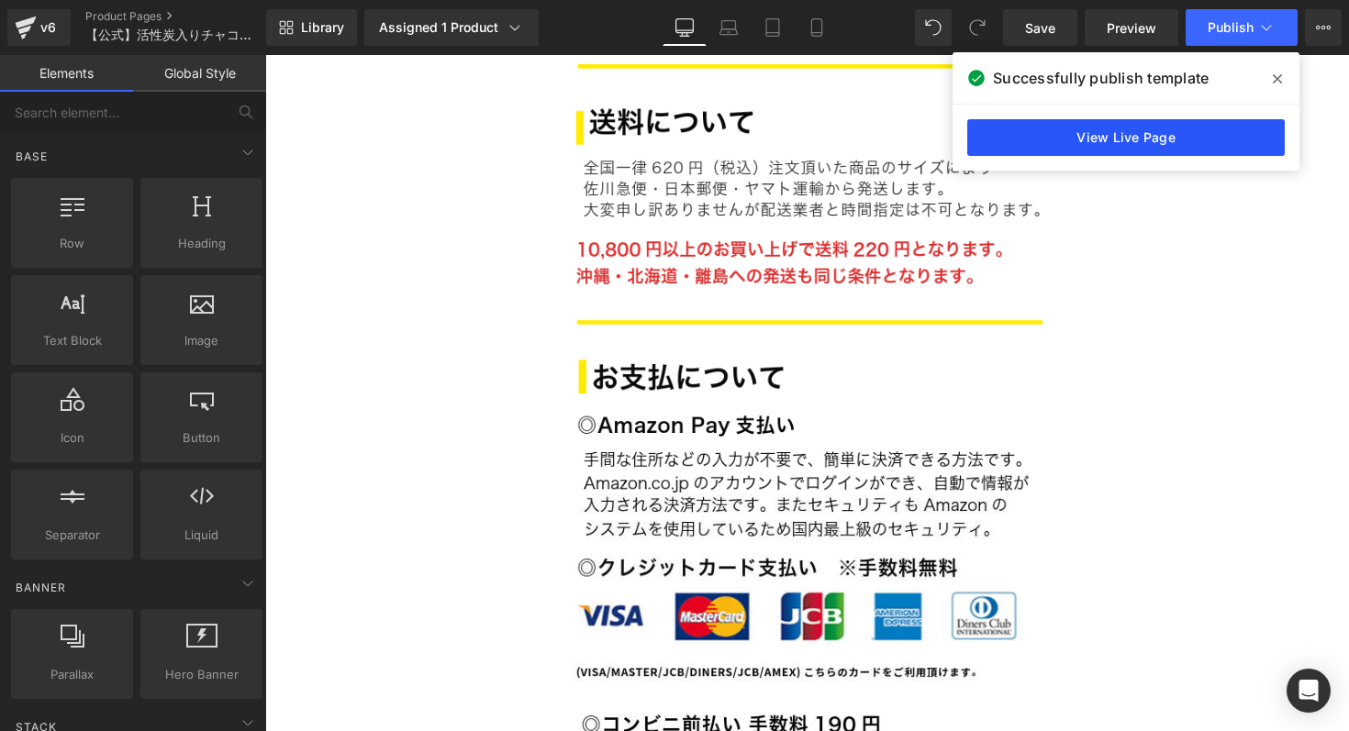
click at [1139, 132] on link "View Live Page" at bounding box center [1125, 137] width 317 height 37
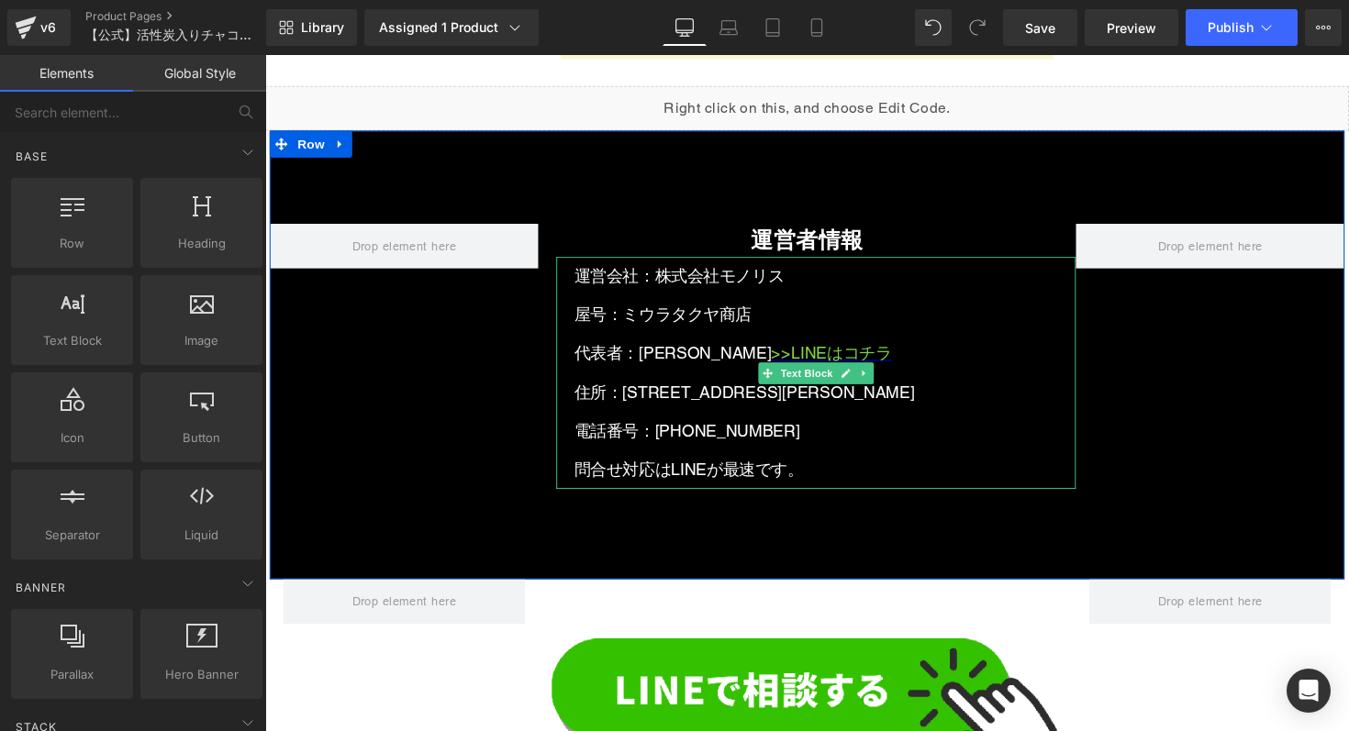
scroll to position [31324, 0]
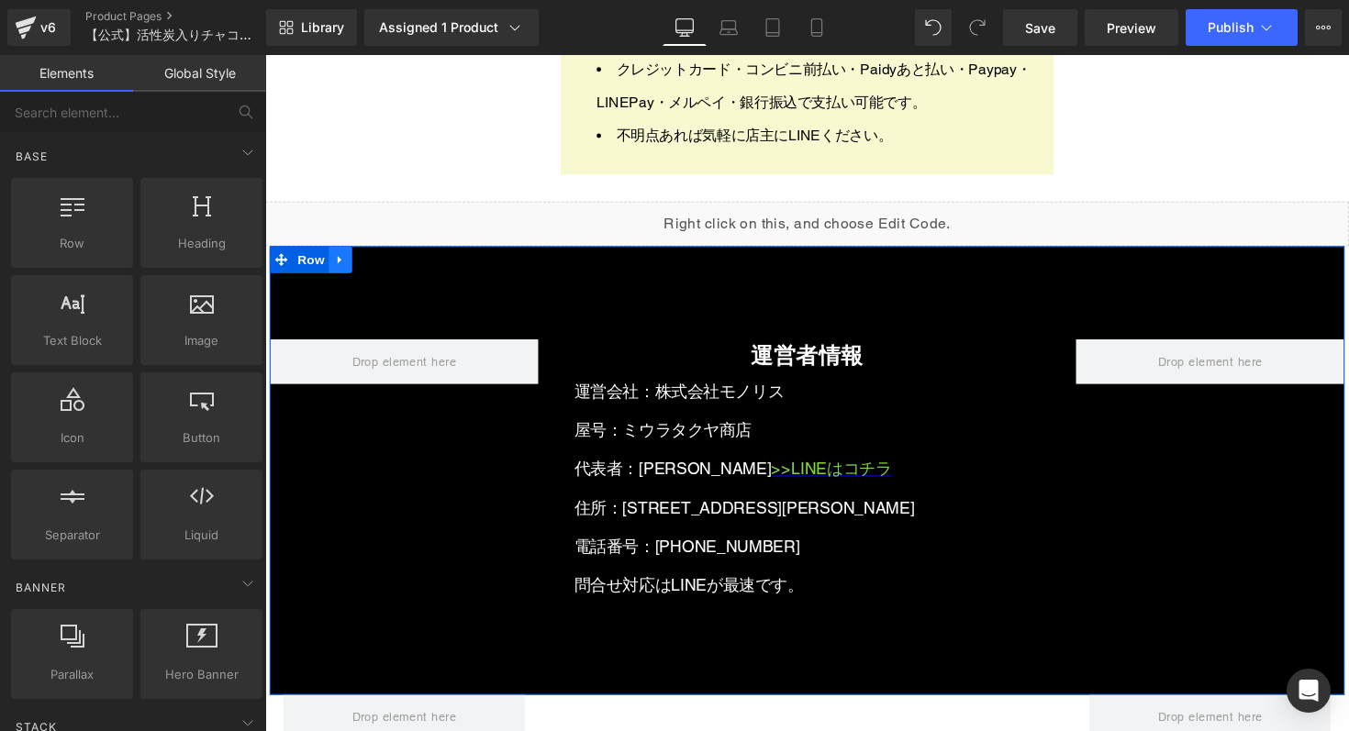
click at [343, 258] on icon at bounding box center [342, 265] width 13 height 14
click at [399, 251] on link at bounding box center [390, 265] width 24 height 28
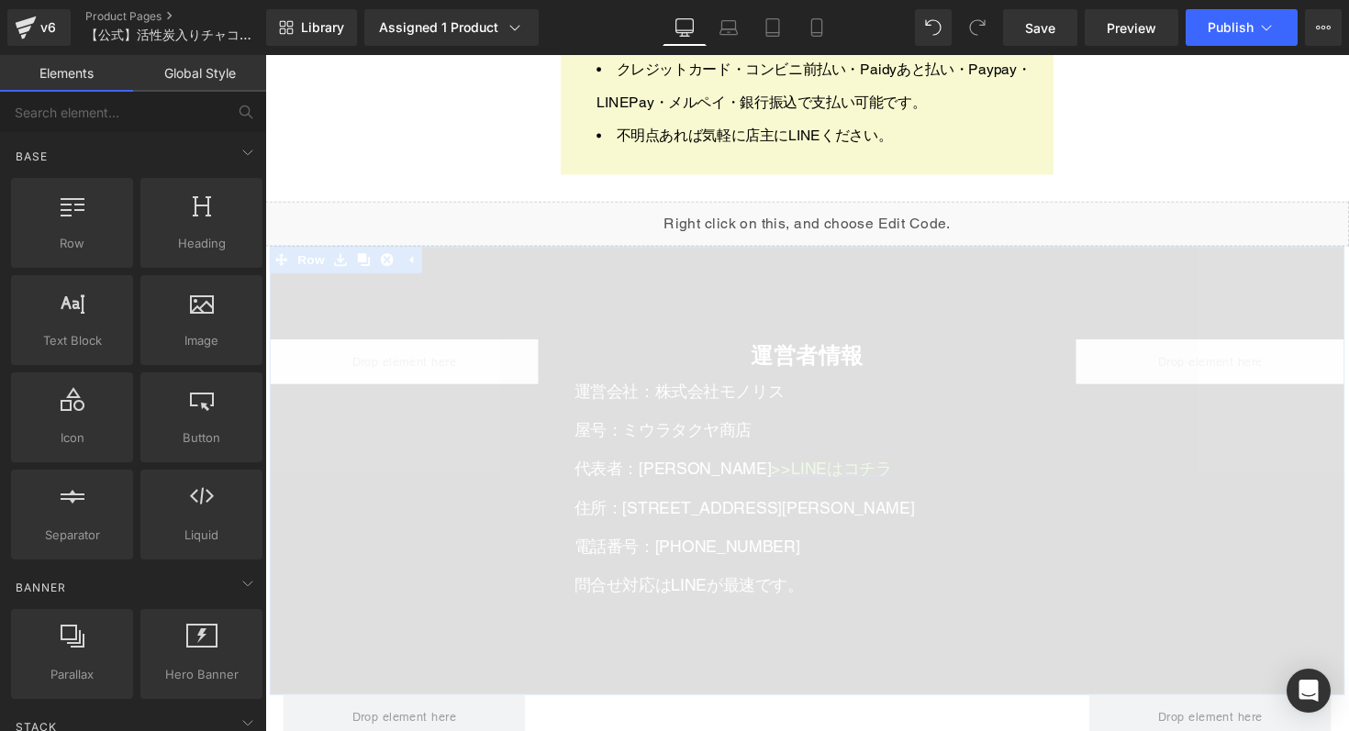
scroll to position [31291, 0]
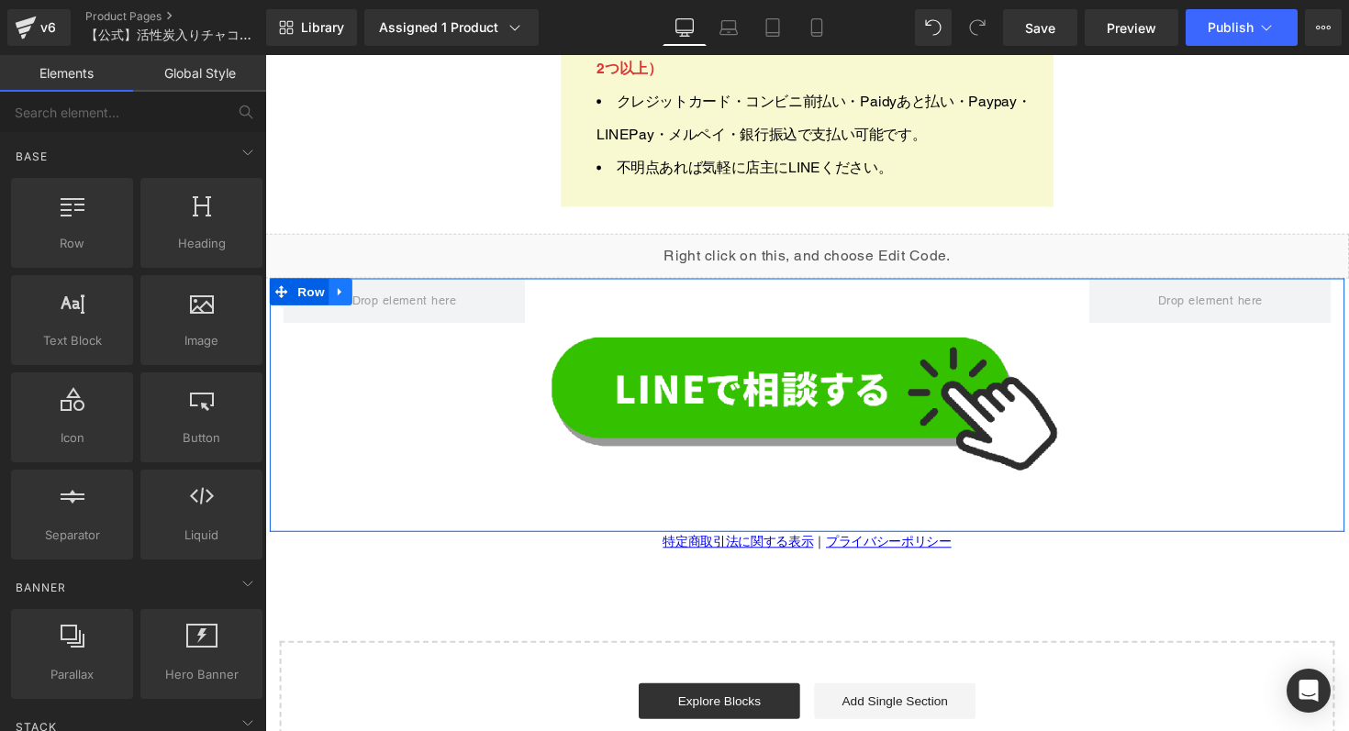
click at [339, 294] on icon at bounding box center [341, 298] width 4 height 8
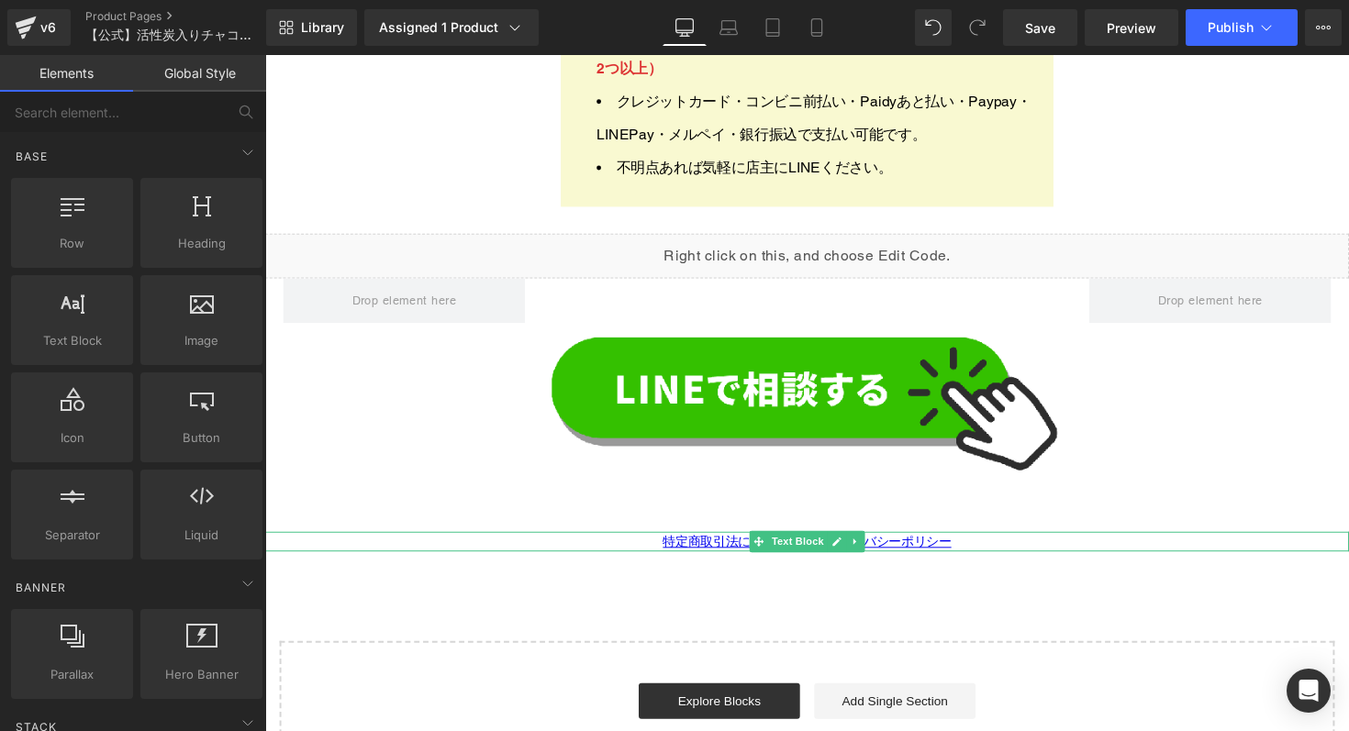
click at [870, 549] on icon at bounding box center [869, 554] width 10 height 11
click at [881, 549] on icon at bounding box center [879, 554] width 10 height 10
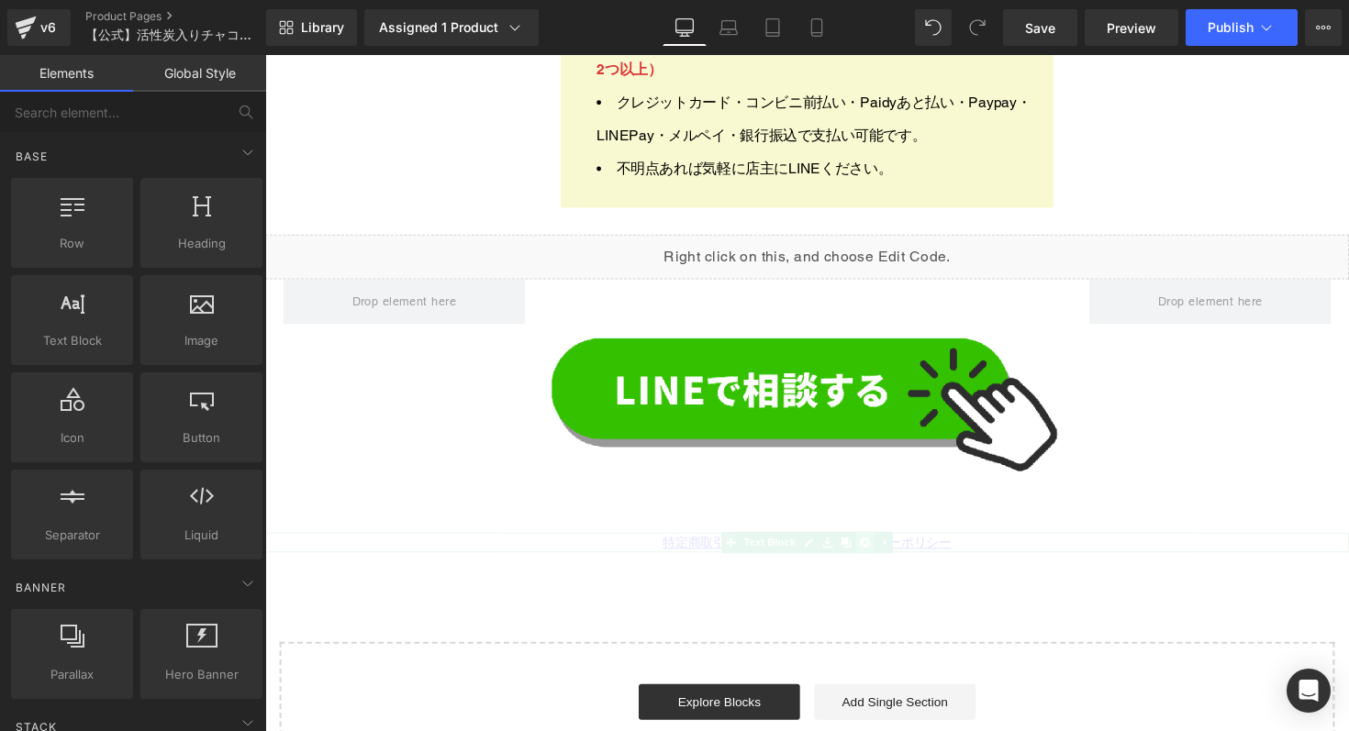
scroll to position [31270, 0]
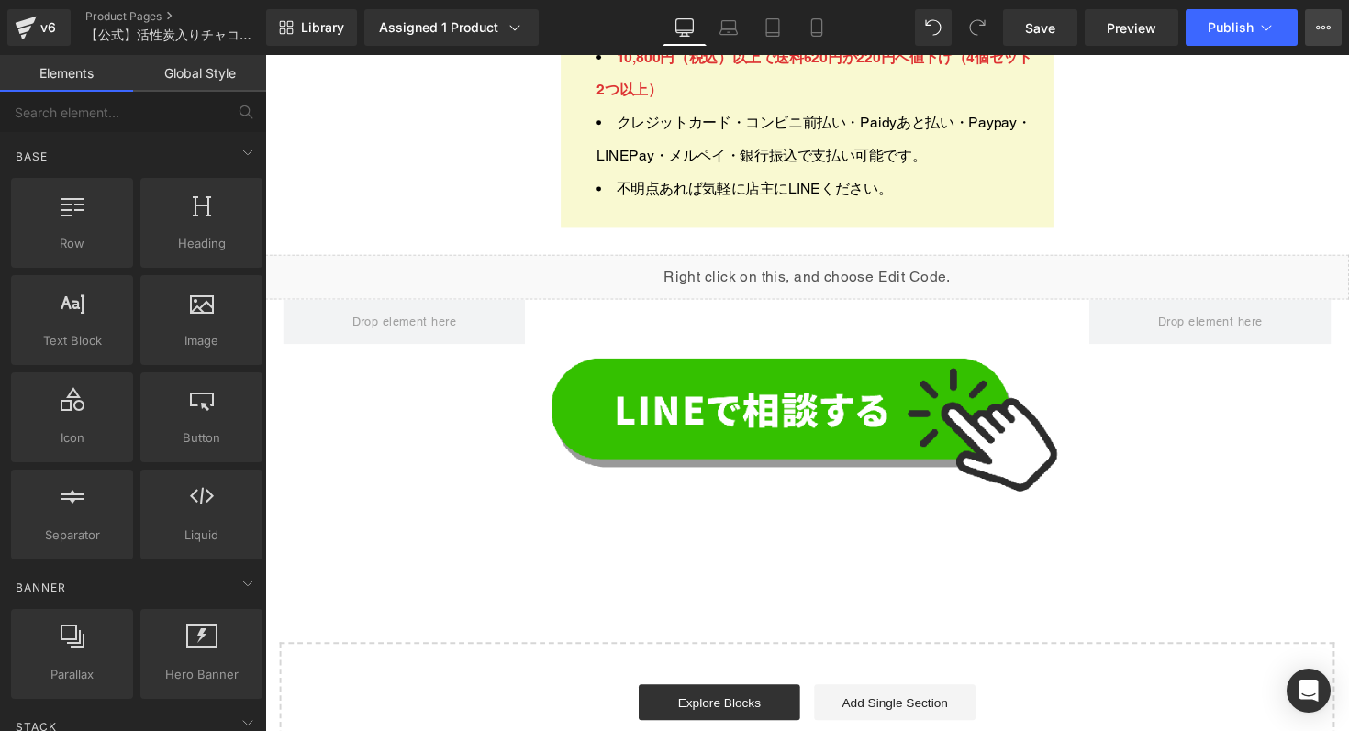
click at [1322, 35] on button "View Live Page View with current Template Save Template to Library Schedule Pub…" at bounding box center [1323, 27] width 37 height 37
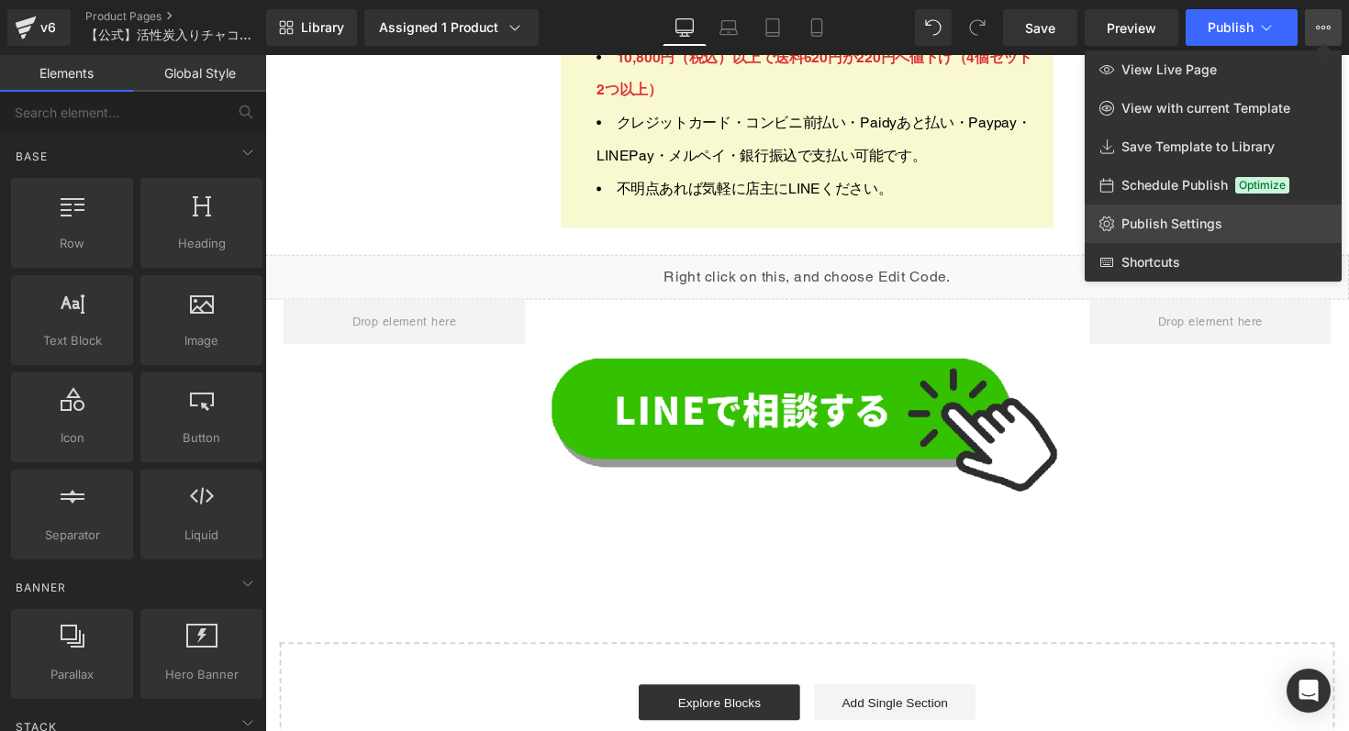
click at [1164, 225] on span "Publish Settings" at bounding box center [1171, 224] width 101 height 17
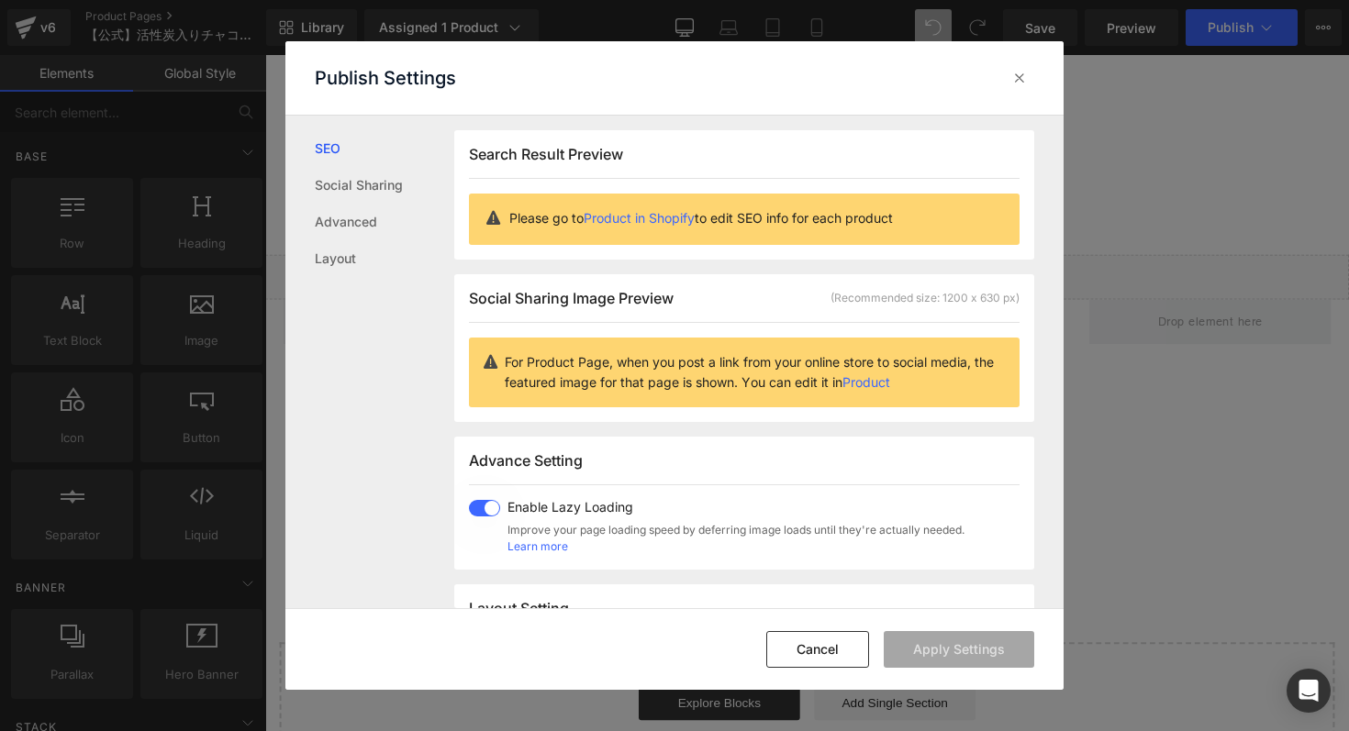
scroll to position [1, 0]
click at [373, 214] on link "Advanced" at bounding box center [384, 222] width 139 height 37
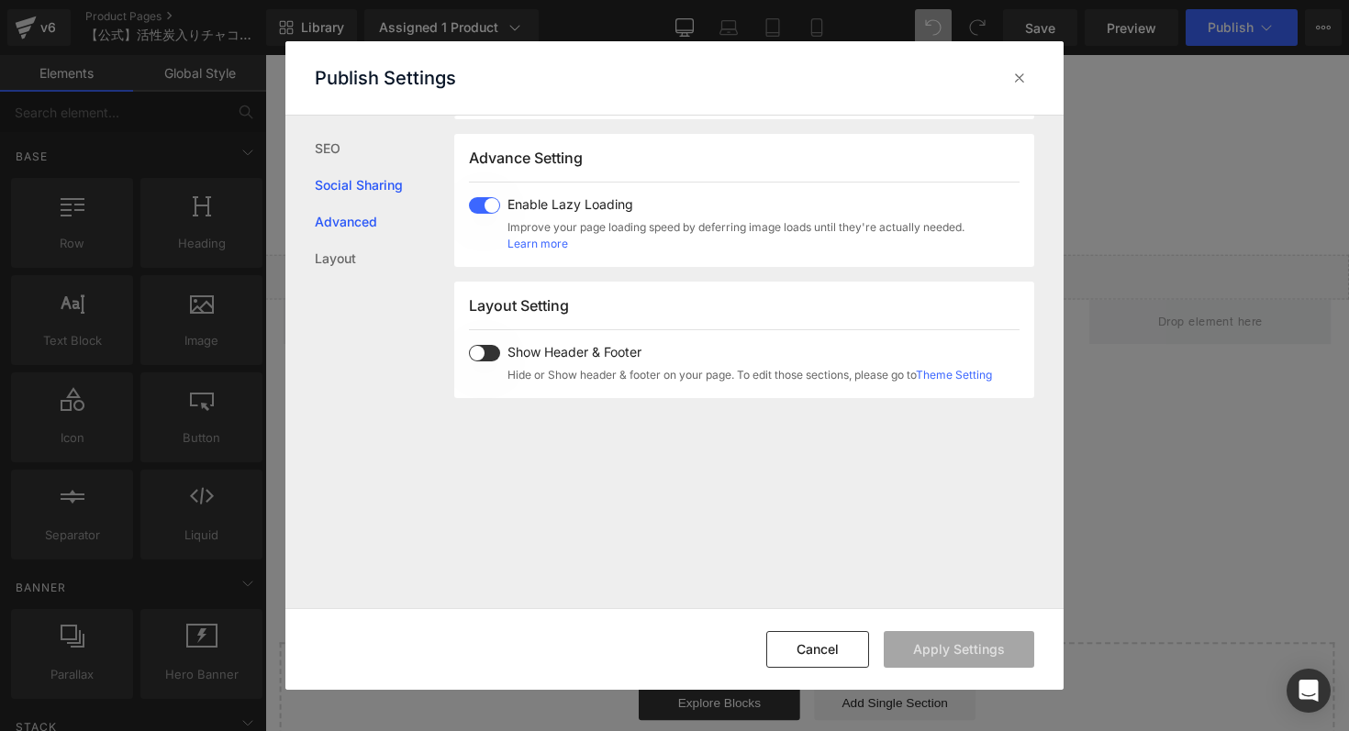
click at [368, 183] on link "Social Sharing" at bounding box center [384, 185] width 139 height 37
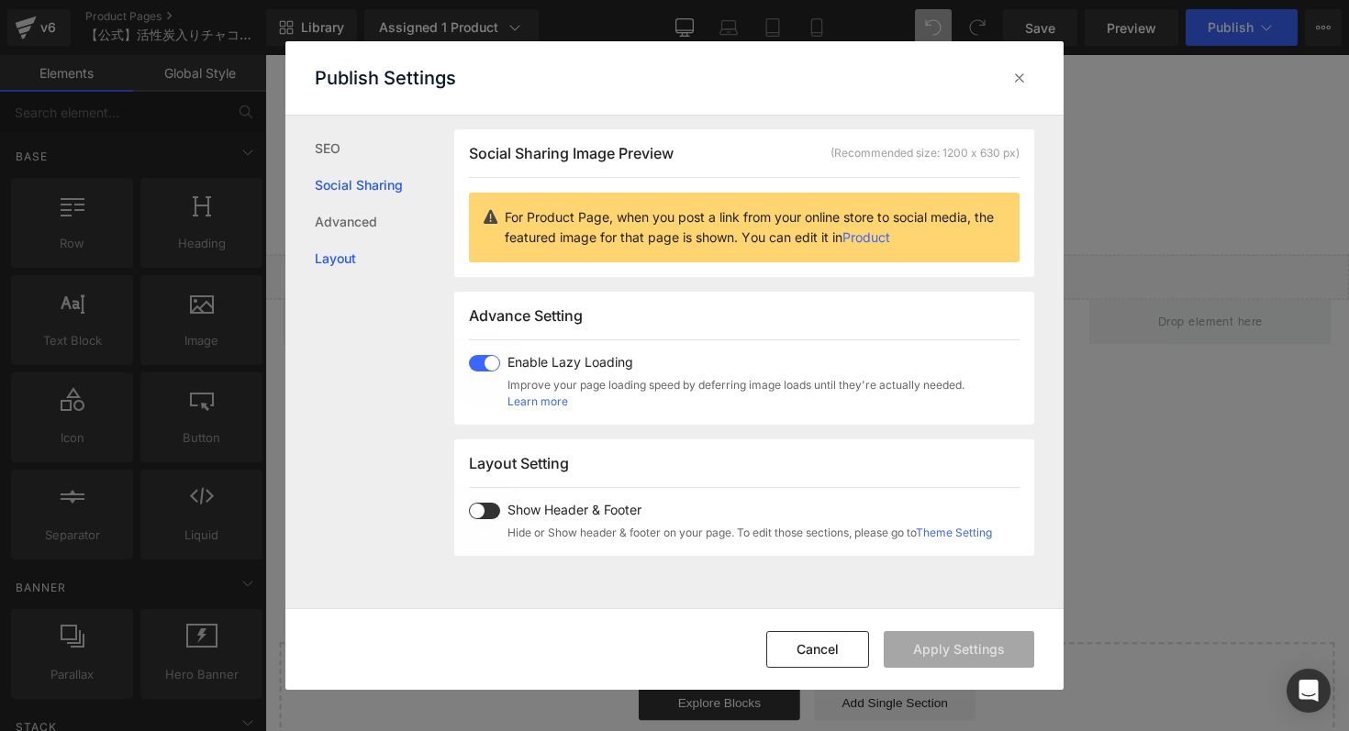
click at [371, 261] on link "Layout" at bounding box center [384, 258] width 139 height 37
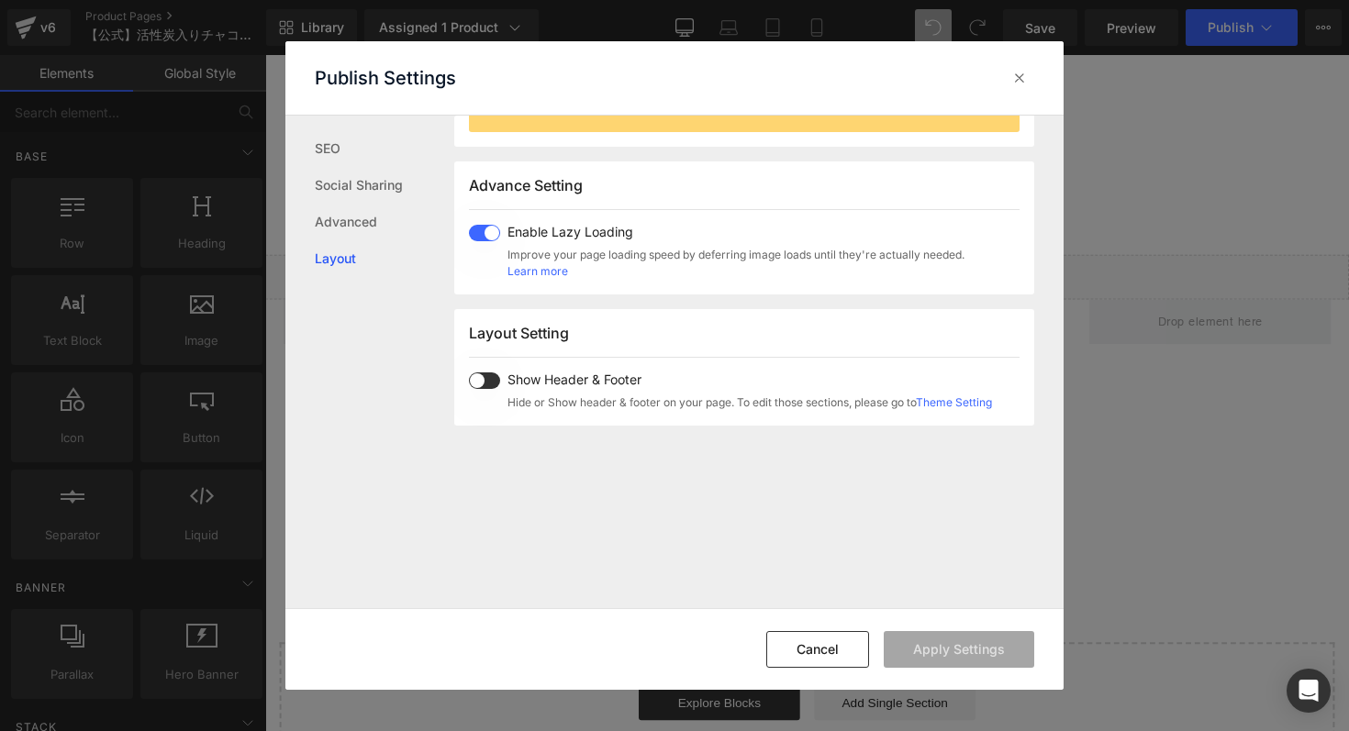
scroll to position [132, 0]
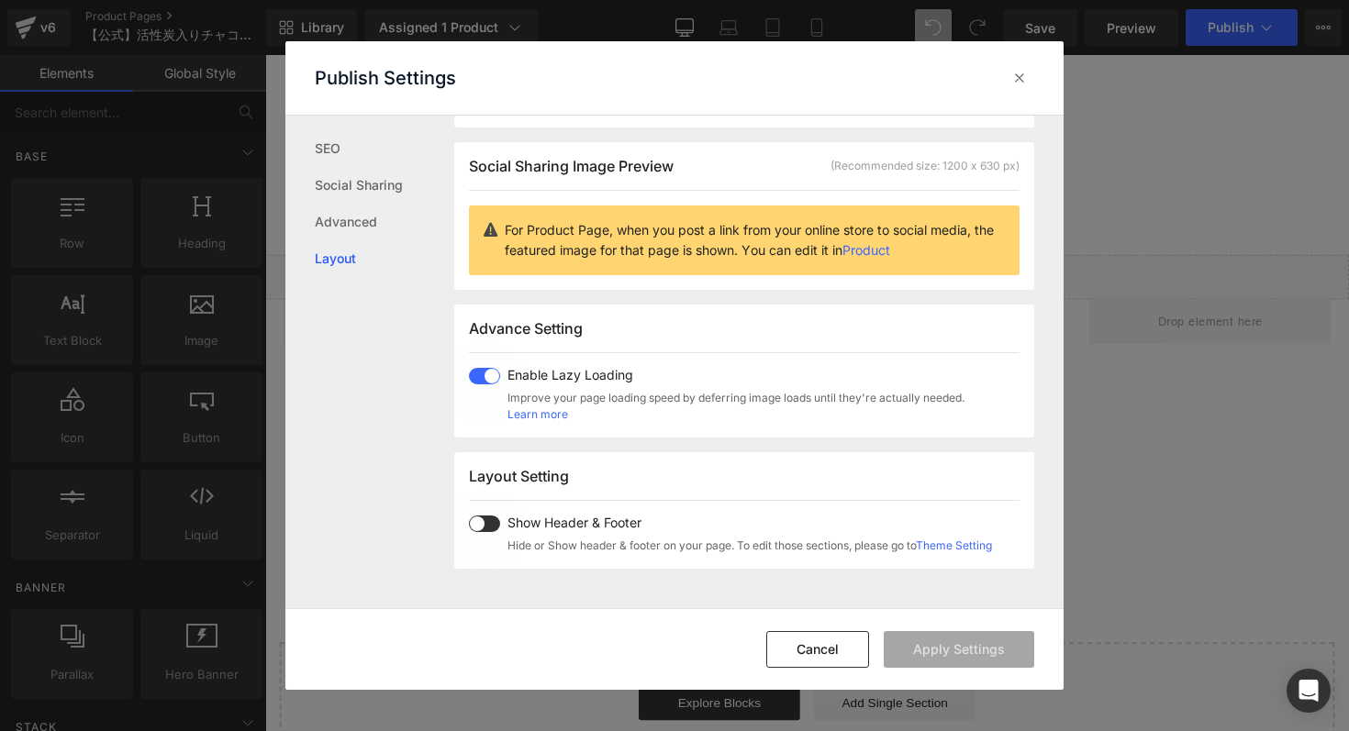
click at [483, 527] on span at bounding box center [484, 524] width 31 height 17
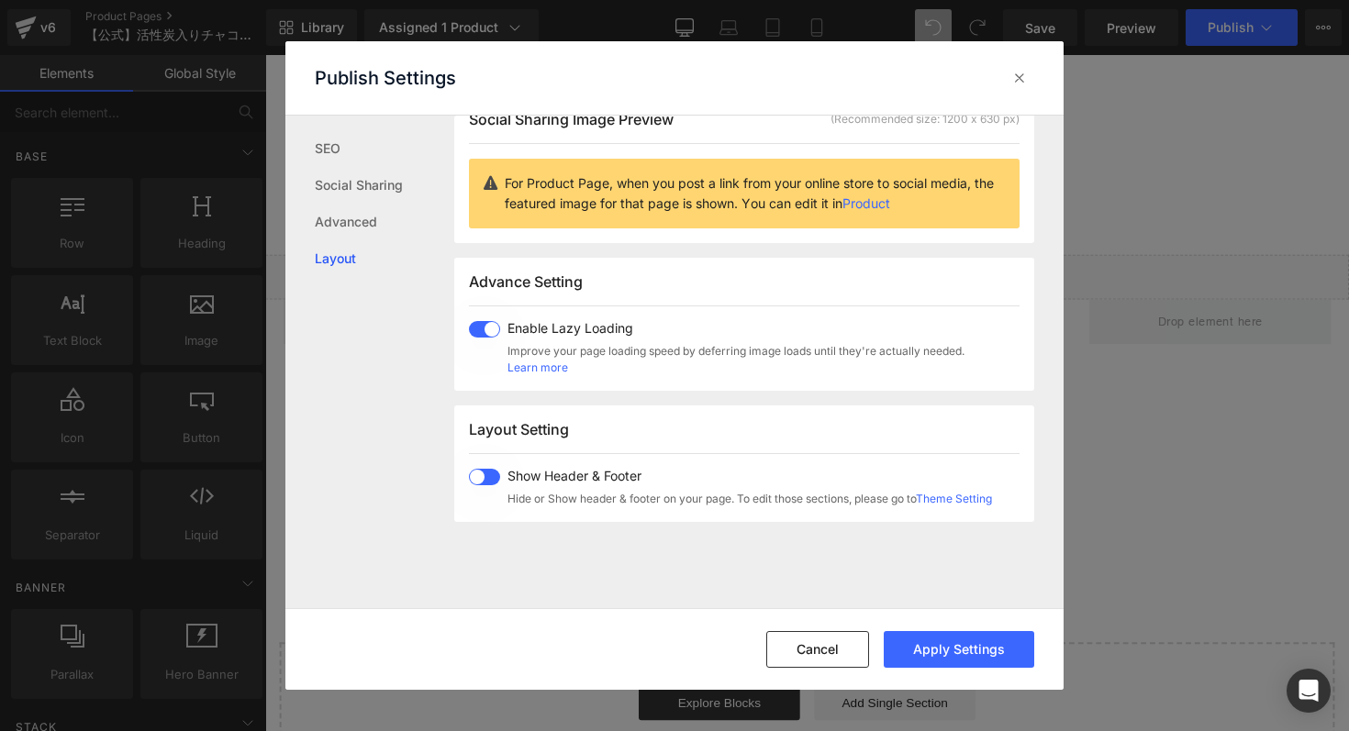
scroll to position [183, 0]
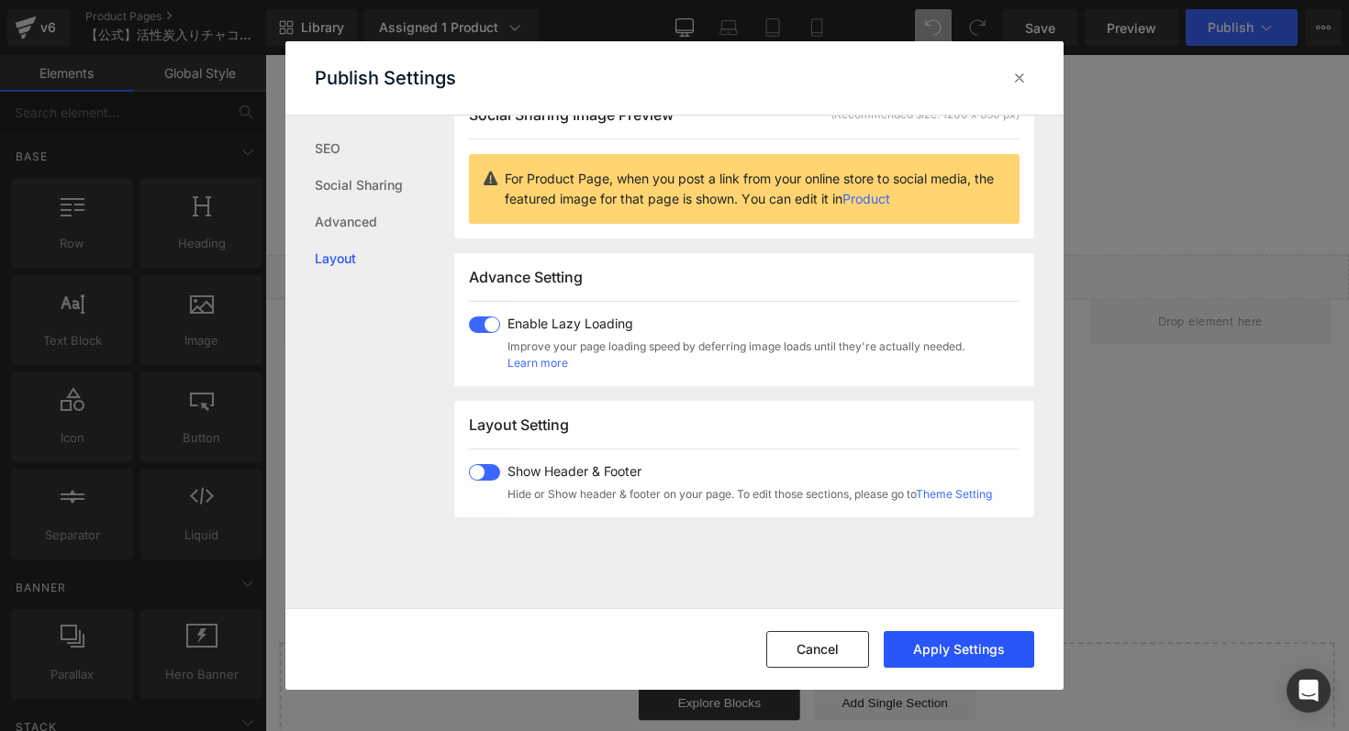
click at [958, 661] on button "Apply Settings" at bounding box center [958, 649] width 150 height 37
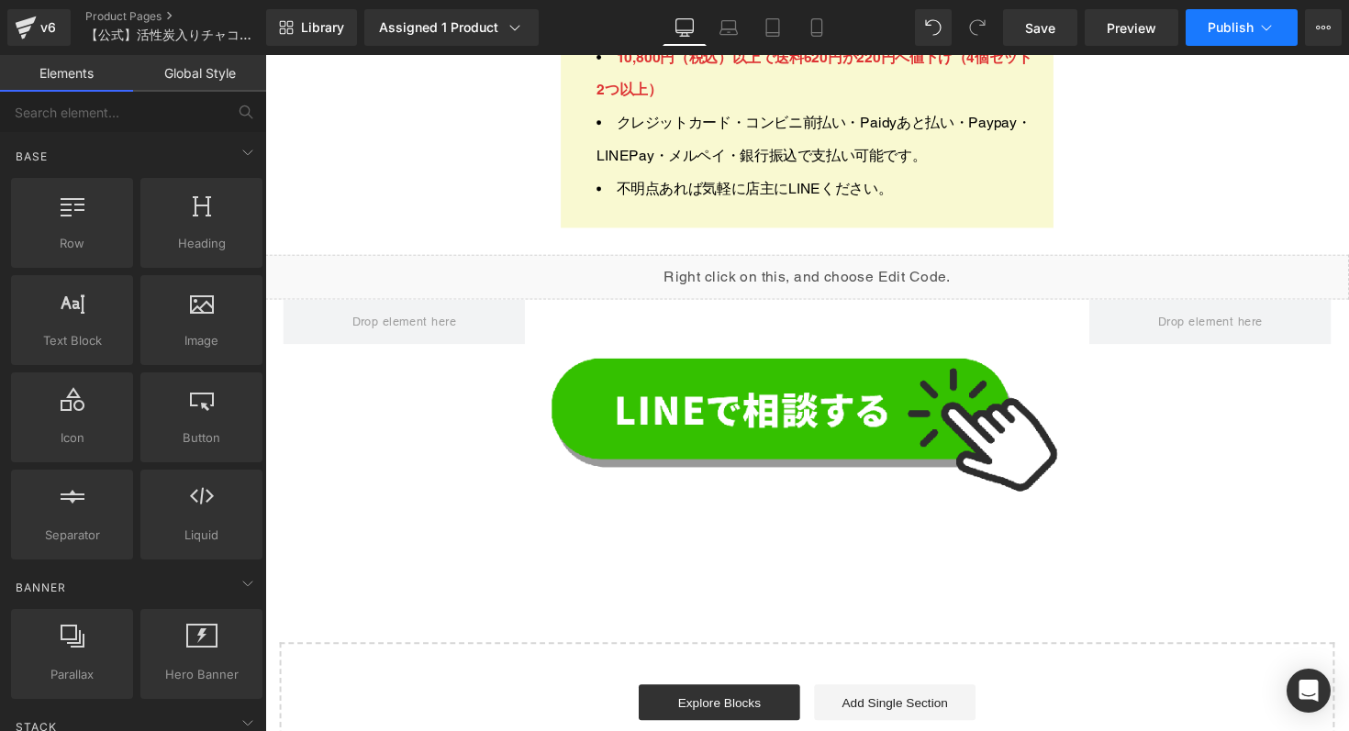
click at [1244, 33] on span "Publish" at bounding box center [1230, 27] width 46 height 15
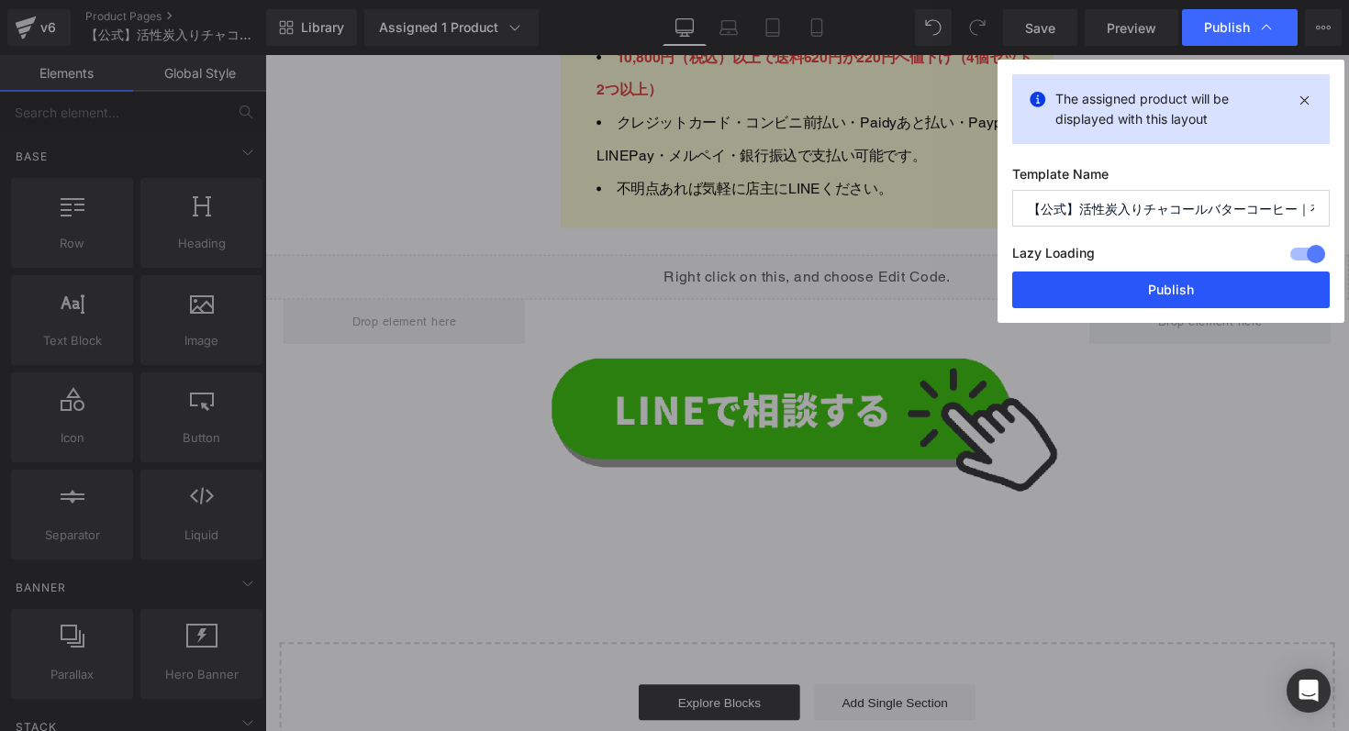
click at [1172, 283] on button "Publish" at bounding box center [1170, 290] width 317 height 37
